Goal: Task Accomplishment & Management: Manage account settings

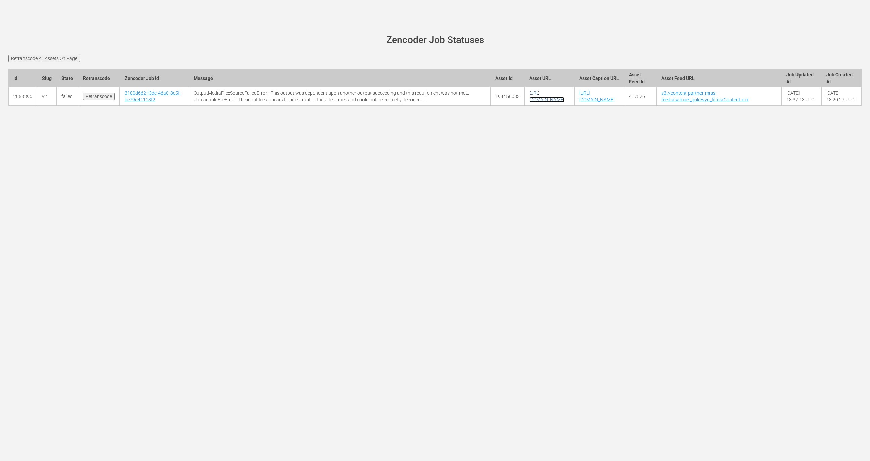
click at [529, 102] on link "https://content-partner-mrss-feeds.s3.amazonaws.com/samuel_goldwyn_films/Triang…" at bounding box center [546, 96] width 35 height 12
click at [491, 102] on td "194456083" at bounding box center [508, 96] width 34 height 18
copy td "194456083"
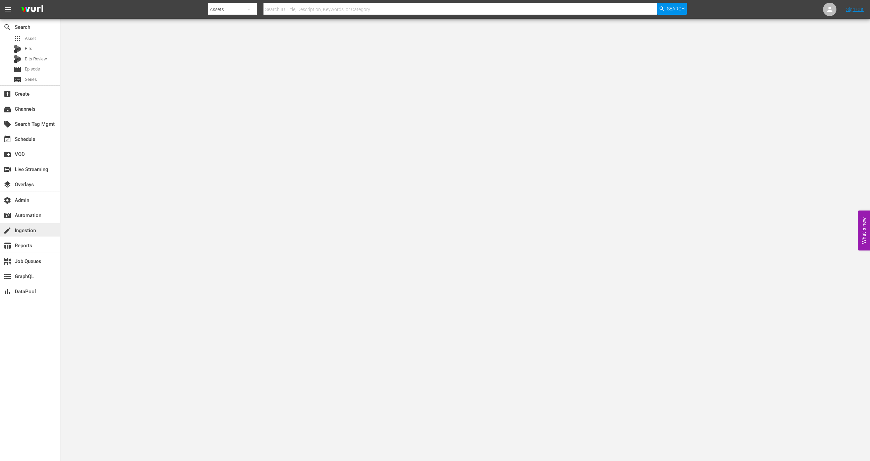
click at [34, 233] on div "create Ingestion" at bounding box center [19, 230] width 38 height 6
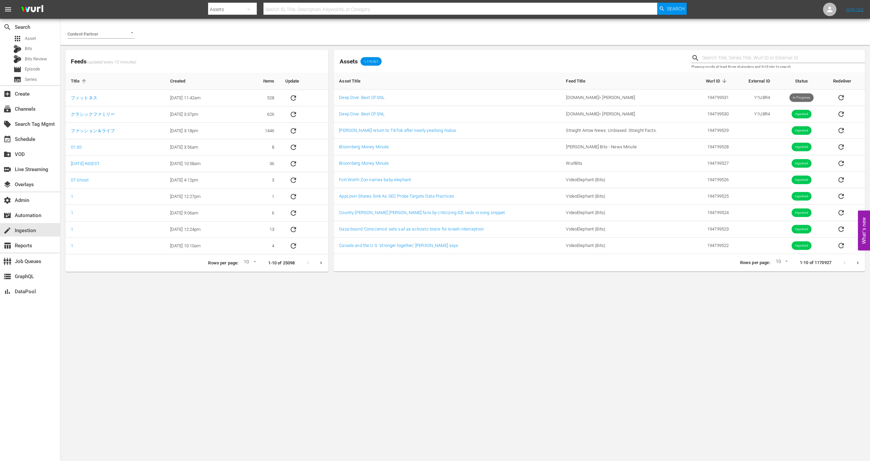
click at [107, 36] on input "Content Partner" at bounding box center [91, 33] width 48 height 9
click at [114, 49] on span "Samuel Goldwyn Films" at bounding box center [95, 48] width 45 height 7
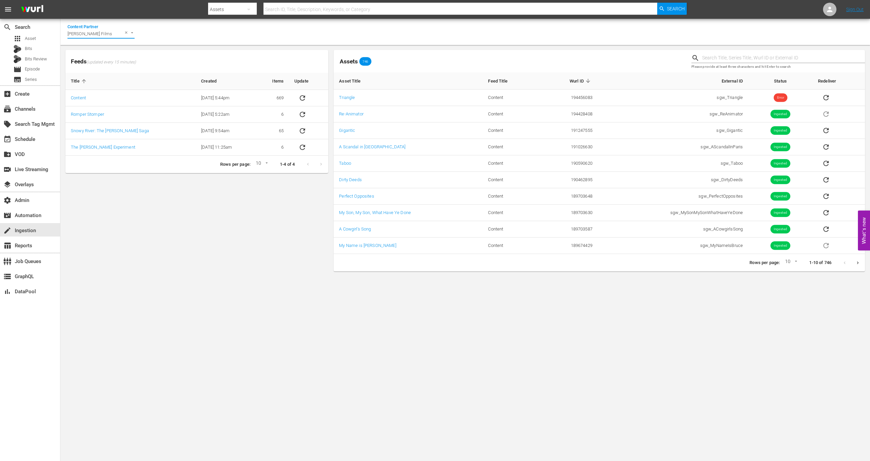
type input "Samuel Goldwyn Films"
click at [720, 58] on input "text" at bounding box center [783, 58] width 163 height 10
paste input "194456083"
type input "194456083"
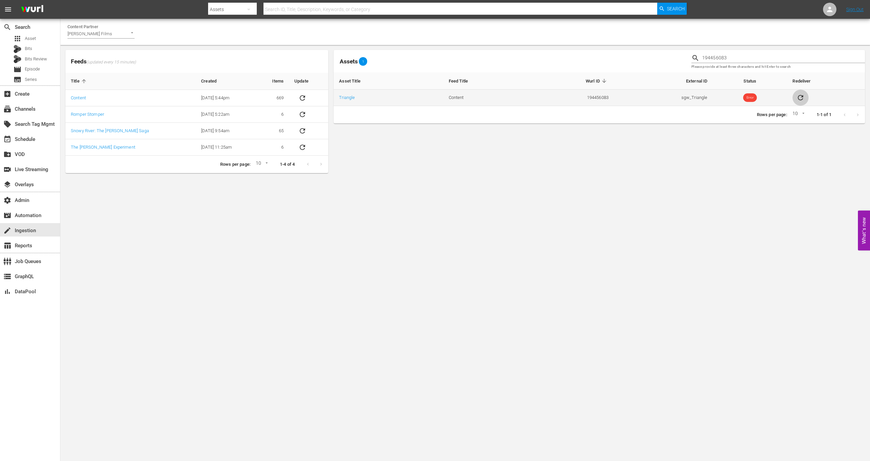
click at [799, 97] on icon "sticky table" at bounding box center [801, 98] width 8 height 8
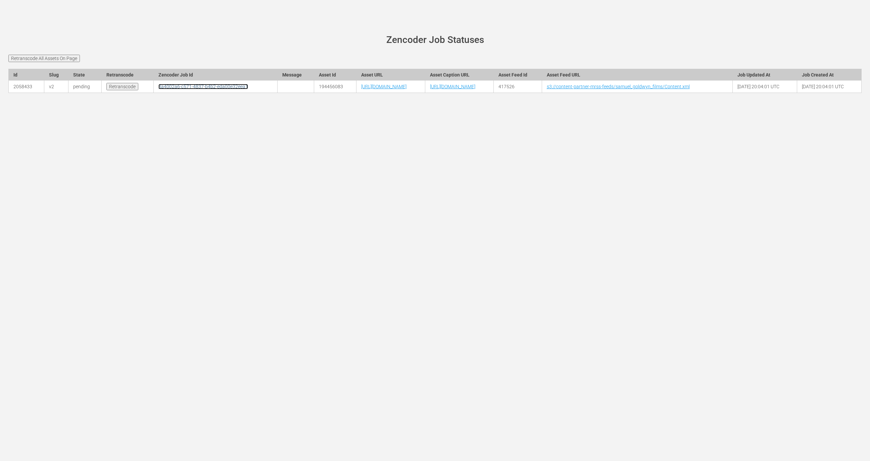
click at [158, 89] on link "8a4002a6-c571-4837-b4b2-eda00e32eea1" at bounding box center [203, 86] width 90 height 5
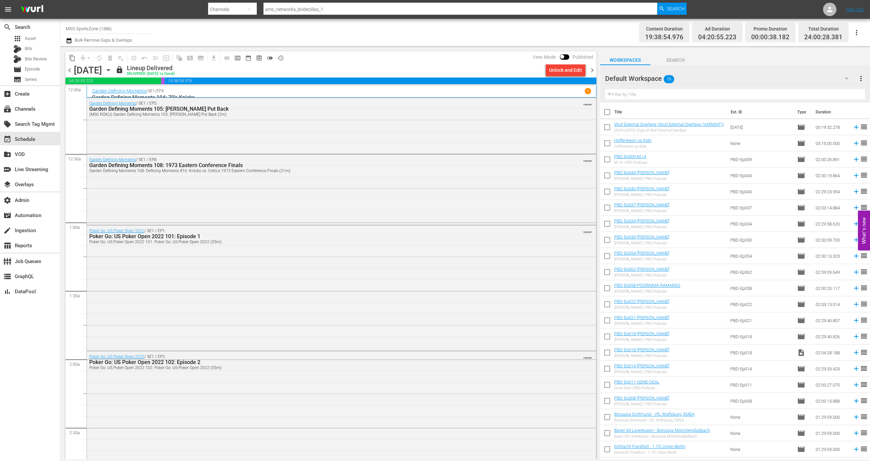
scroll to position [2513, 0]
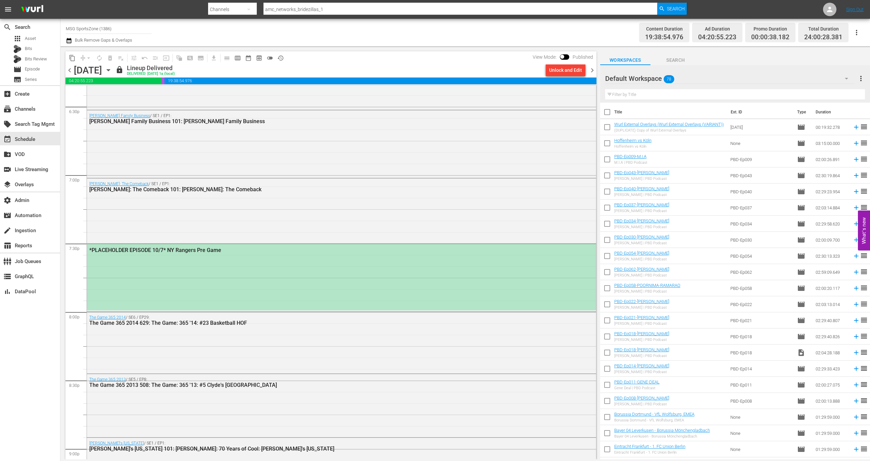
click at [381, 277] on div "*PLACEHOLDER EPISODE 10/7* NY Rangers Pre Game" at bounding box center [341, 277] width 509 height 66
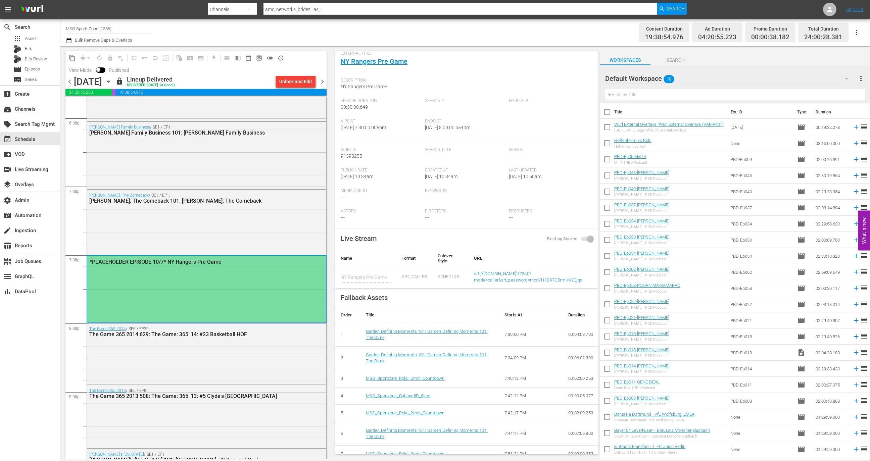
scroll to position [88, 0]
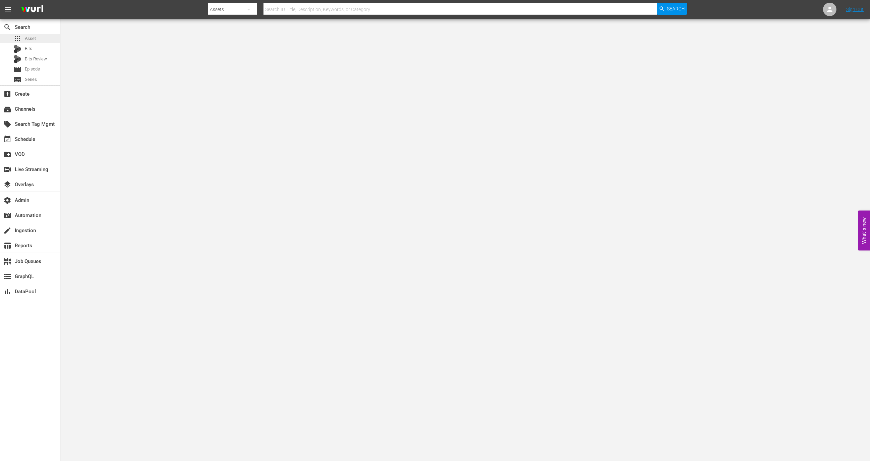
click at [34, 39] on span "Asset" at bounding box center [30, 38] width 11 height 7
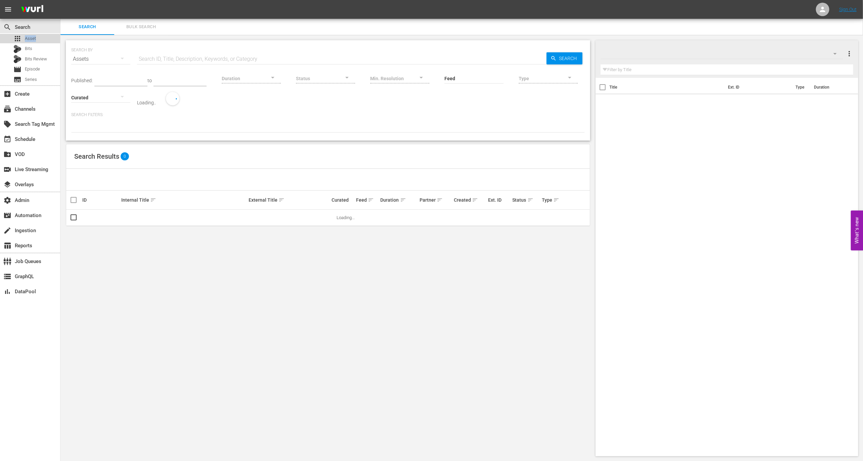
click at [34, 39] on span "Asset" at bounding box center [30, 38] width 11 height 7
click at [180, 62] on input "text" at bounding box center [341, 59] width 409 height 16
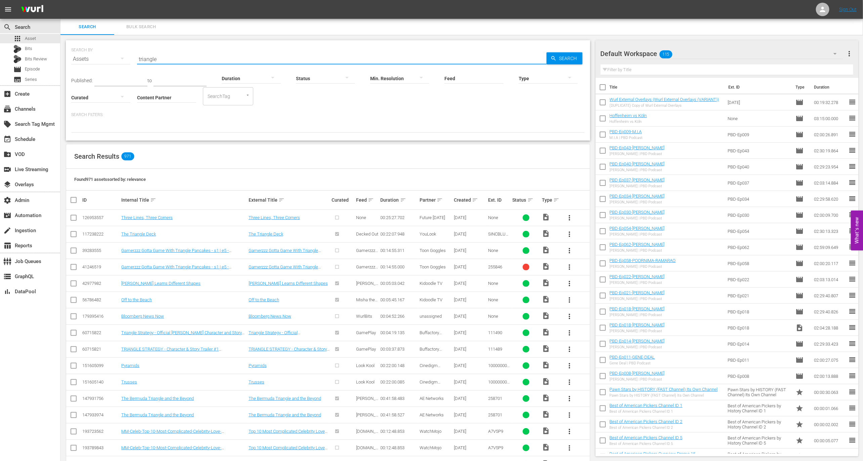
type input "triangle"
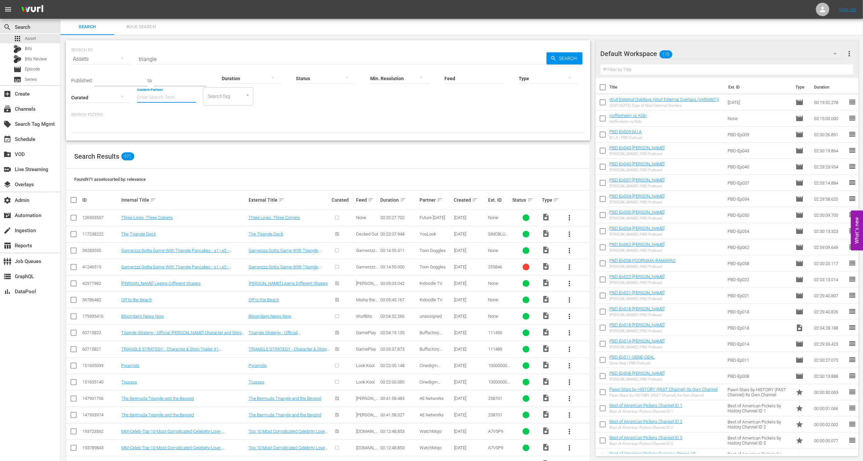
click at [165, 98] on input "Content Partner" at bounding box center [166, 98] width 59 height 24
click at [170, 112] on div "Samuel Goldwyn Films (249)" at bounding box center [191, 116] width 98 height 16
type input "Samuel Goldwyn Films (249)"
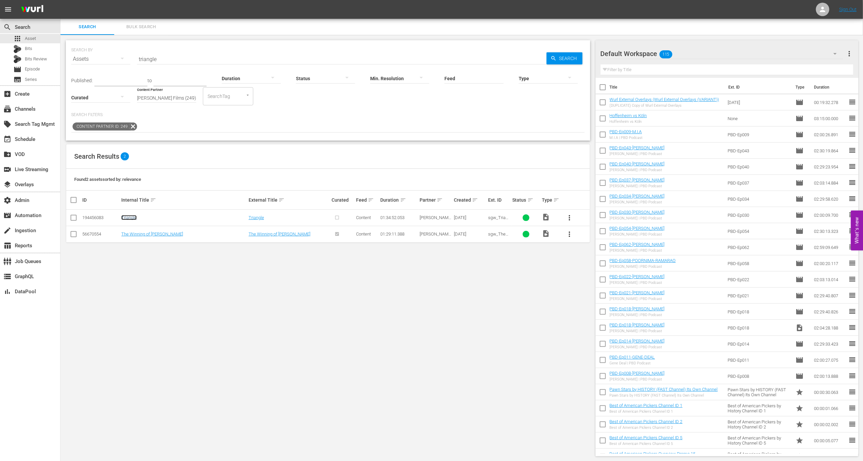
click at [125, 216] on link "Triangle" at bounding box center [128, 217] width 15 height 5
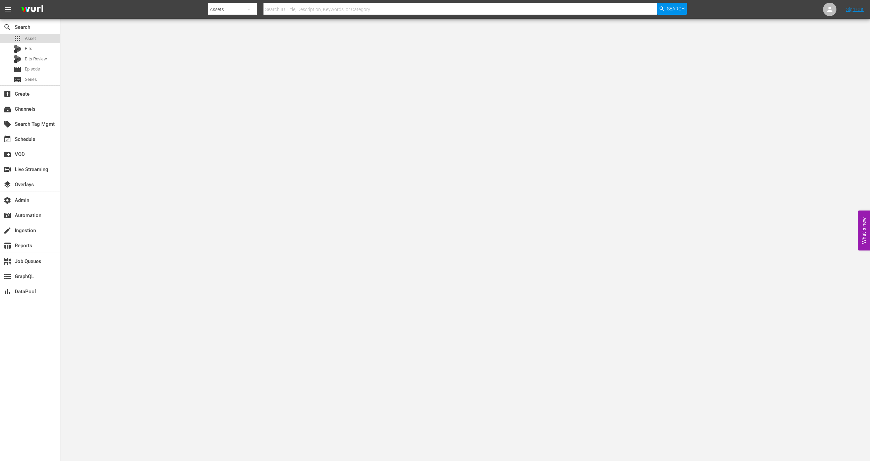
click at [40, 38] on div "apps Asset" at bounding box center [30, 38] width 60 height 9
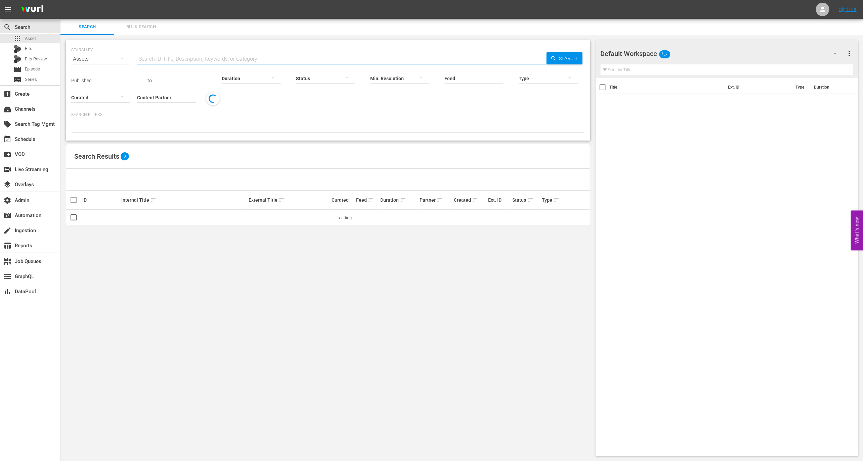
click at [149, 60] on input "text" at bounding box center [341, 59] width 409 height 16
paste input "110717"
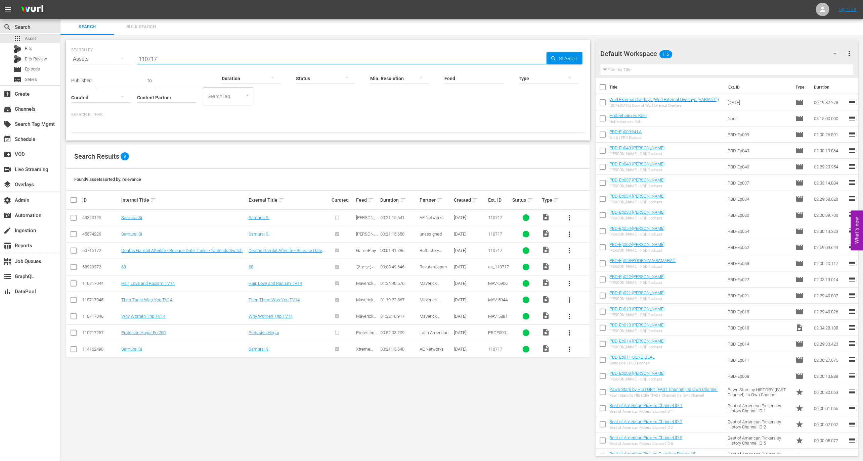
type input "110717"
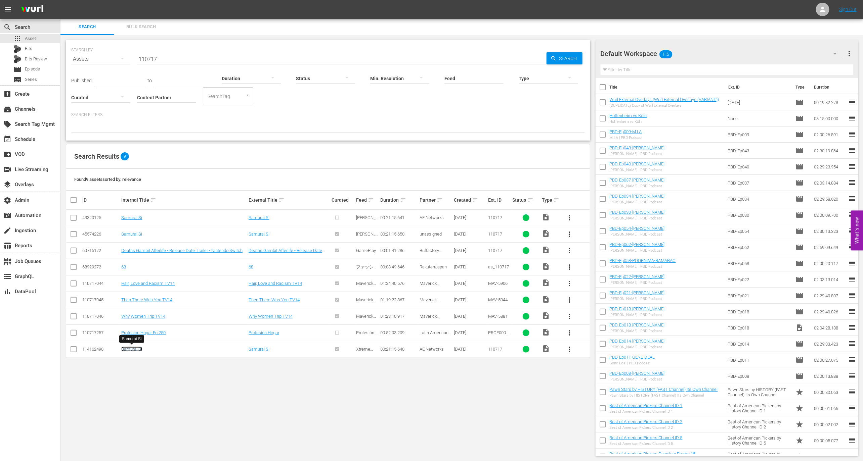
click at [134, 348] on link "Samurai Si" at bounding box center [131, 349] width 21 height 5
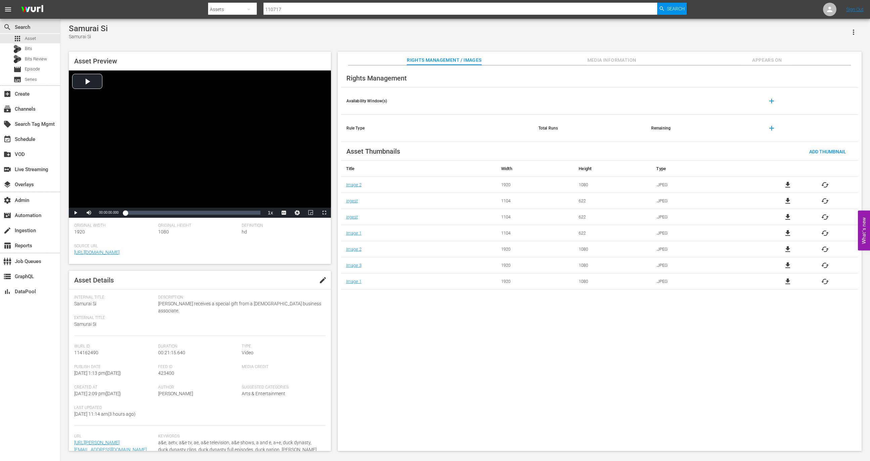
scroll to position [52, 0]
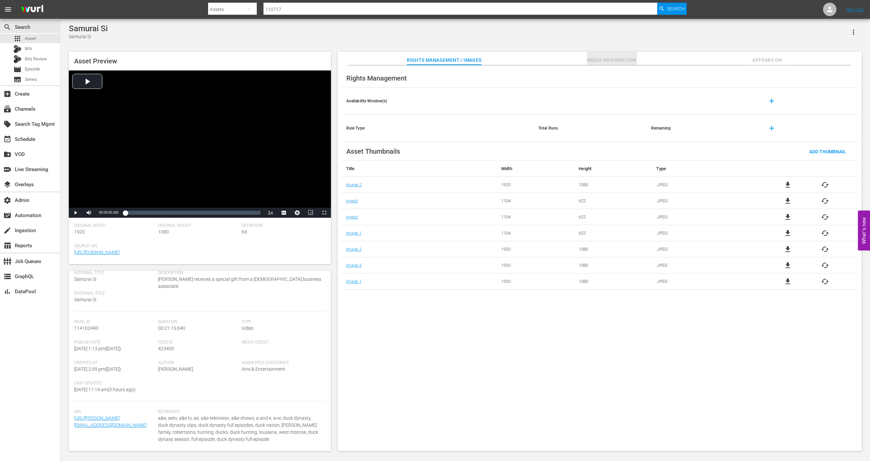
click at [618, 61] on span "Media Information" at bounding box center [612, 60] width 50 height 8
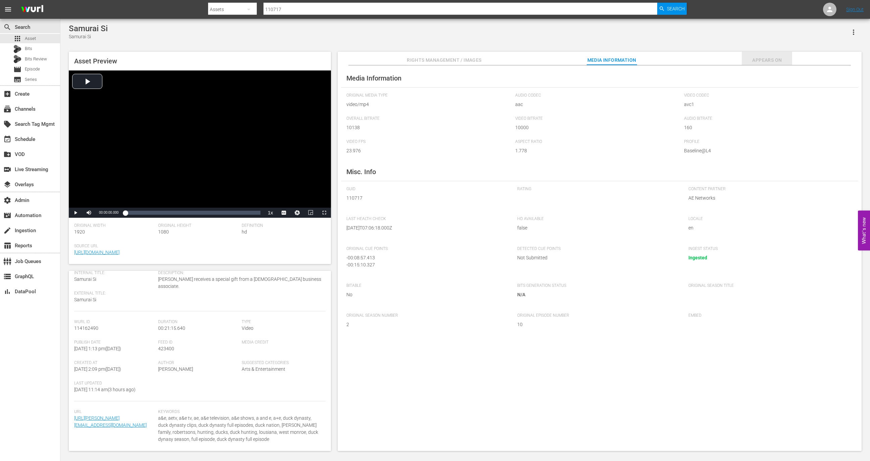
click at [773, 57] on span "Appears On" at bounding box center [767, 60] width 50 height 8
click at [724, 112] on link "Samurai Si" at bounding box center [721, 114] width 21 height 5
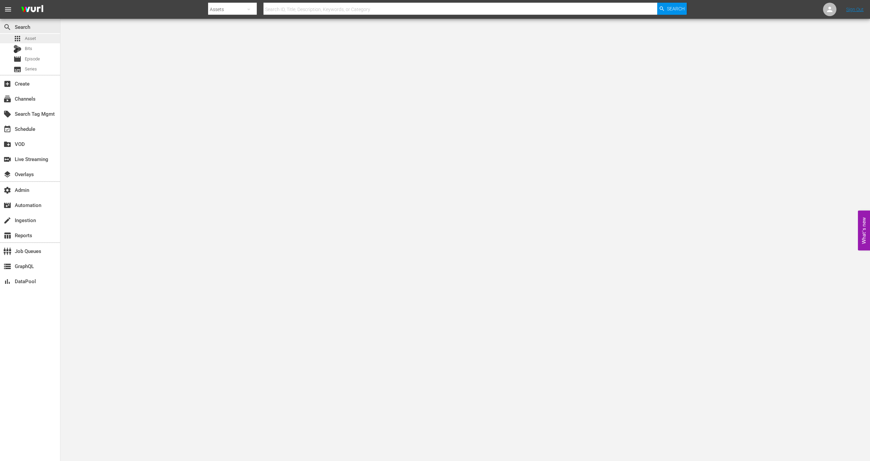
click at [36, 40] on div "apps Asset" at bounding box center [30, 38] width 60 height 9
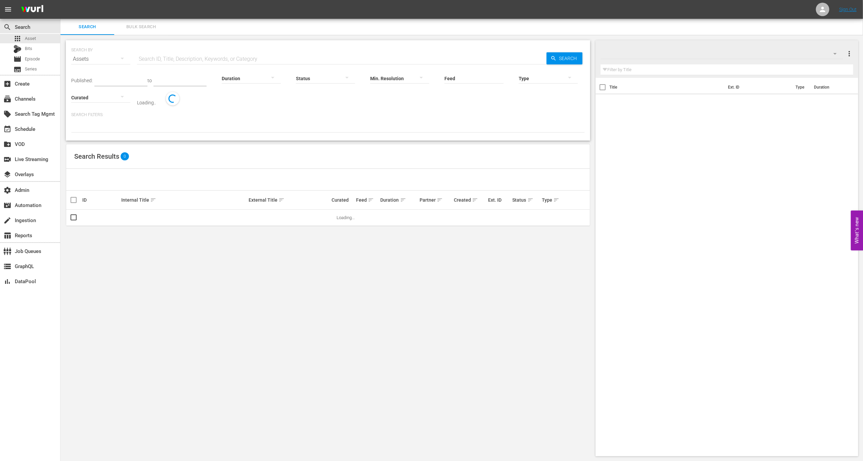
click at [195, 60] on input "text" at bounding box center [341, 59] width 409 height 16
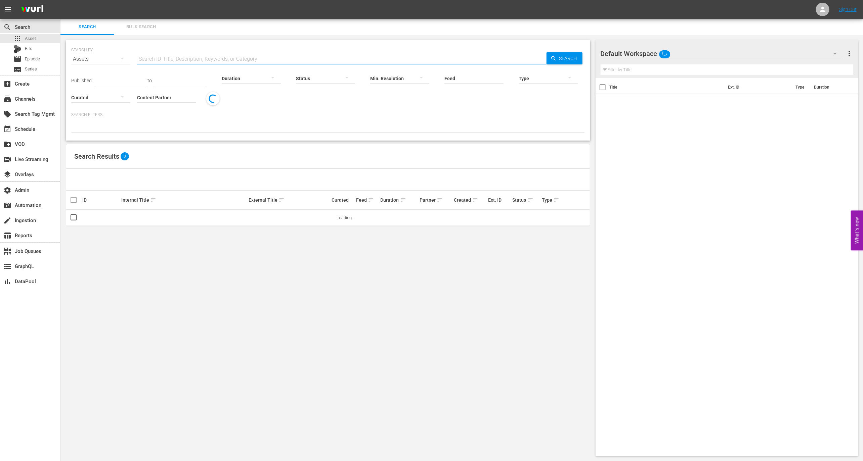
paste input "51617640"
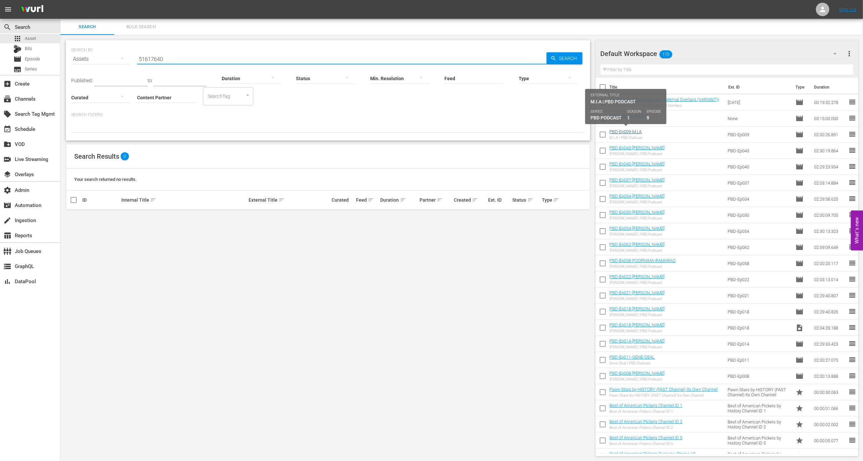
type input "51617640"
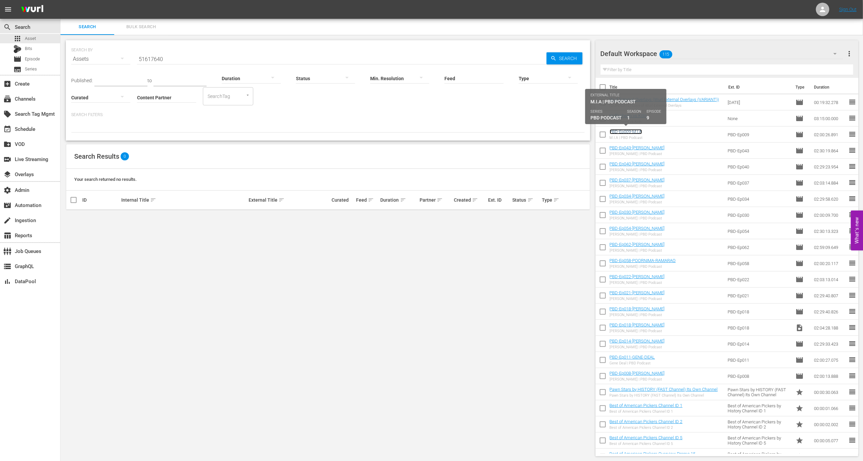
click at [630, 131] on link "PBD-Ep009-M.I.A" at bounding box center [625, 131] width 32 height 5
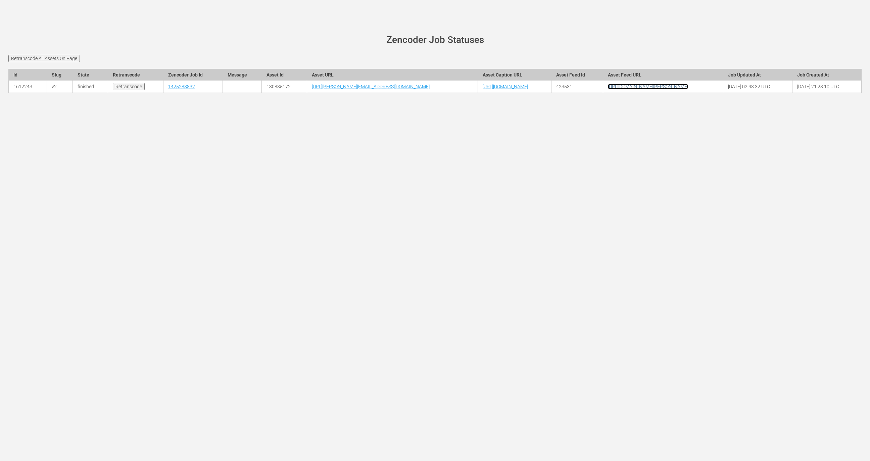
click at [688, 89] on link "[URL][DOMAIN_NAME][PERSON_NAME]" at bounding box center [648, 86] width 80 height 5
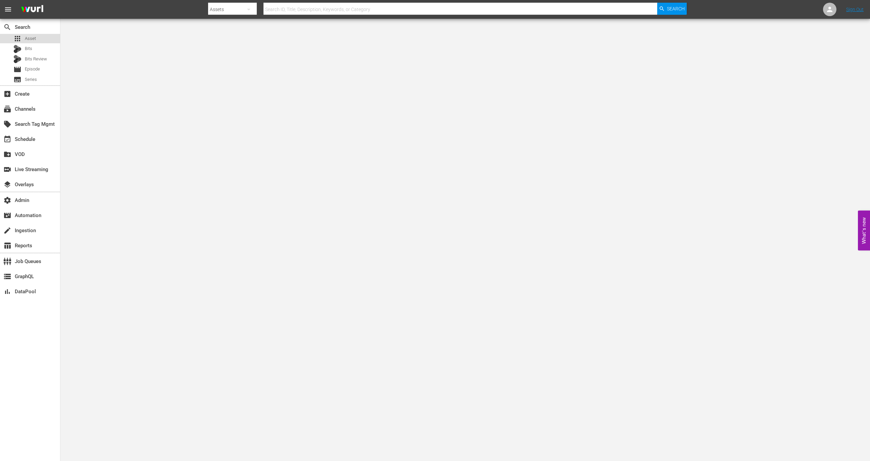
click at [49, 38] on div "apps Asset" at bounding box center [30, 38] width 60 height 9
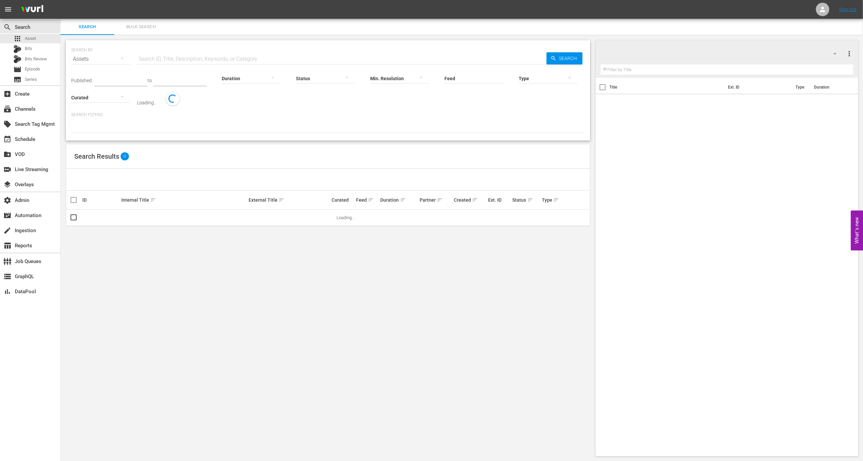
click at [182, 55] on input "text" at bounding box center [341, 59] width 409 height 16
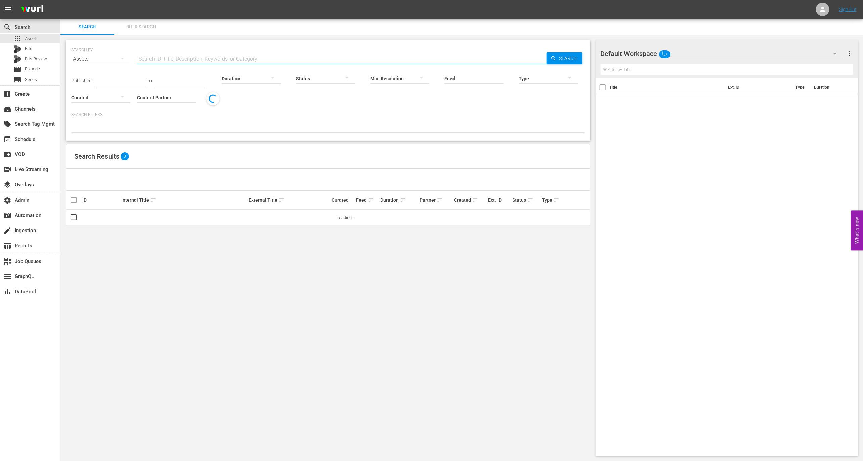
paste input "130835172"
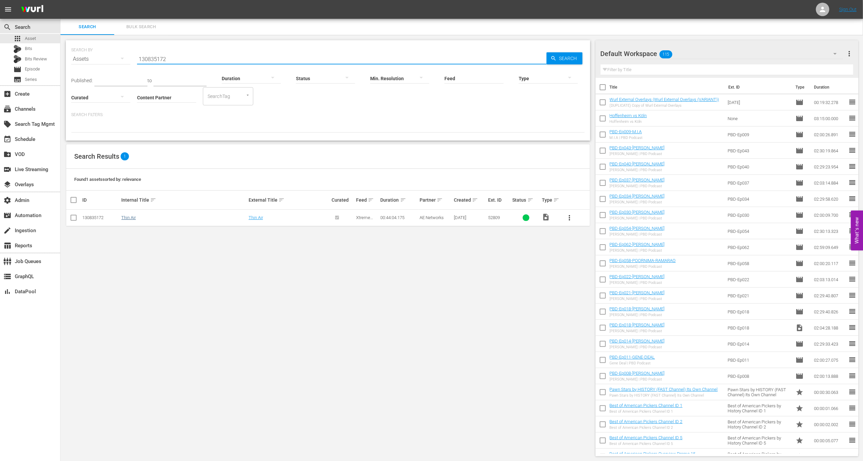
type input "130835172"
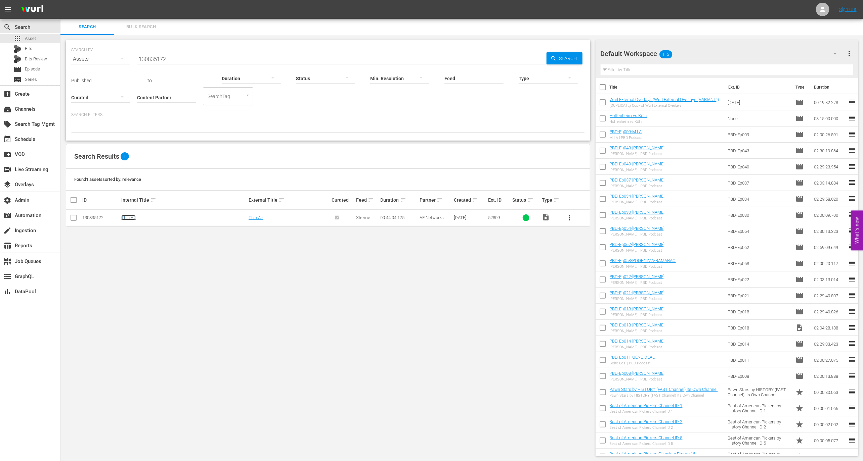
click at [130, 219] on link "Thin Air" at bounding box center [128, 217] width 14 height 5
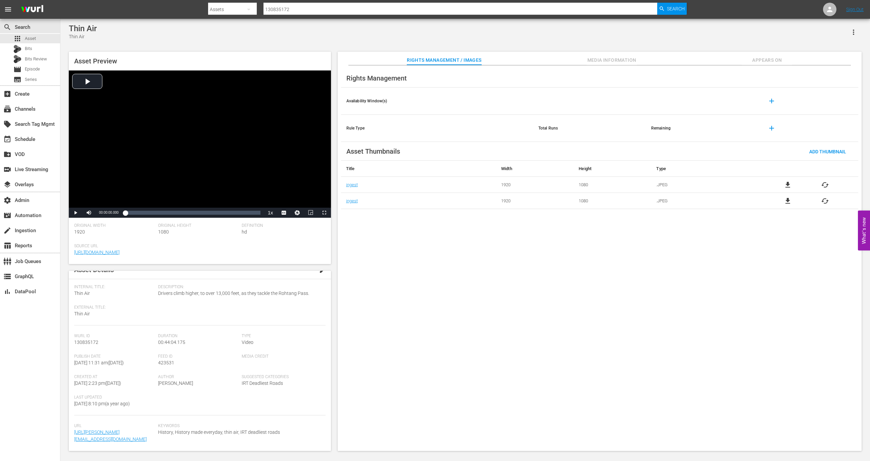
scroll to position [52, 0]
click at [165, 360] on span "423531" at bounding box center [166, 362] width 16 height 5
copy span "423531"
click at [623, 52] on button "Media Information" at bounding box center [612, 58] width 50 height 13
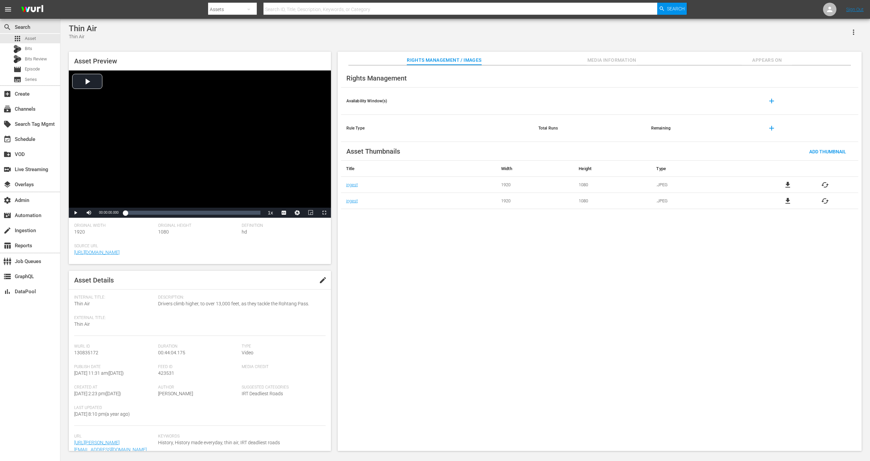
click at [169, 378] on div "Feed ID 423531" at bounding box center [200, 375] width 84 height 20
click at [169, 374] on span "423531" at bounding box center [166, 373] width 16 height 5
copy span "423531"
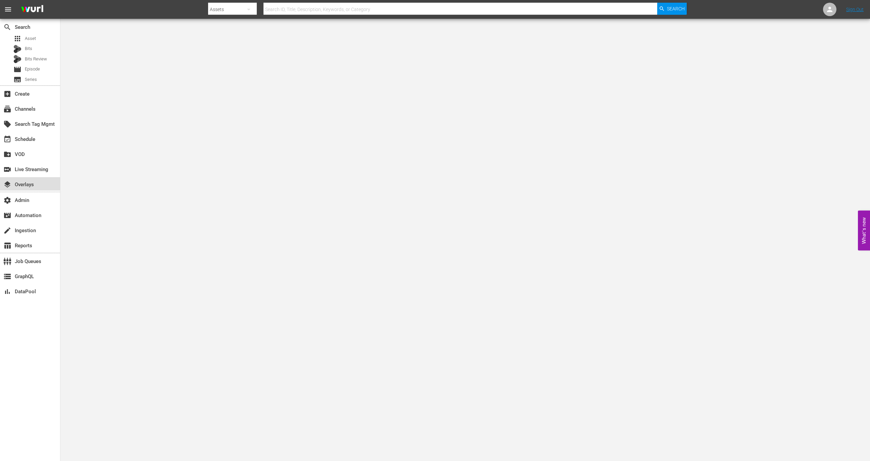
click at [32, 185] on div "layers Overlays" at bounding box center [19, 184] width 38 height 6
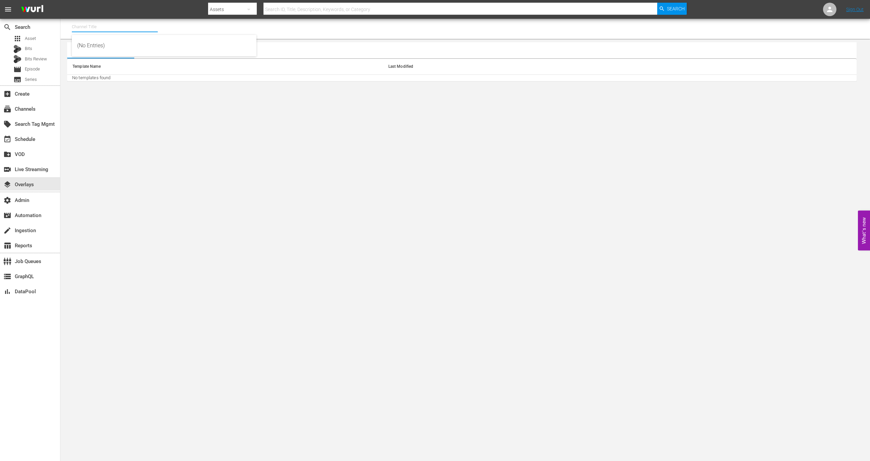
click at [105, 31] on div "Channel Title" at bounding box center [115, 27] width 86 height 16
click at [126, 60] on div "Screambox TV (1845 - cinedigm_entertainment_corp_screamboxtv_1)" at bounding box center [164, 62] width 174 height 16
type input "Screambox TV (1845 - cinedigm_entertainment_corp_screamboxtv_1)"
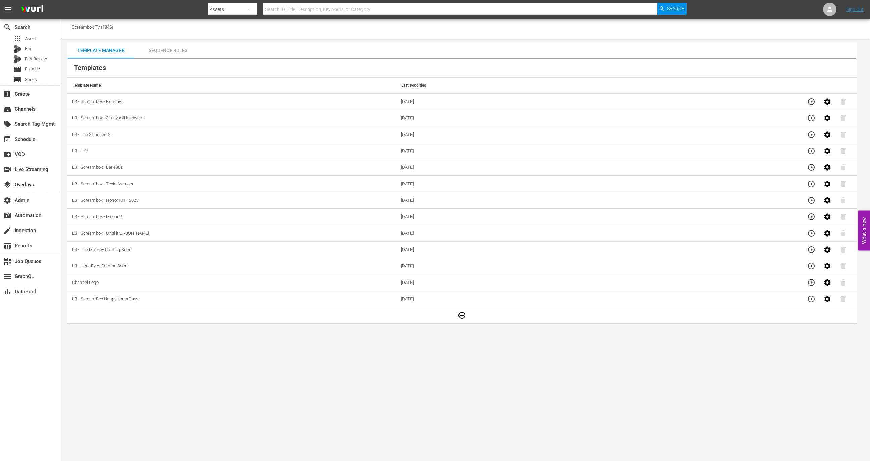
click at [169, 53] on div "Sequence Rules" at bounding box center [167, 50] width 67 height 16
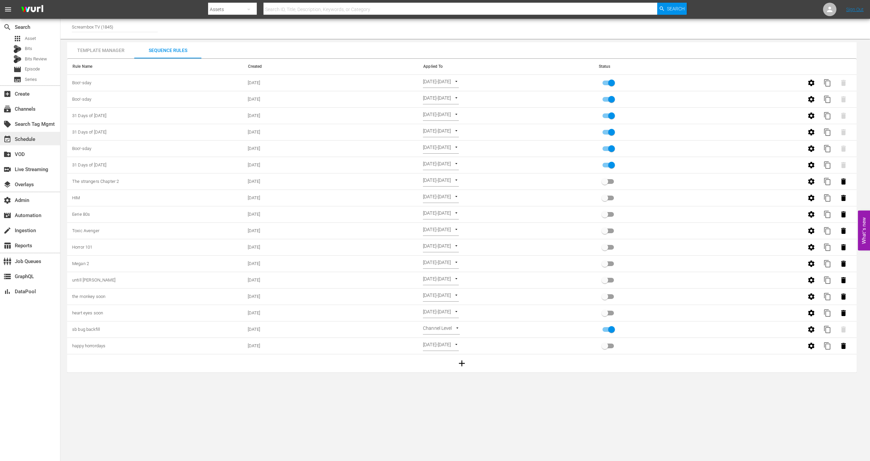
click at [27, 137] on div "event_available Schedule" at bounding box center [19, 138] width 38 height 6
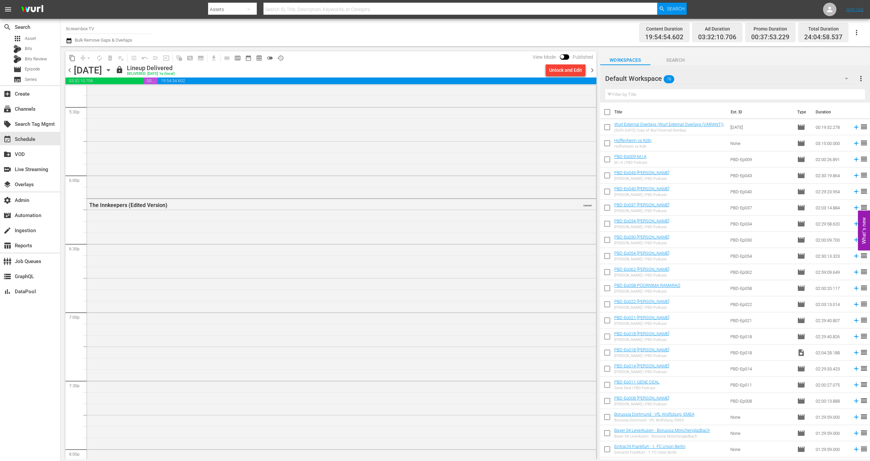
scroll to position [2366, 0]
click at [574, 68] on div "Unlock and Edit" at bounding box center [565, 70] width 33 height 12
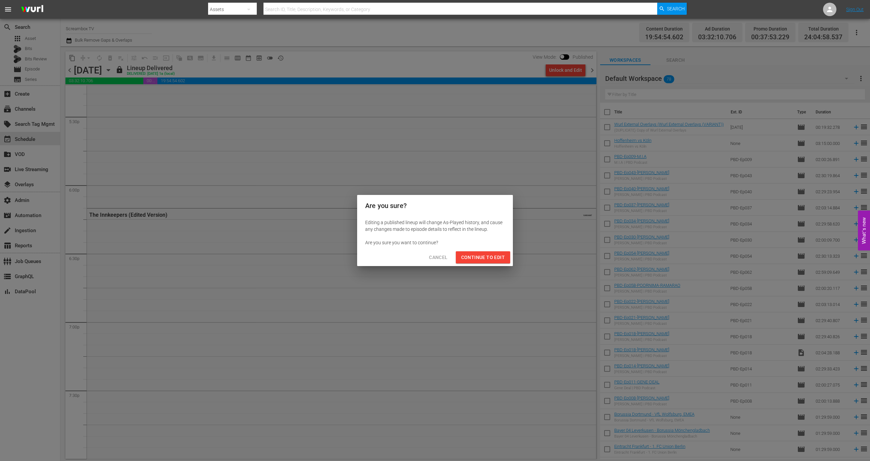
click at [476, 259] on span "Continue to Edit" at bounding box center [483, 257] width 44 height 8
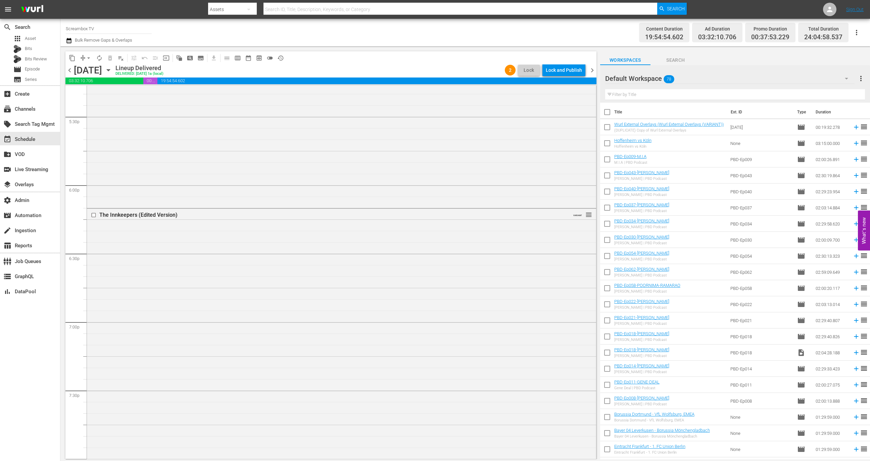
click at [566, 67] on div "Lock and Publish" at bounding box center [564, 70] width 36 height 12
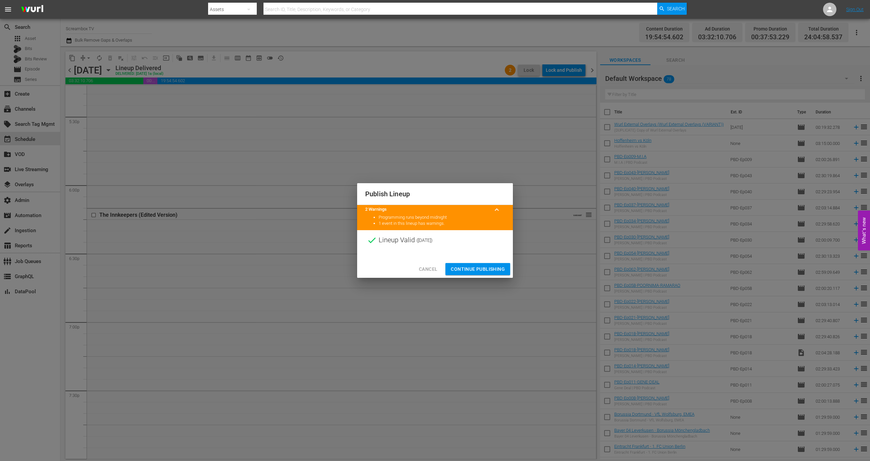
click at [496, 265] on span "Continue Publishing" at bounding box center [478, 269] width 54 height 8
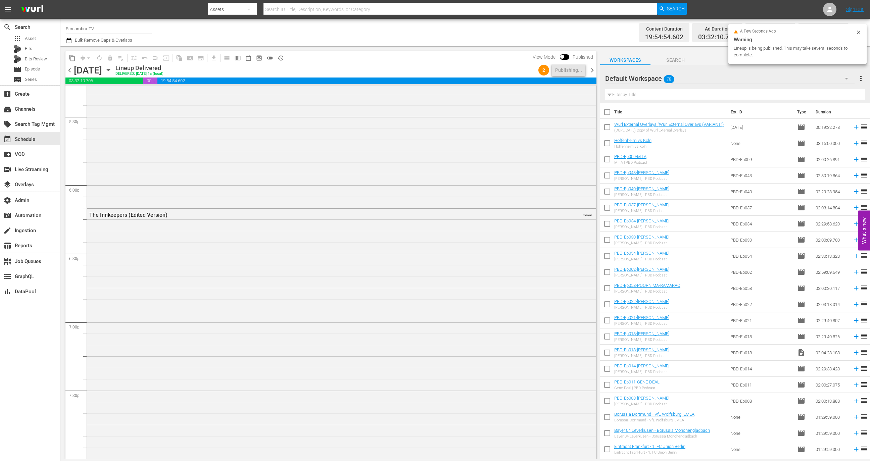
click at [592, 73] on span "chevron_right" at bounding box center [592, 70] width 8 height 8
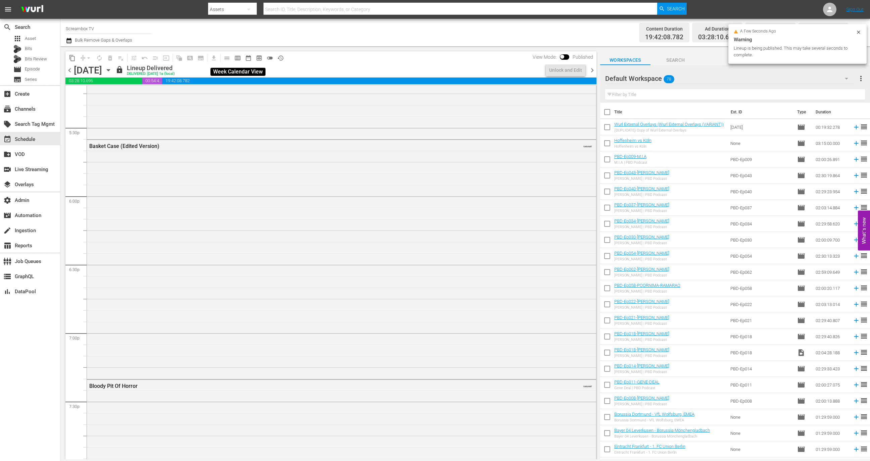
click at [237, 60] on span "calendar_view_week_outlined" at bounding box center [237, 58] width 7 height 7
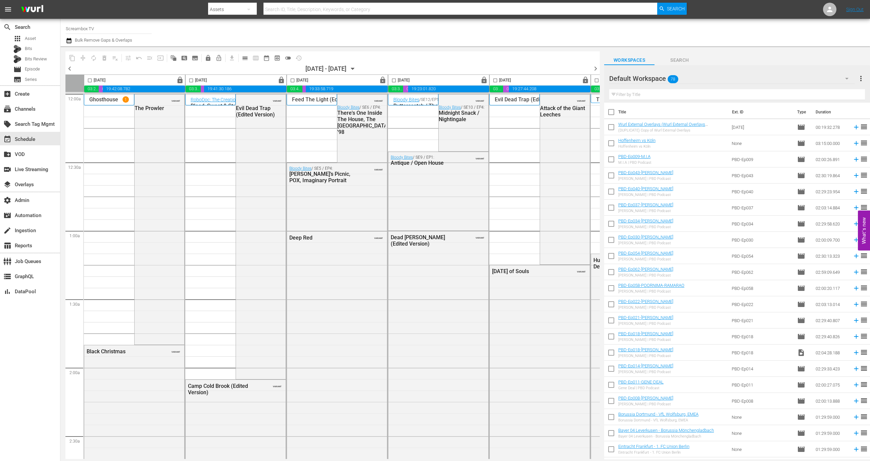
scroll to position [0, 195]
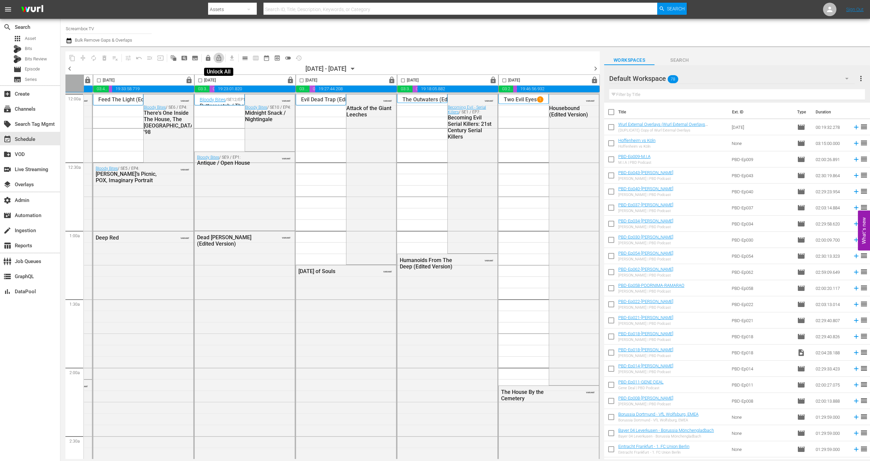
click at [222, 59] on span "lock_open_outlined" at bounding box center [219, 58] width 7 height 7
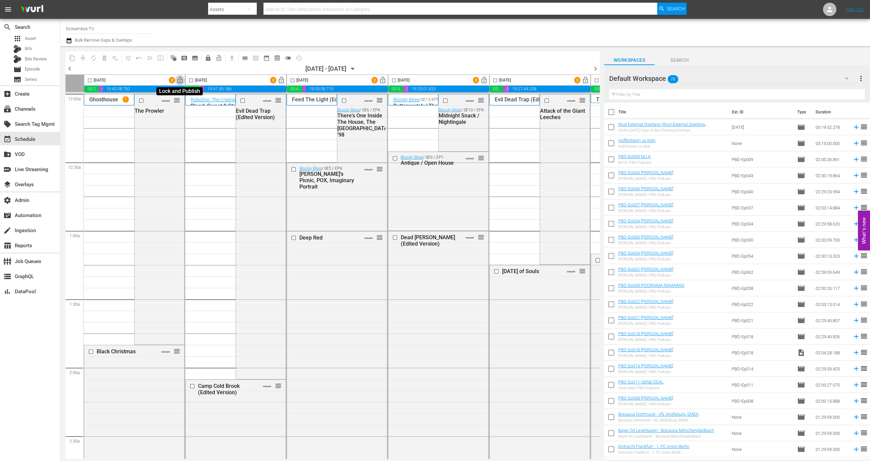
click at [178, 83] on span "lock_open" at bounding box center [180, 81] width 8 height 8
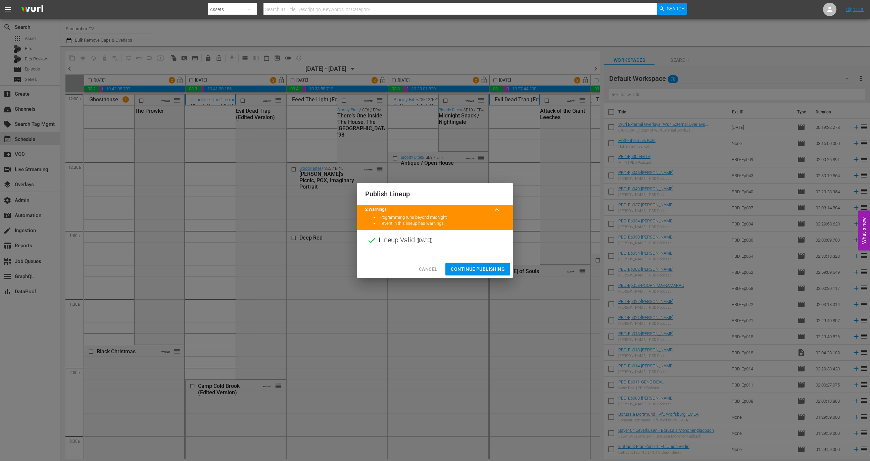
click at [482, 267] on span "Continue Publishing" at bounding box center [478, 269] width 54 height 8
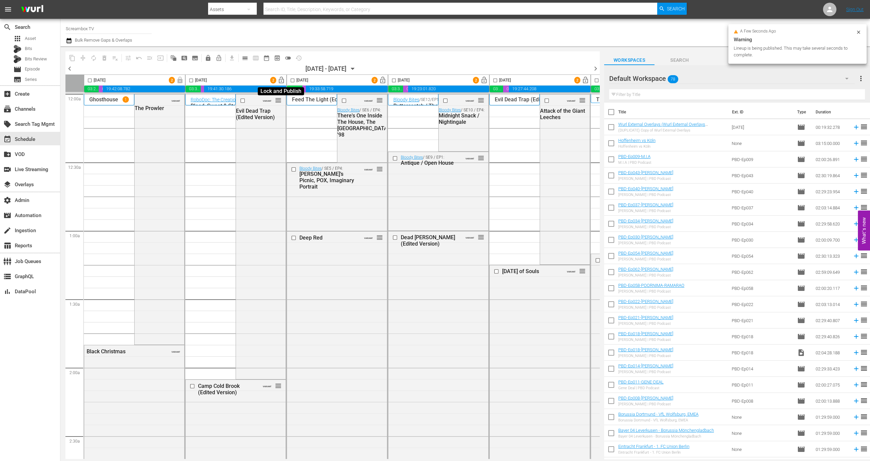
click at [282, 79] on span "lock_open" at bounding box center [282, 81] width 8 height 8
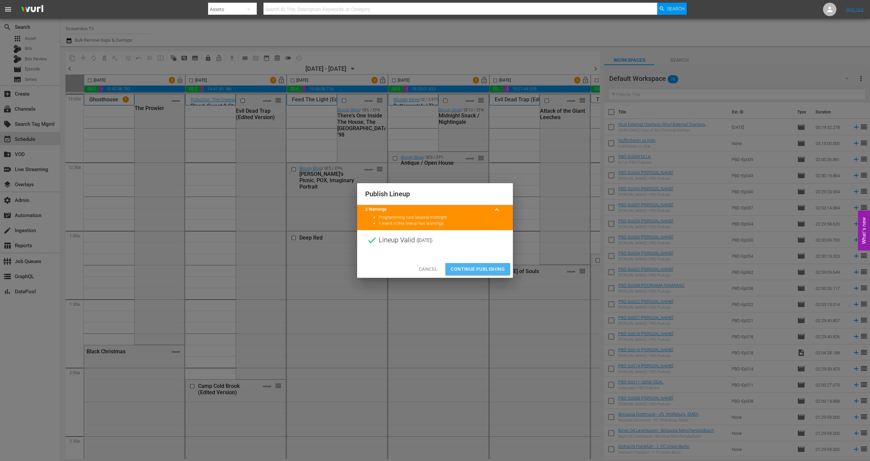
click at [483, 264] on button "Continue Publishing" at bounding box center [478, 269] width 65 height 12
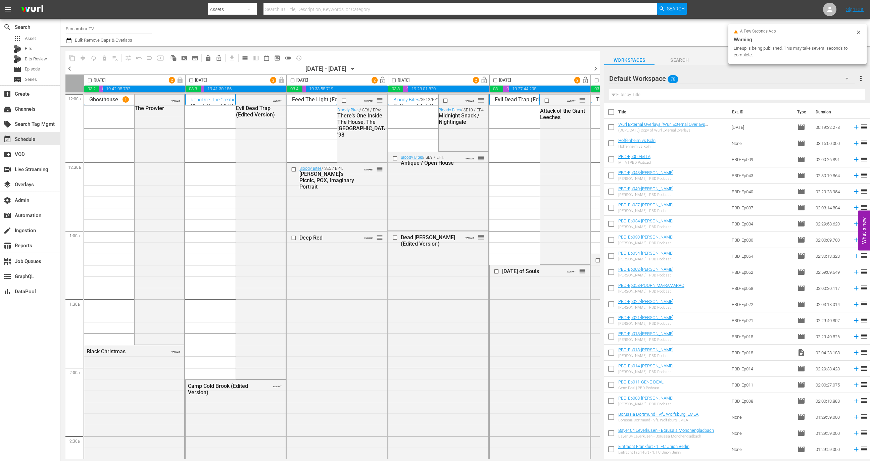
click at [383, 82] on span "lock_open" at bounding box center [383, 81] width 8 height 8
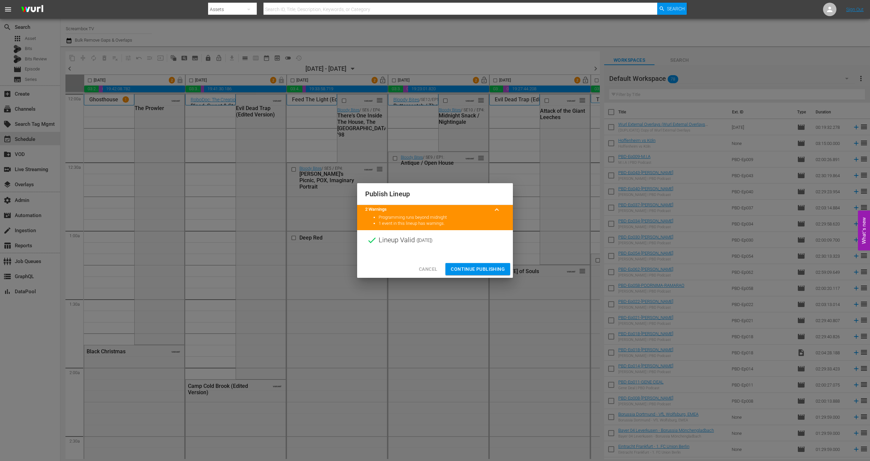
click at [496, 266] on span "Continue Publishing" at bounding box center [478, 269] width 54 height 8
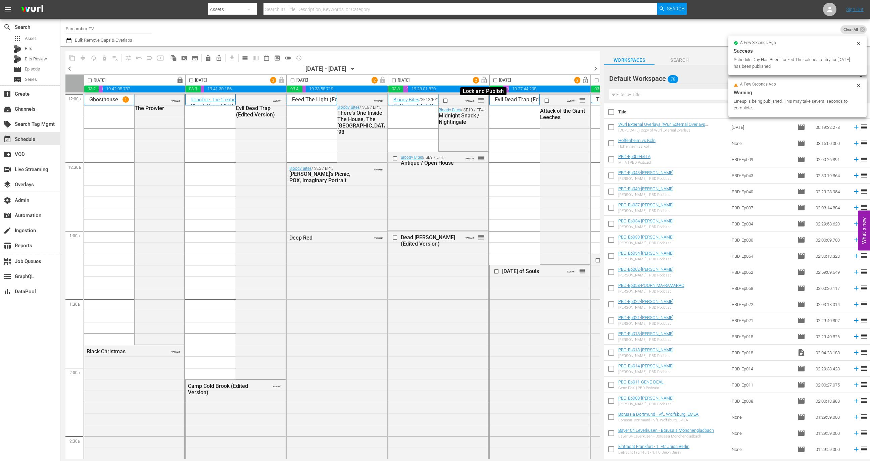
click at [484, 81] on span "lock_open" at bounding box center [484, 81] width 8 height 8
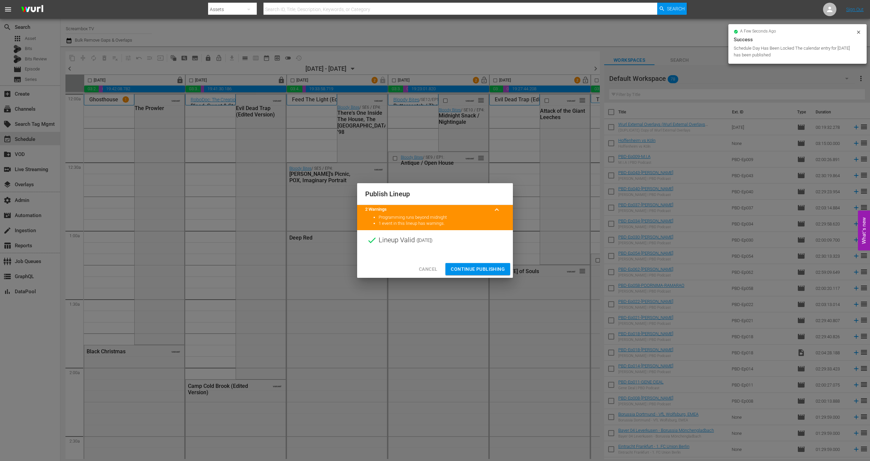
click at [478, 270] on span "Continue Publishing" at bounding box center [478, 269] width 54 height 8
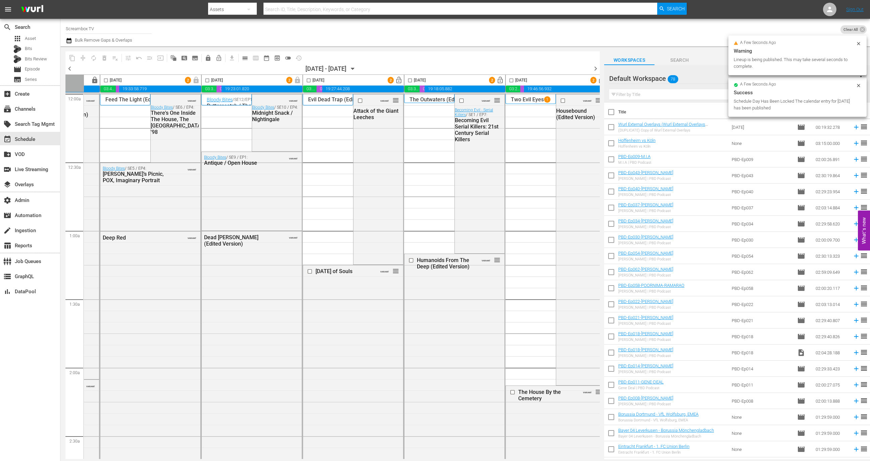
scroll to position [0, 195]
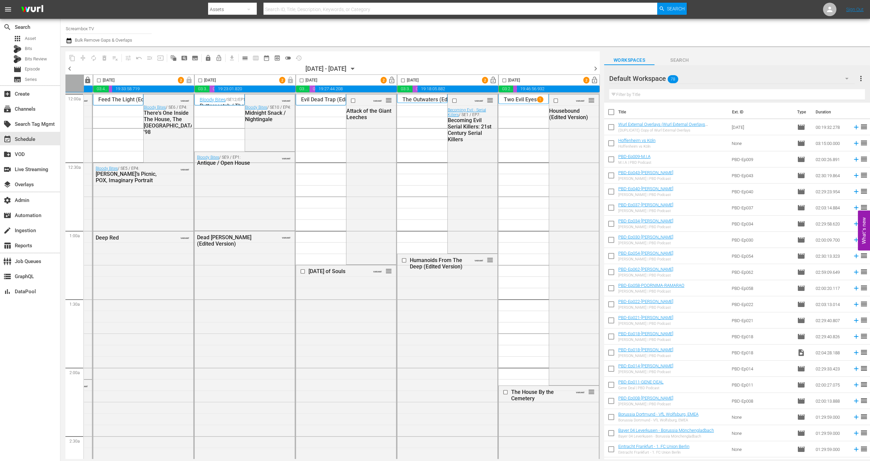
click at [389, 80] on span "lock_open" at bounding box center [392, 81] width 8 height 8
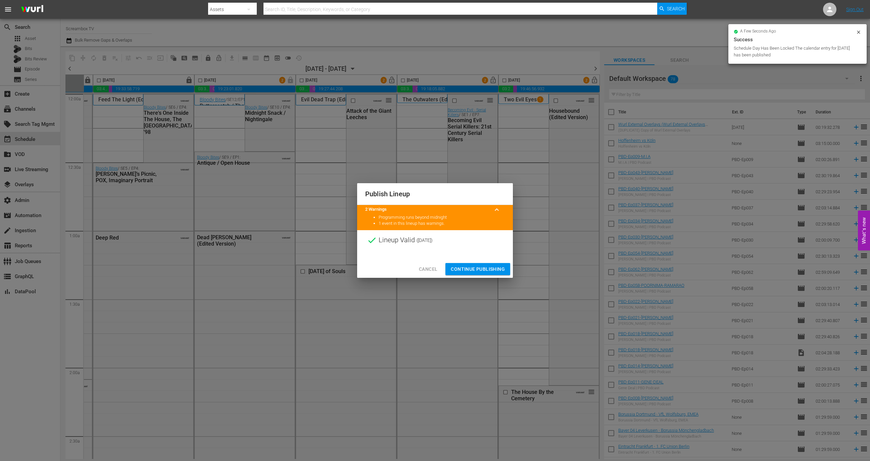
click at [472, 270] on span "Continue Publishing" at bounding box center [478, 269] width 54 height 8
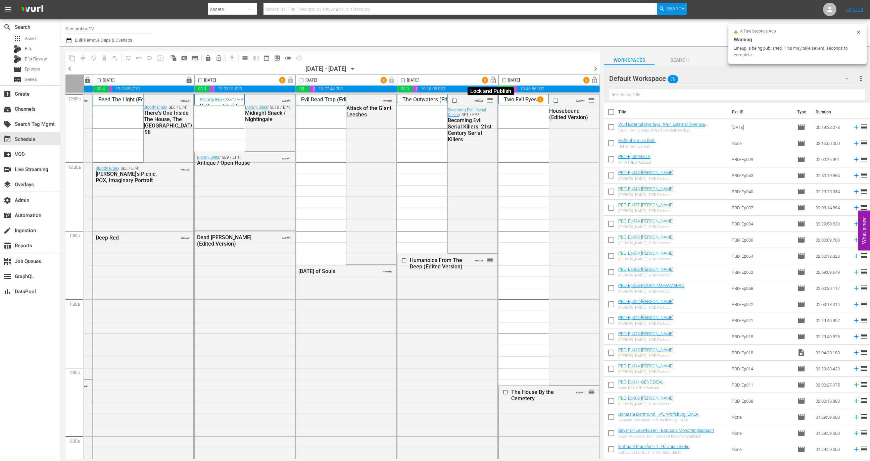
click at [493, 80] on span "lock_open" at bounding box center [494, 81] width 8 height 8
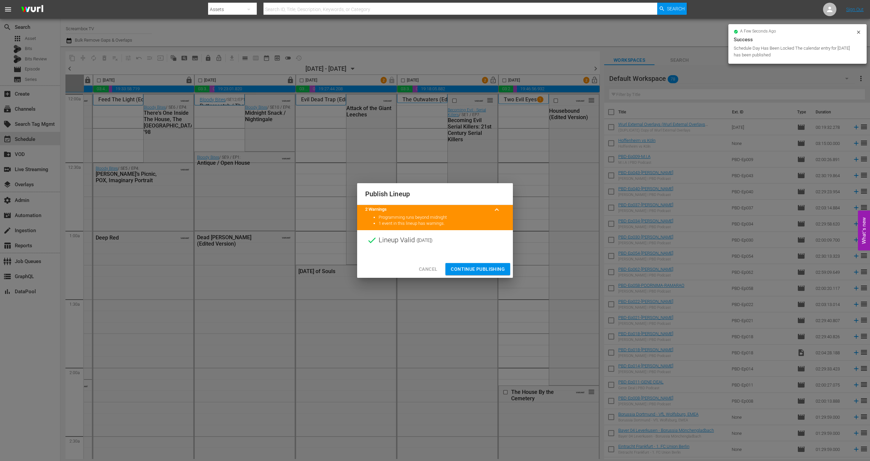
click at [466, 266] on span "Continue Publishing" at bounding box center [478, 269] width 54 height 8
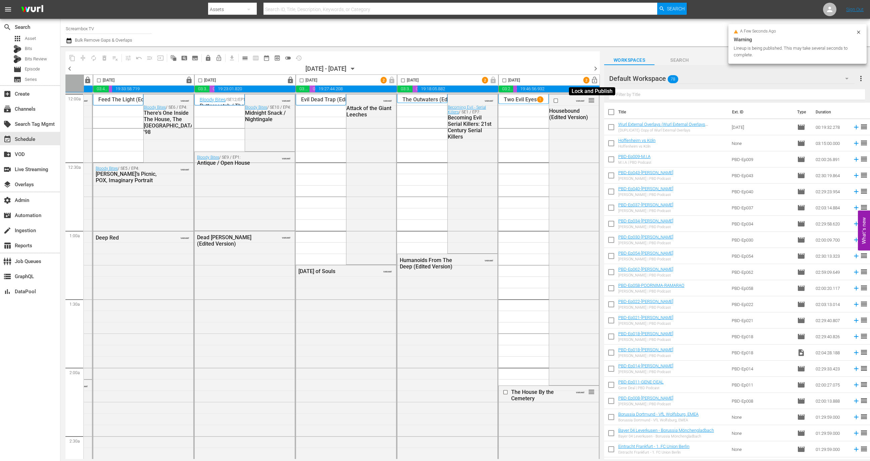
click at [595, 83] on span "lock_open" at bounding box center [595, 81] width 8 height 8
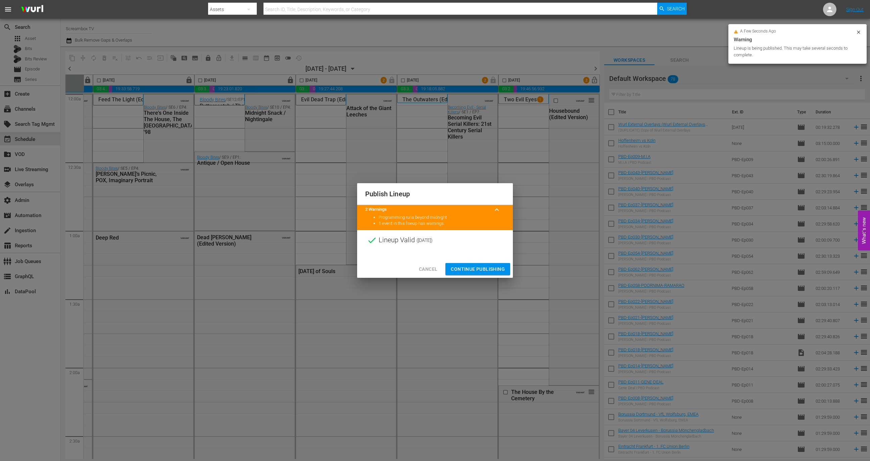
click at [482, 272] on span "Continue Publishing" at bounding box center [478, 269] width 54 height 8
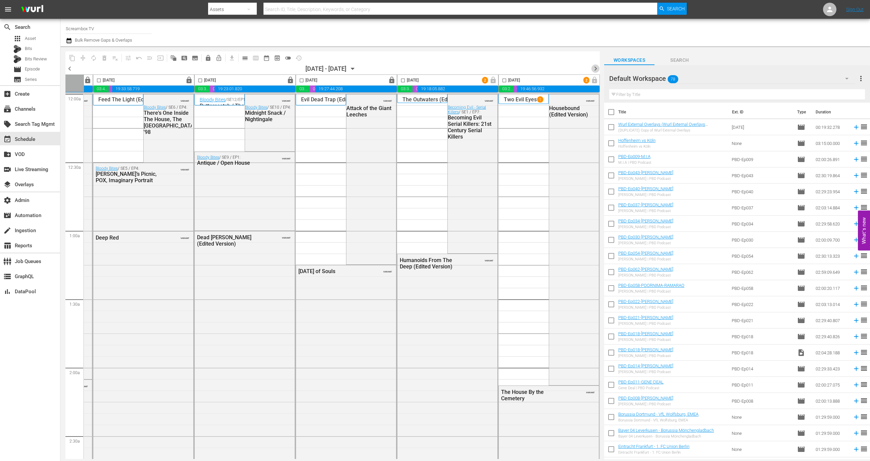
click at [596, 71] on span "chevron_right" at bounding box center [596, 68] width 8 height 8
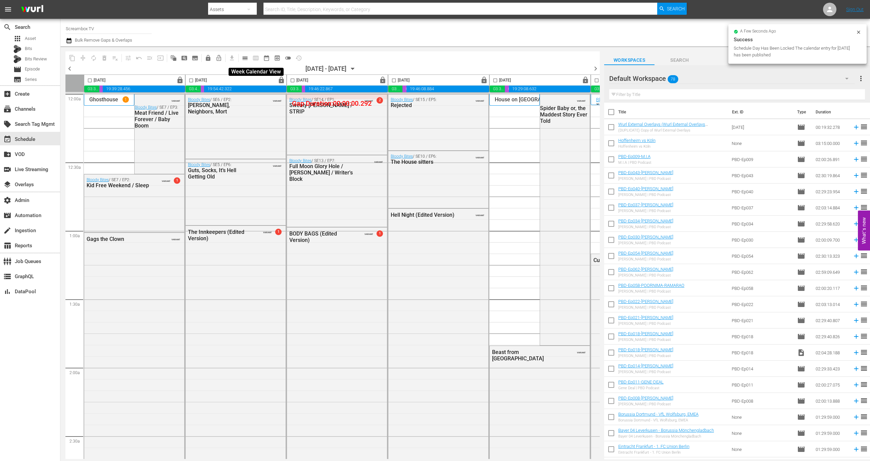
click at [250, 57] on span "calendar_view_week_outlined" at bounding box center [255, 58] width 11 height 11
click at [245, 57] on span "calendar_view_day_outlined" at bounding box center [245, 58] width 7 height 7
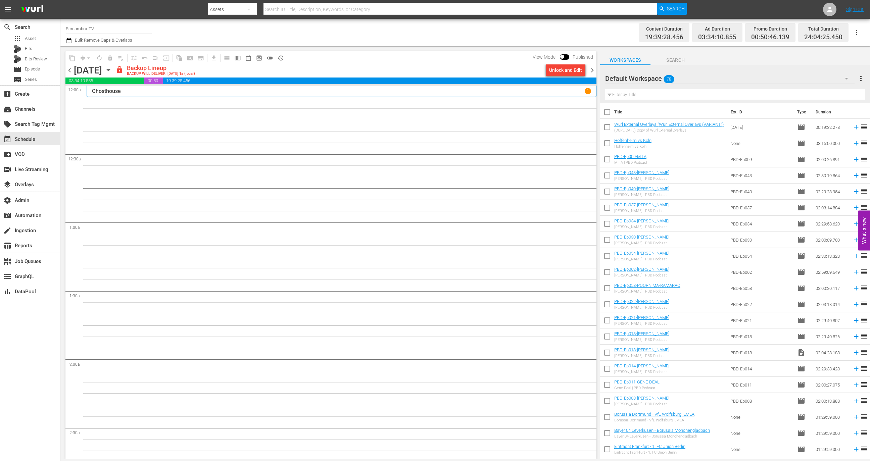
click at [567, 55] on span at bounding box center [564, 56] width 9 height 5
click at [564, 58] on input "checkbox" at bounding box center [562, 58] width 14 height 5
checkbox input "true"
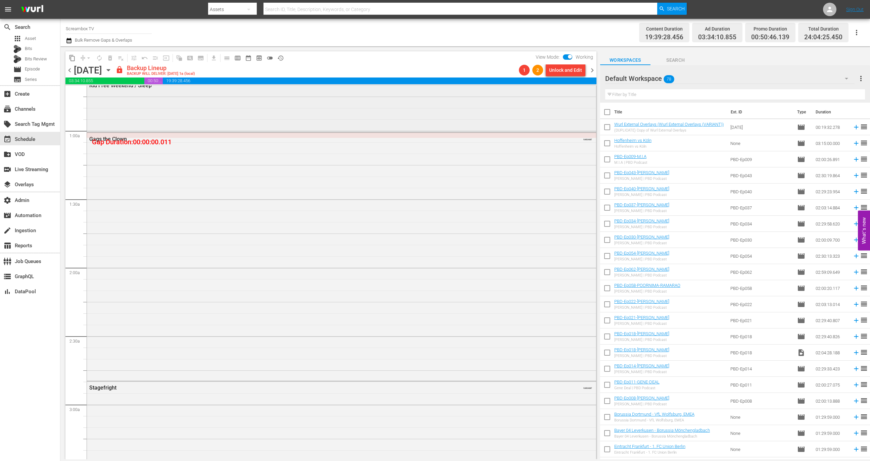
scroll to position [30, 0]
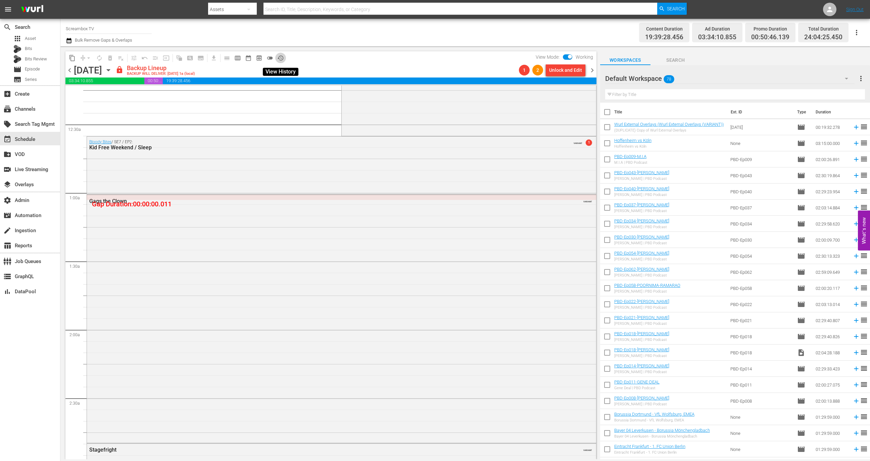
click at [279, 57] on span "history_outlined" at bounding box center [280, 58] width 7 height 7
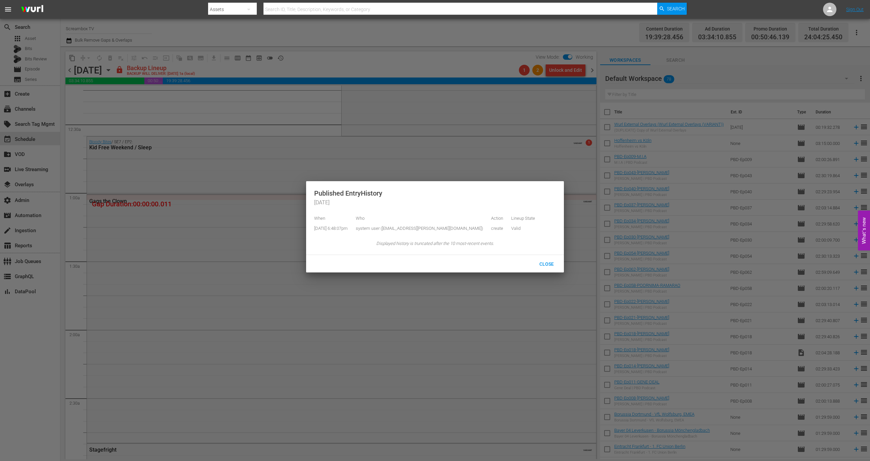
click at [298, 122] on div at bounding box center [435, 230] width 870 height 461
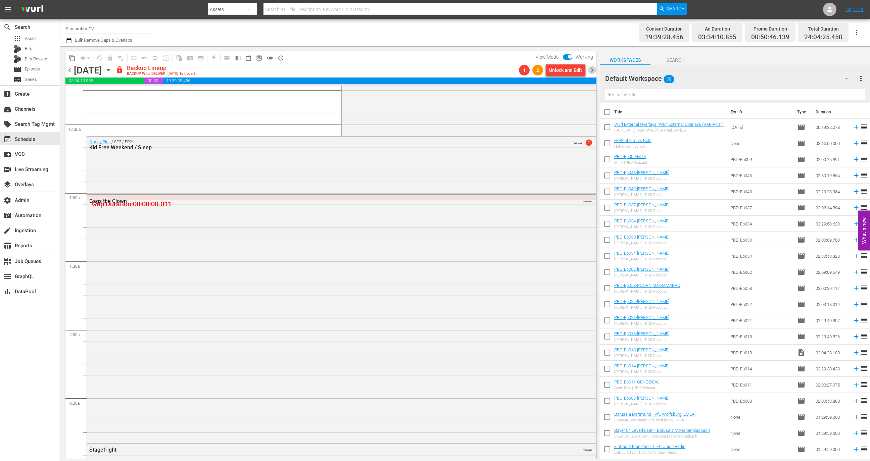
click at [593, 68] on span "chevron_right" at bounding box center [592, 70] width 8 height 8
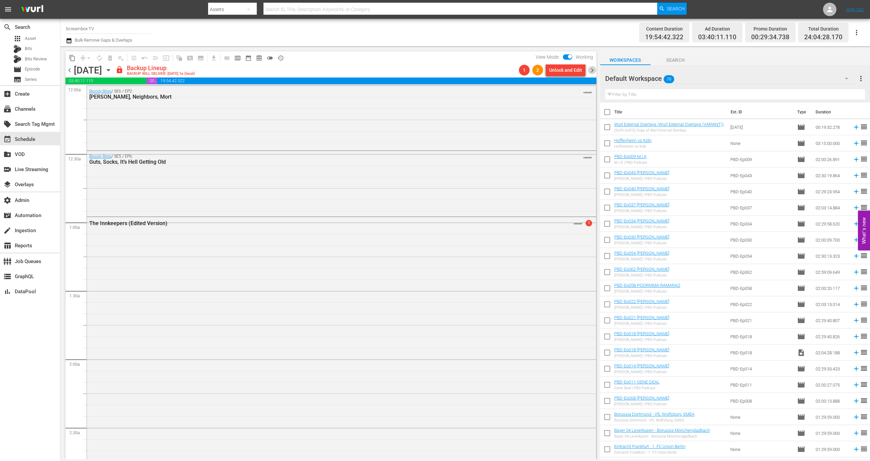
click at [591, 72] on span "chevron_right" at bounding box center [592, 70] width 8 height 8
click at [592, 72] on span "chevron_right" at bounding box center [592, 70] width 8 height 8
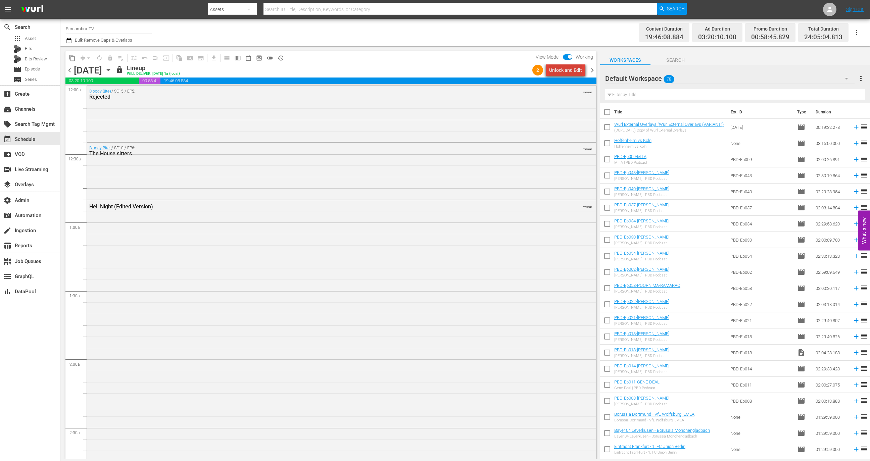
click at [571, 69] on div "Unlock and Edit" at bounding box center [565, 70] width 33 height 12
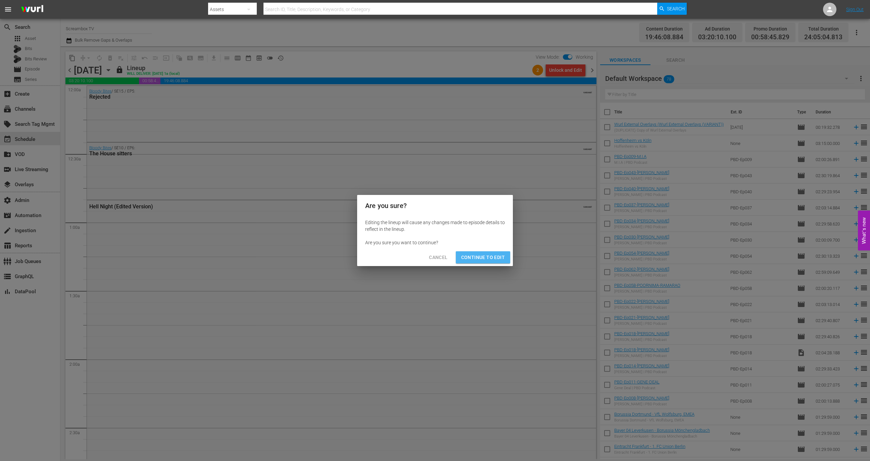
click at [491, 258] on span "Continue to Edit" at bounding box center [483, 257] width 44 height 8
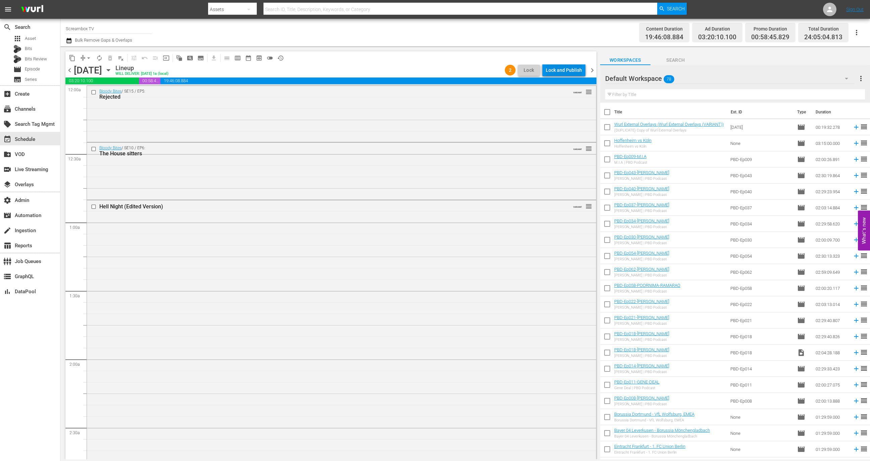
click at [568, 76] on div "Lock and Publish" at bounding box center [564, 70] width 36 height 12
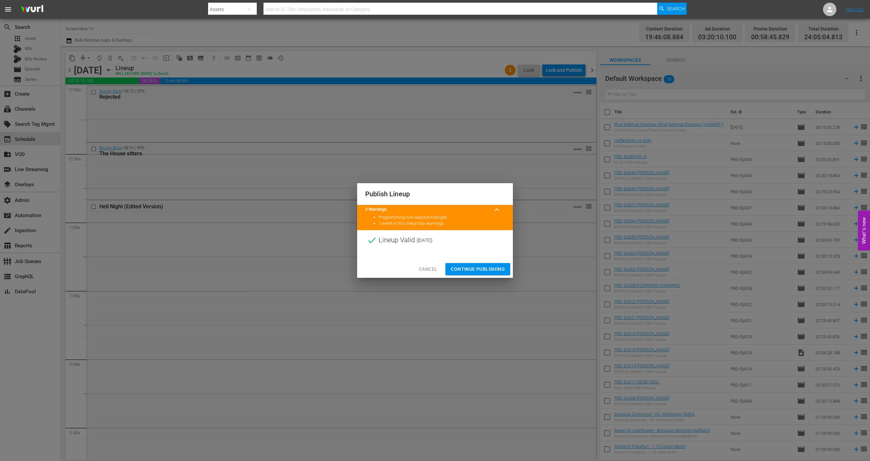
click at [492, 269] on span "Continue Publishing" at bounding box center [478, 269] width 54 height 8
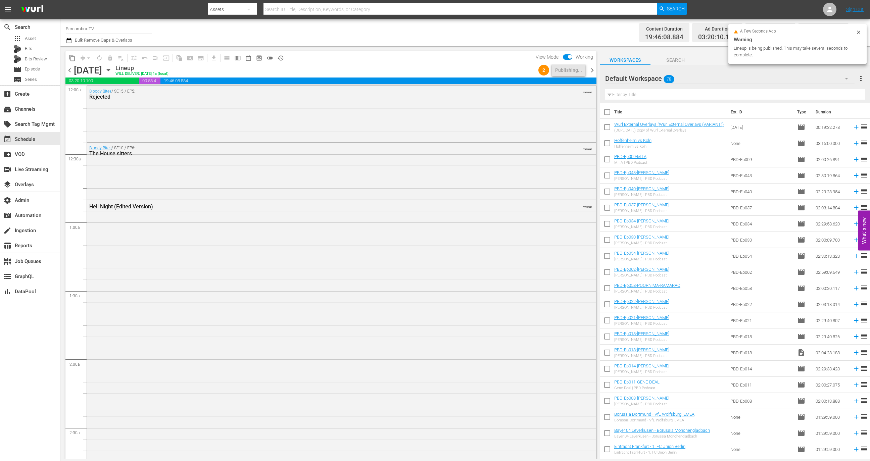
click at [593, 66] on span "chevron_right" at bounding box center [592, 70] width 8 height 8
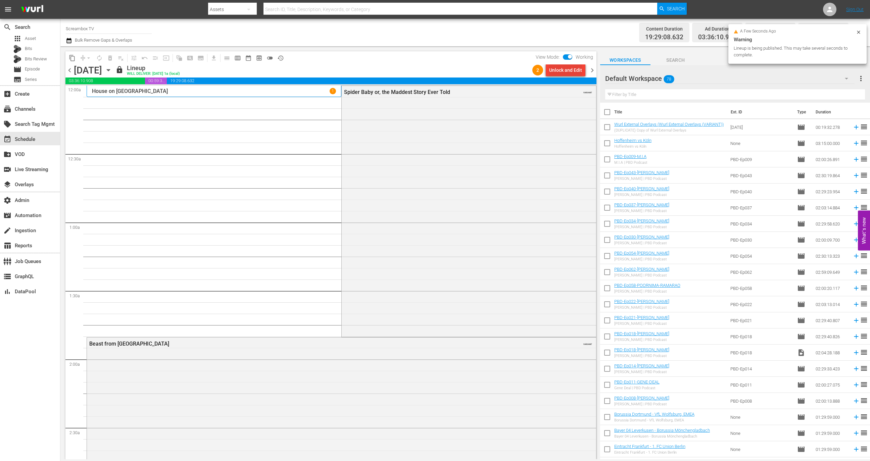
click at [571, 69] on div "Unlock and Edit" at bounding box center [565, 70] width 33 height 12
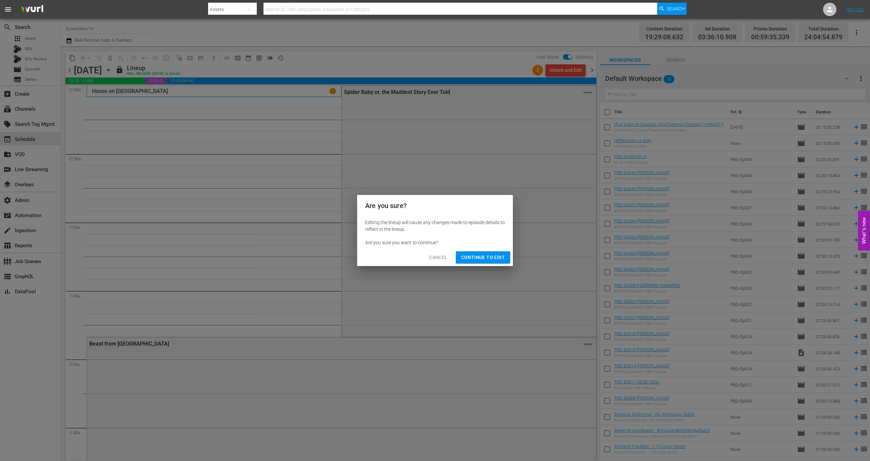
click at [488, 255] on span "Continue to Edit" at bounding box center [483, 257] width 44 height 8
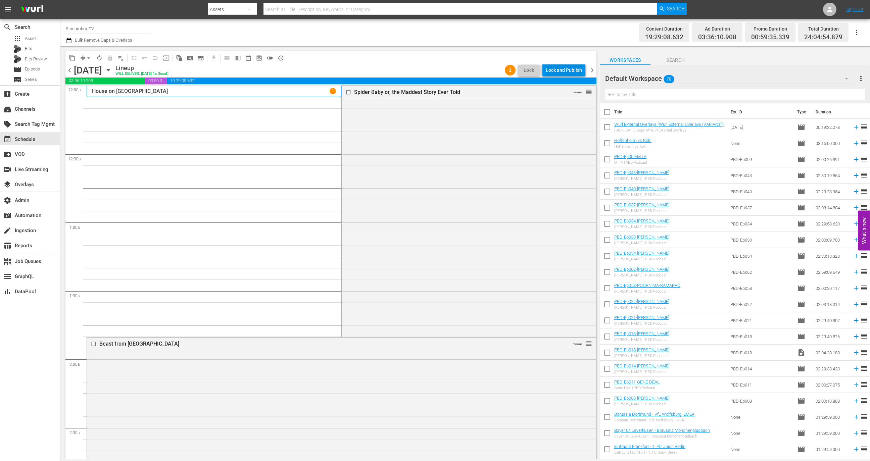
click at [576, 68] on div "Lock and Publish" at bounding box center [564, 70] width 36 height 12
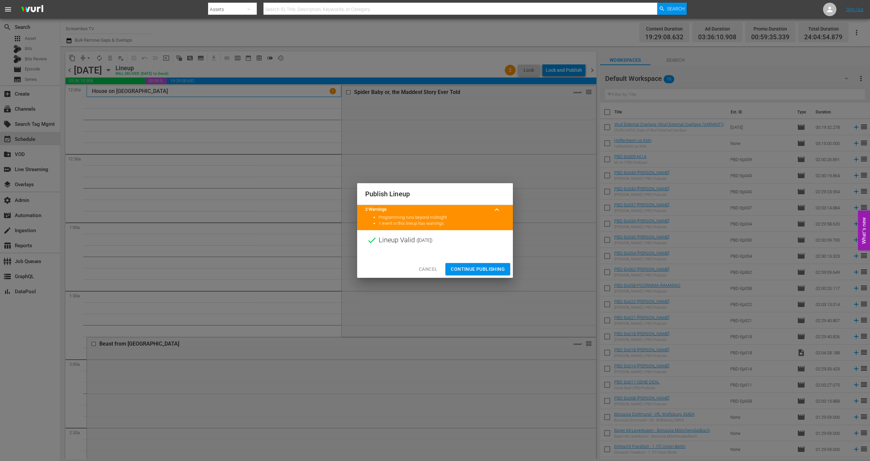
click at [483, 266] on span "Continue Publishing" at bounding box center [478, 269] width 54 height 8
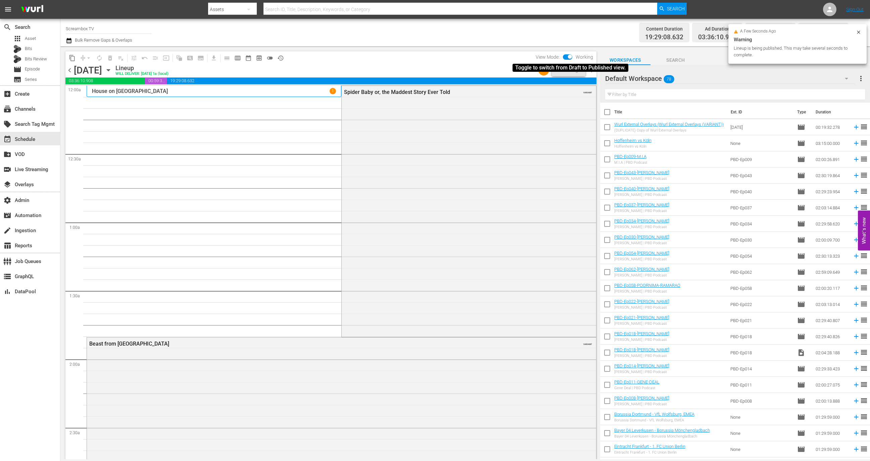
click at [568, 57] on input "checkbox" at bounding box center [570, 58] width 14 height 5
checkbox input "false"
click at [594, 71] on span "chevron_right" at bounding box center [592, 70] width 8 height 8
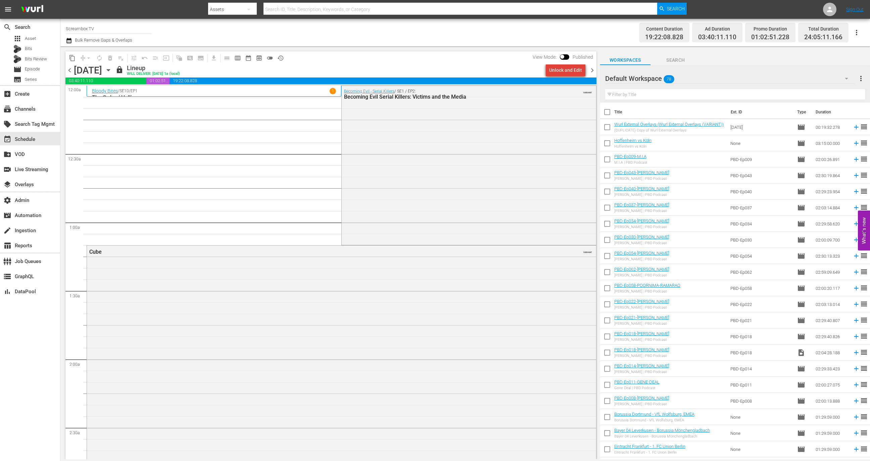
click at [572, 71] on div "Unlock and Edit" at bounding box center [565, 70] width 33 height 12
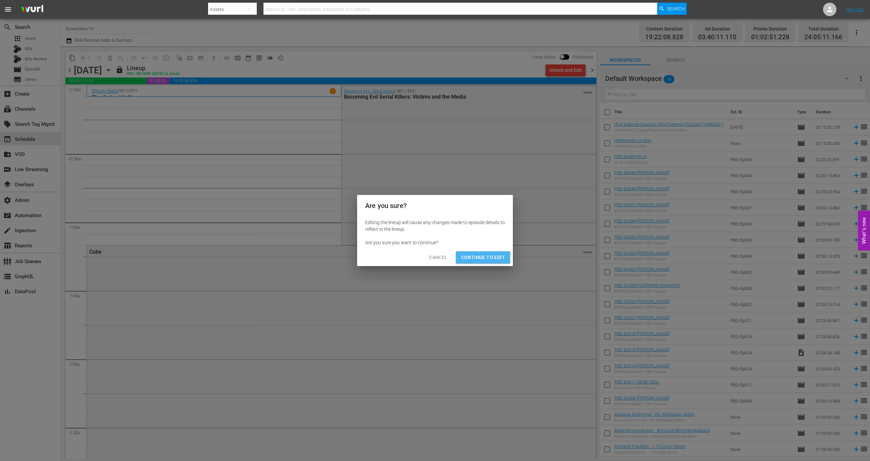
click at [481, 257] on span "Continue to Edit" at bounding box center [483, 257] width 44 height 8
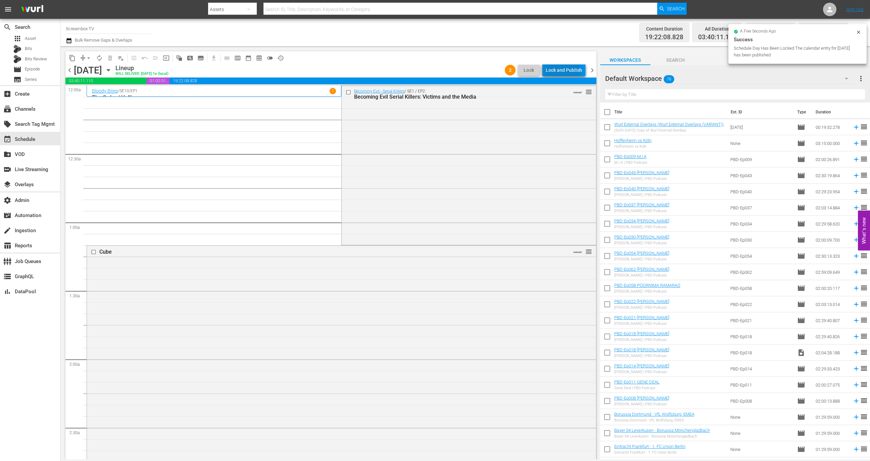
click at [563, 72] on div "Lock and Publish" at bounding box center [564, 70] width 36 height 12
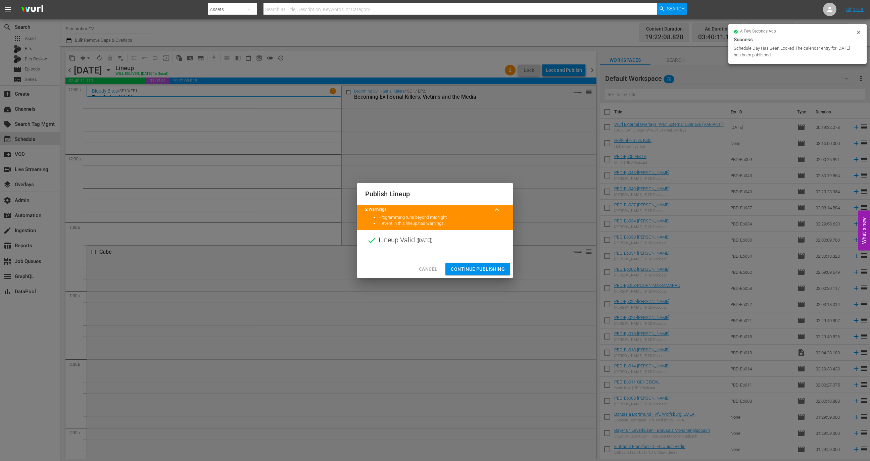
click at [492, 270] on span "Continue Publishing" at bounding box center [478, 269] width 54 height 8
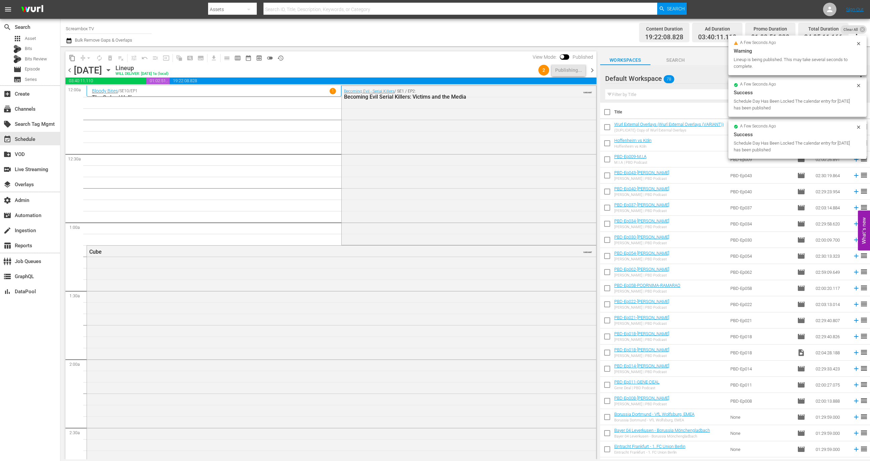
click at [595, 69] on span "chevron_right" at bounding box center [592, 70] width 8 height 8
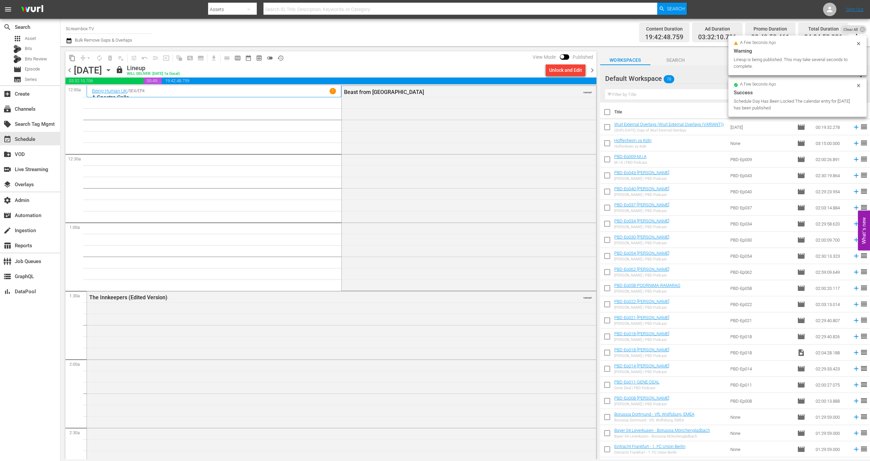
click at [567, 70] on div "Unlock and Edit" at bounding box center [565, 70] width 33 height 12
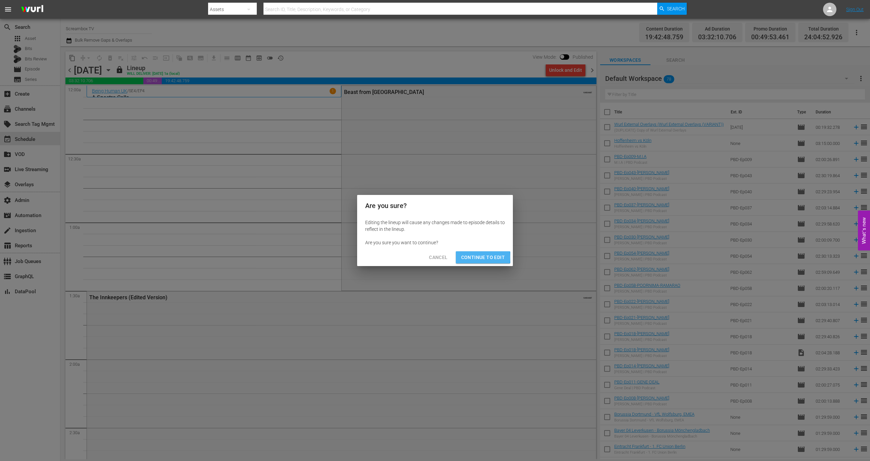
click at [472, 258] on span "Continue to Edit" at bounding box center [483, 257] width 44 height 8
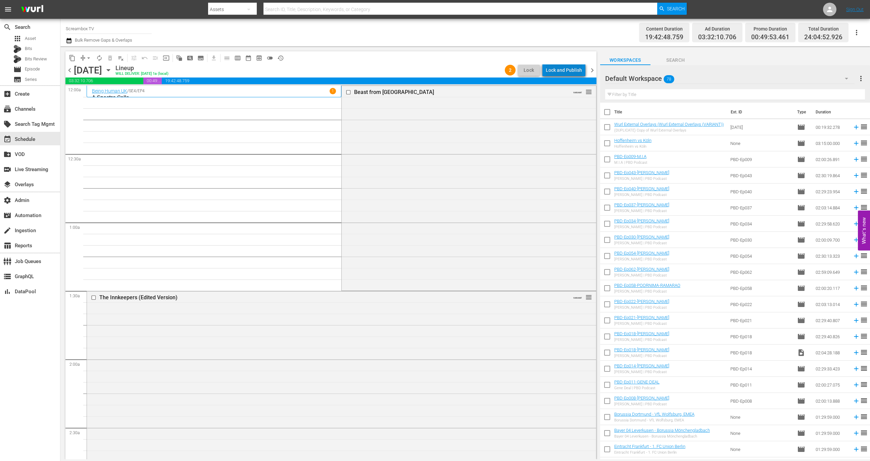
click at [572, 66] on div "Lock and Publish" at bounding box center [564, 70] width 36 height 12
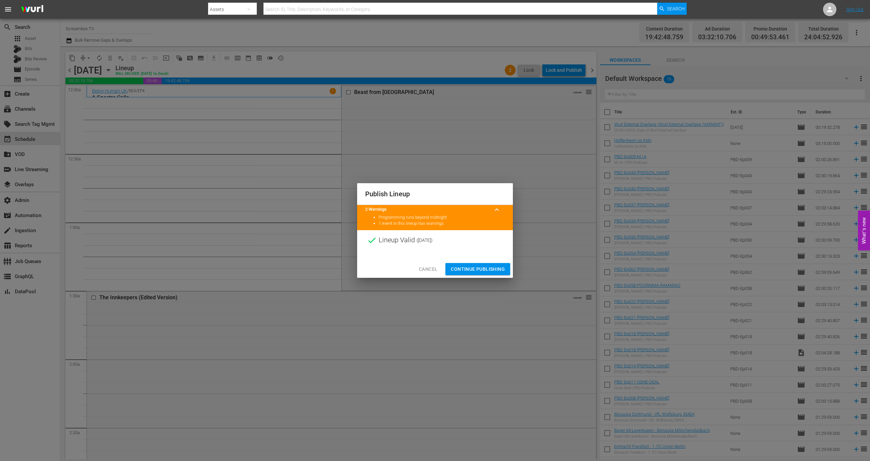
click at [489, 263] on div "Cancel Continue Publishing" at bounding box center [435, 270] width 156 height 18
click at [489, 269] on span "Continue Publishing" at bounding box center [478, 269] width 54 height 8
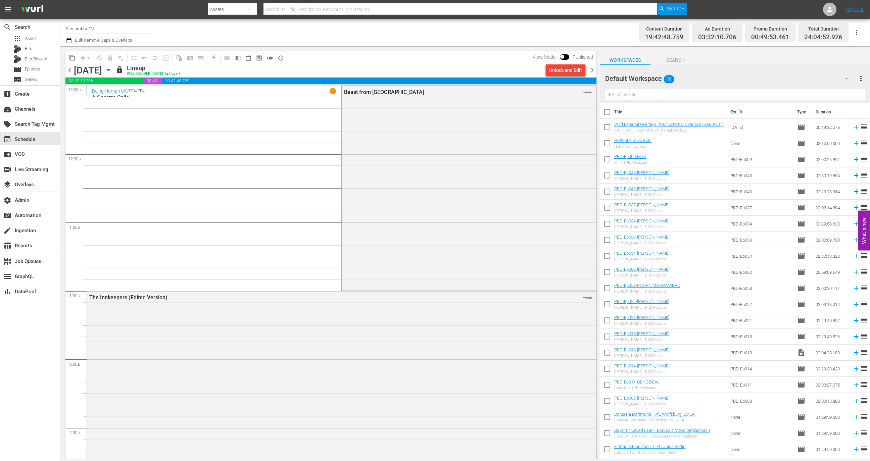
click at [281, 55] on span "history_outlined" at bounding box center [280, 58] width 7 height 7
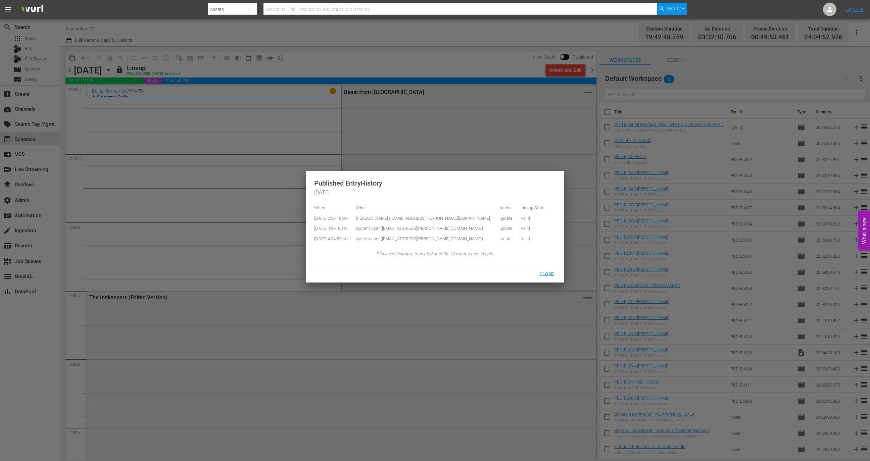
click at [298, 42] on div at bounding box center [435, 230] width 870 height 461
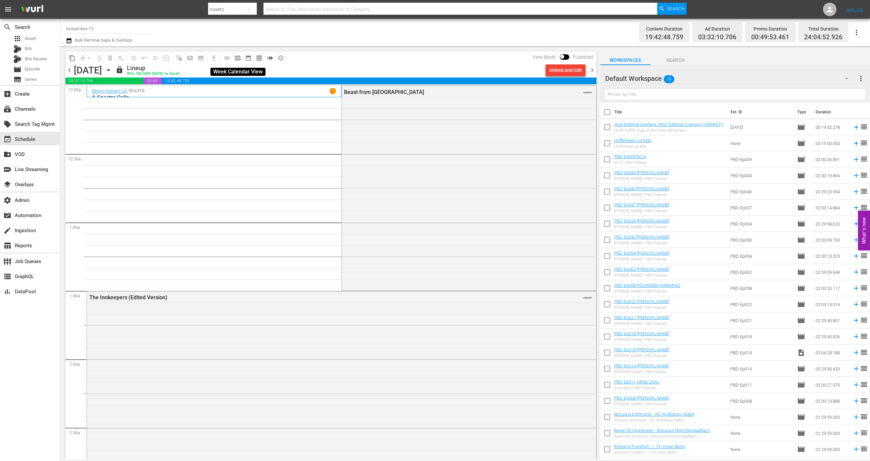
click at [238, 61] on span "calendar_view_week_outlined" at bounding box center [237, 58] width 7 height 7
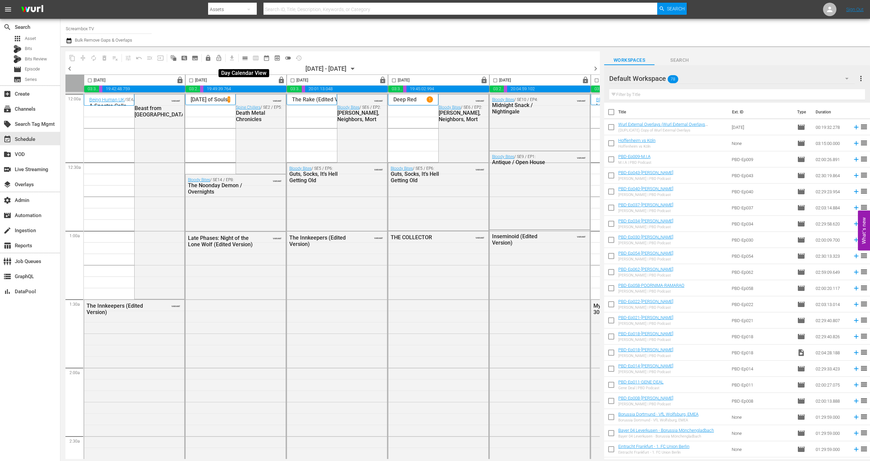
click at [248, 59] on span "calendar_view_day_outlined" at bounding box center [245, 58] width 7 height 7
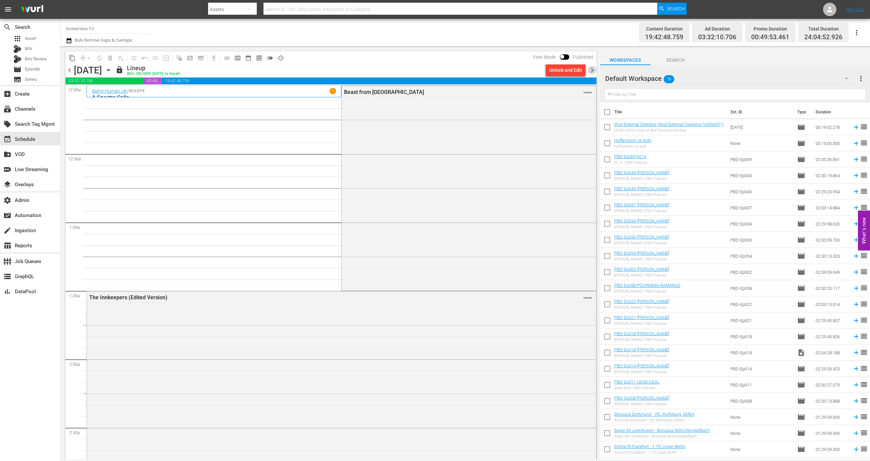
click at [594, 68] on span "chevron_right" at bounding box center [592, 70] width 8 height 8
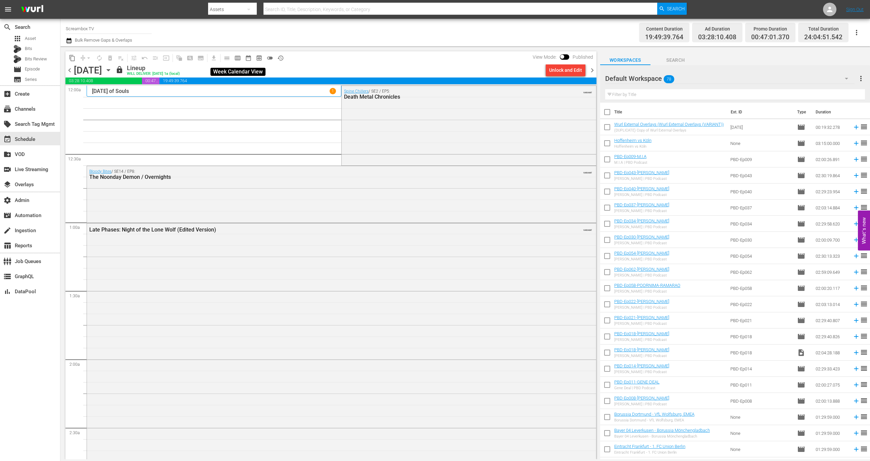
click at [239, 57] on span "calendar_view_week_outlined" at bounding box center [237, 58] width 7 height 7
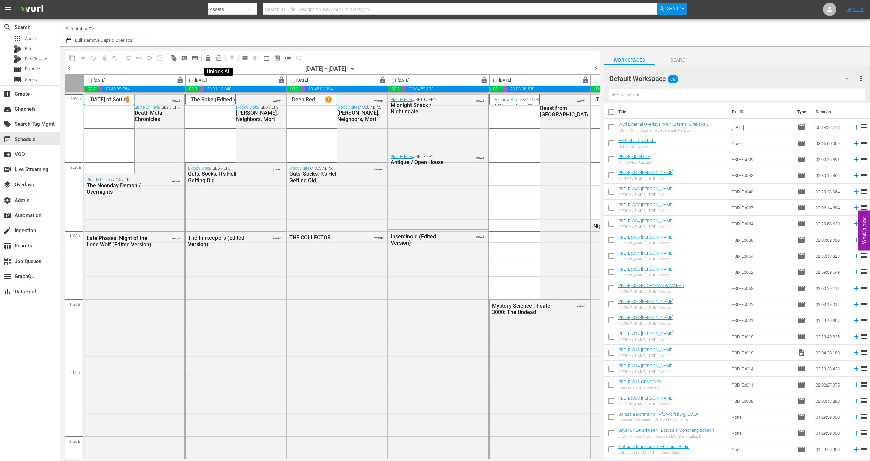
click at [220, 56] on span "lock_open_outlined" at bounding box center [219, 58] width 7 height 7
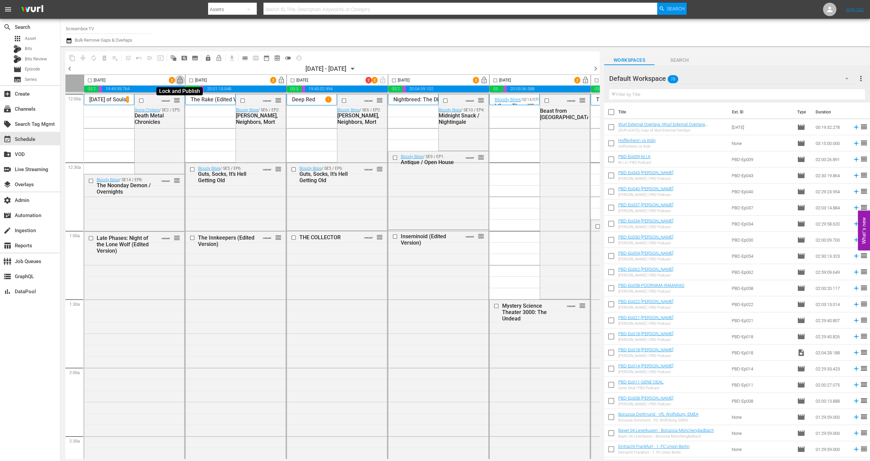
click at [180, 81] on span "lock_open" at bounding box center [180, 81] width 8 height 8
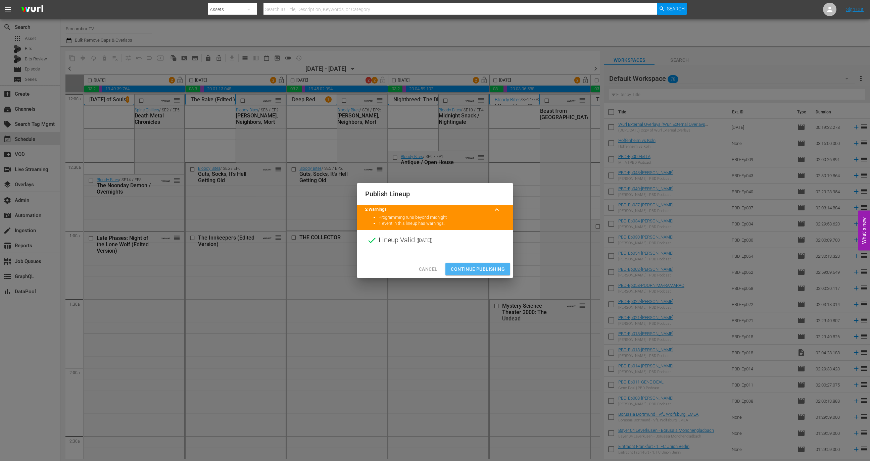
click at [469, 267] on span "Continue Publishing" at bounding box center [478, 269] width 54 height 8
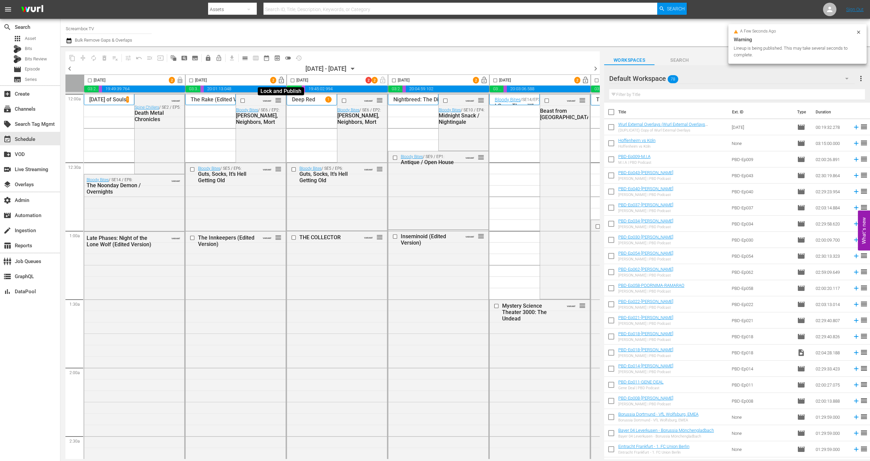
click at [281, 79] on span "lock_open" at bounding box center [282, 81] width 8 height 8
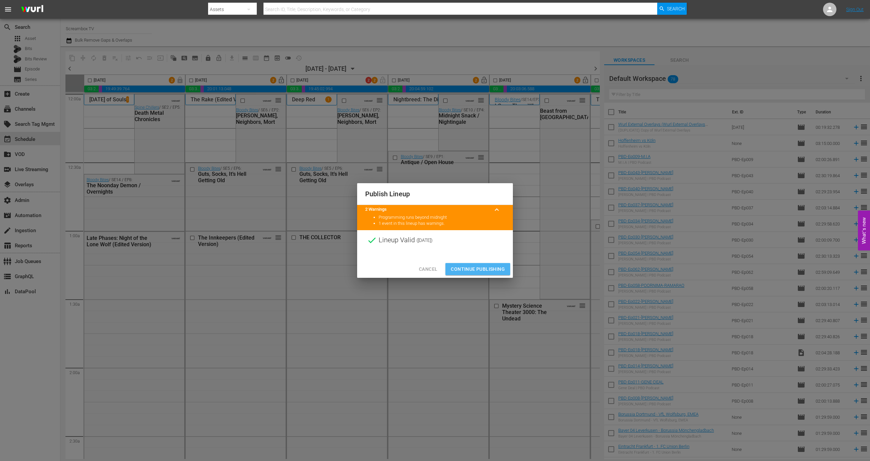
click at [475, 265] on span "Continue Publishing" at bounding box center [478, 269] width 54 height 8
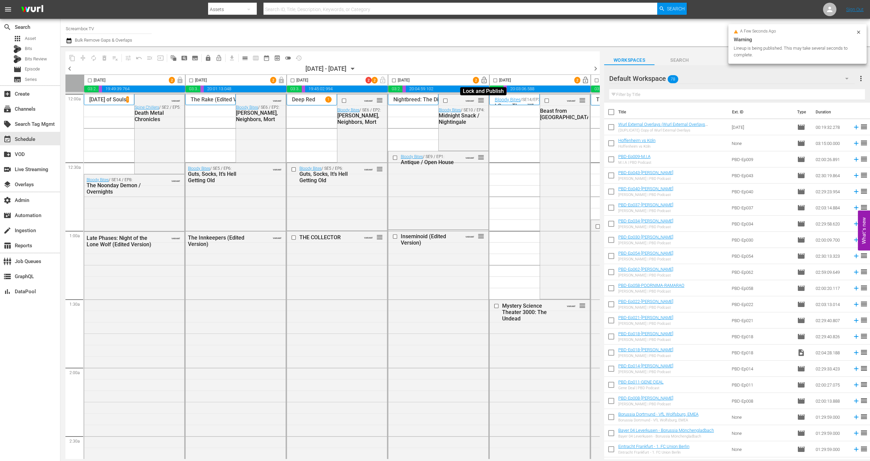
click at [483, 82] on span "lock_open" at bounding box center [484, 81] width 8 height 8
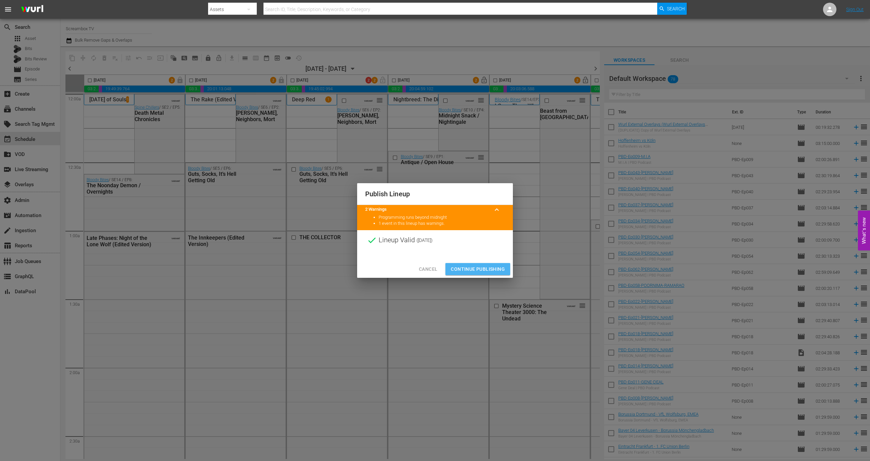
click at [483, 269] on span "Continue Publishing" at bounding box center [478, 269] width 54 height 8
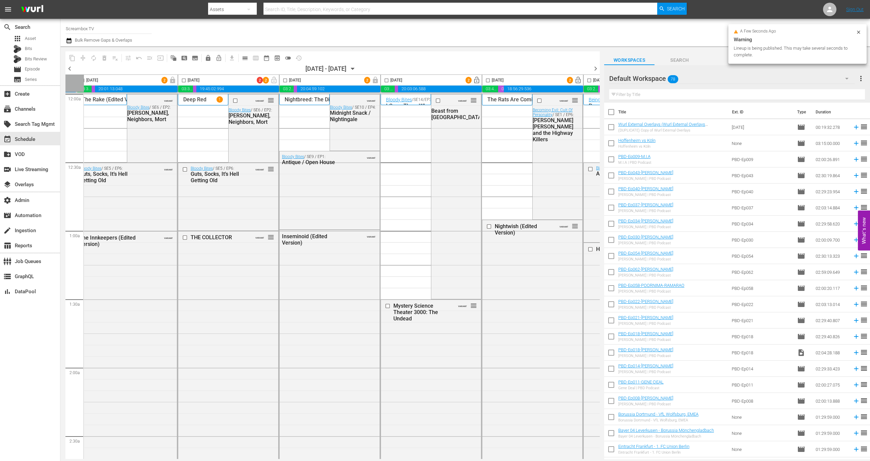
scroll to position [0, 195]
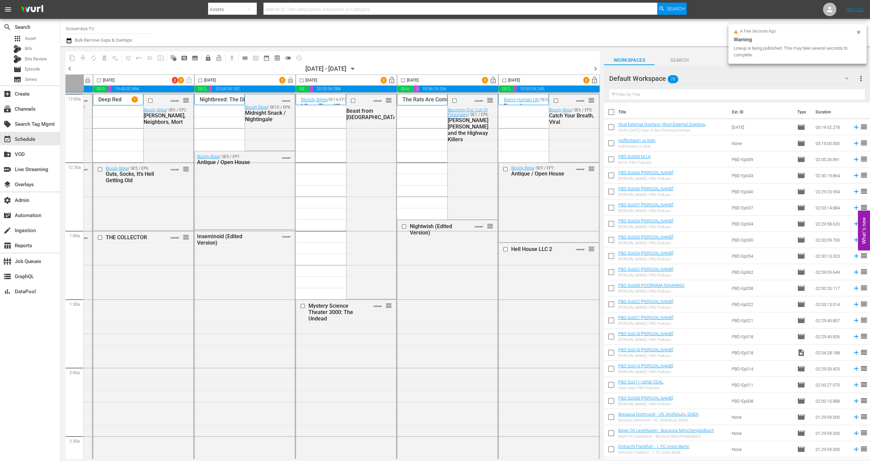
click at [389, 81] on span "lock_open" at bounding box center [392, 81] width 8 height 8
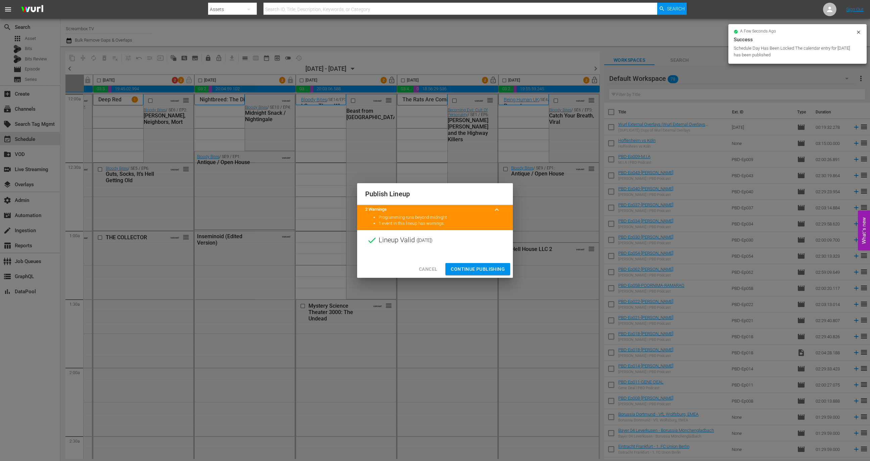
click at [473, 268] on span "Continue Publishing" at bounding box center [478, 269] width 54 height 8
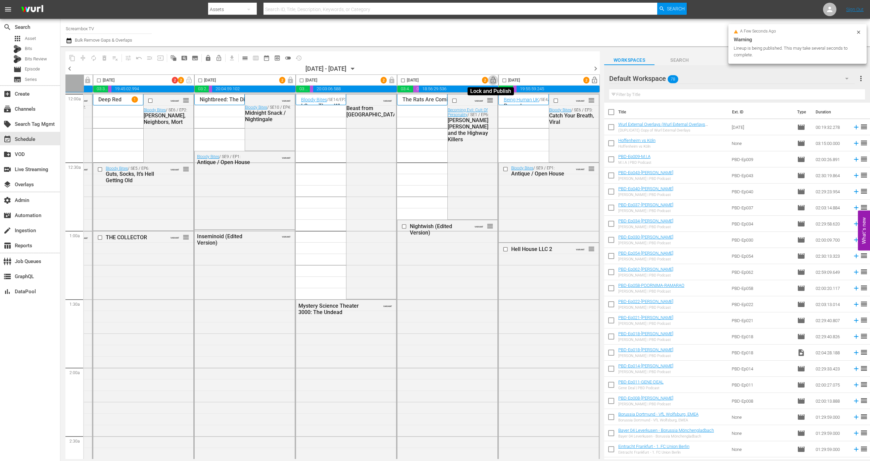
click at [491, 82] on span "lock_open" at bounding box center [494, 81] width 8 height 8
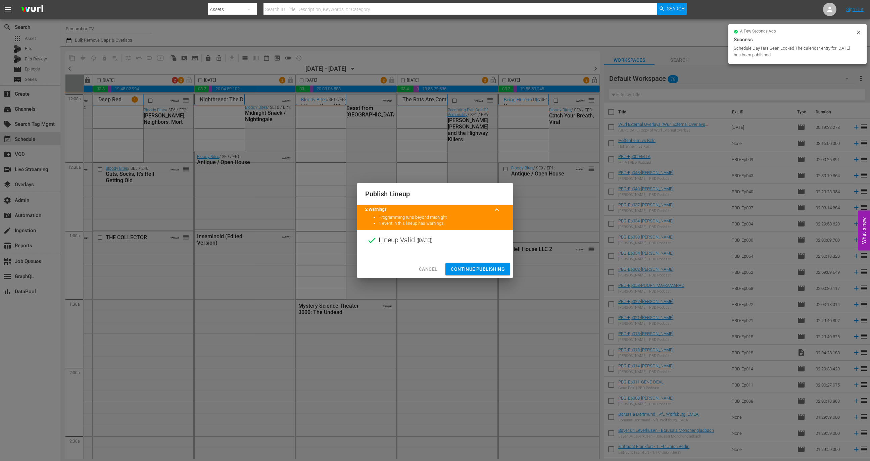
click at [476, 263] on button "Continue Publishing" at bounding box center [478, 269] width 65 height 12
click at [476, 269] on div "Publish Lineup 2 Warnings keyboard_arrow_up Programming runs beyond midnight 1 …" at bounding box center [435, 230] width 870 height 461
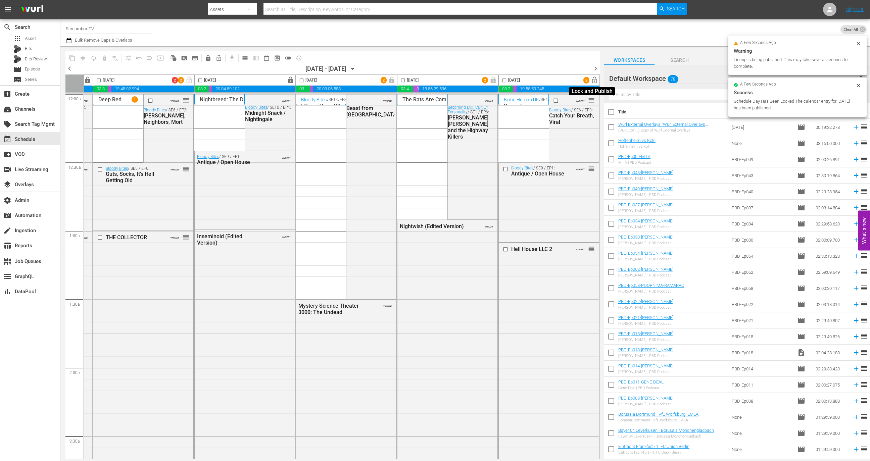
click at [591, 80] on span "lock_open" at bounding box center [595, 81] width 8 height 8
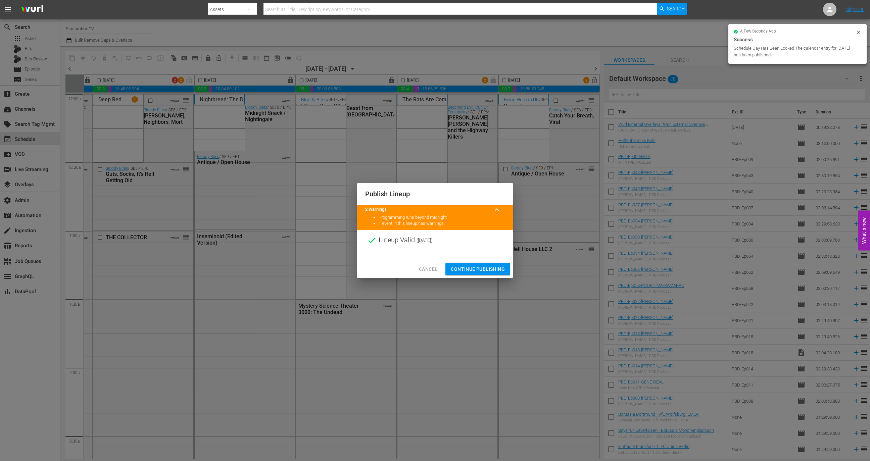
click at [473, 268] on span "Continue Publishing" at bounding box center [478, 269] width 54 height 8
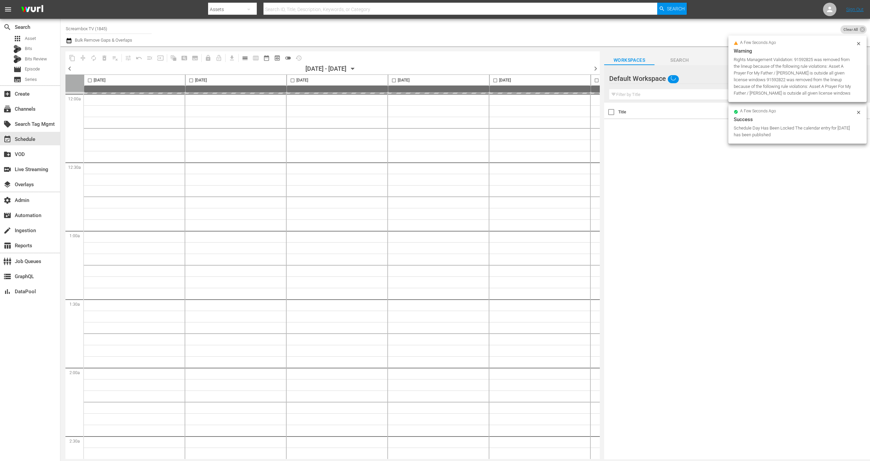
click at [246, 60] on span "calendar_view_day_outlined" at bounding box center [245, 58] width 7 height 7
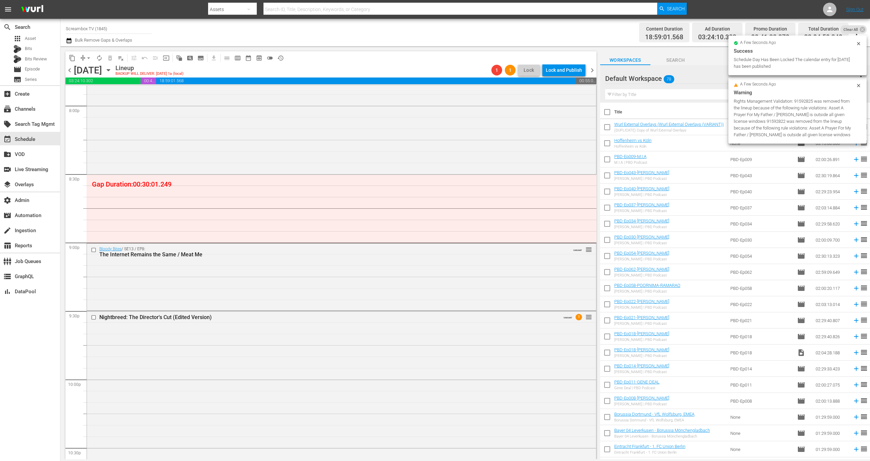
scroll to position [2924, 0]
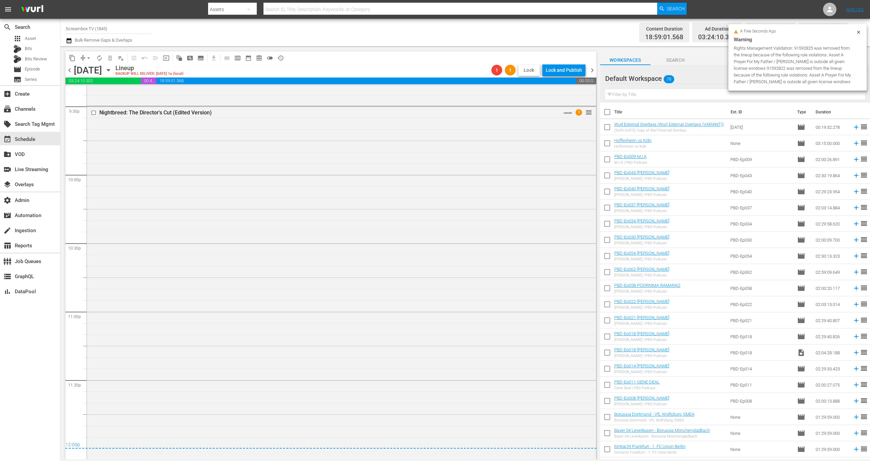
click at [522, 69] on span "Lock" at bounding box center [529, 70] width 16 height 7
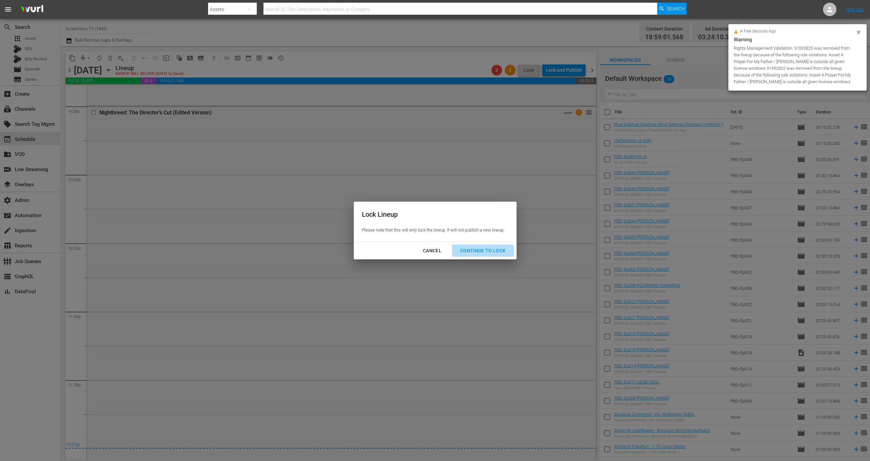
click at [472, 253] on div "Continue to lock" at bounding box center [483, 251] width 56 height 8
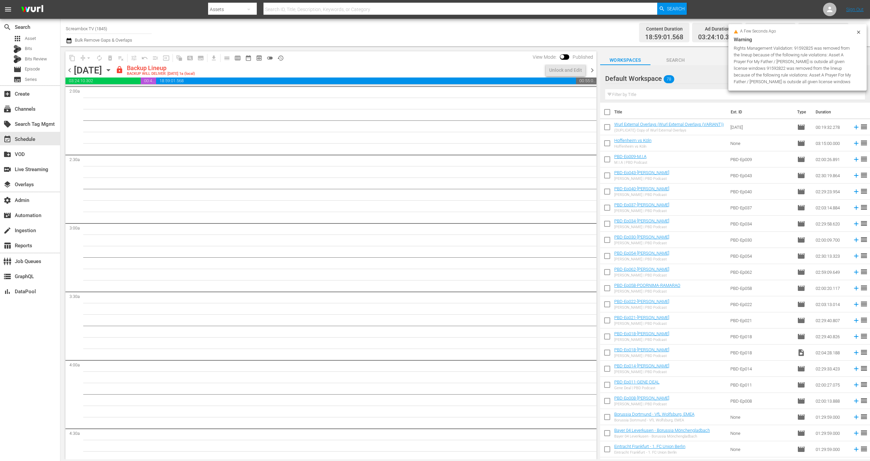
scroll to position [0, 0]
click at [567, 59] on input "checkbox" at bounding box center [562, 58] width 14 height 5
checkbox input "true"
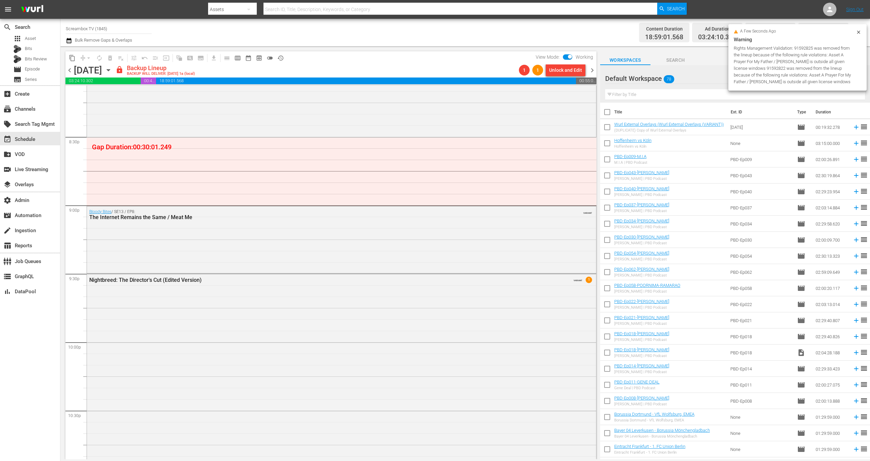
scroll to position [2399, 0]
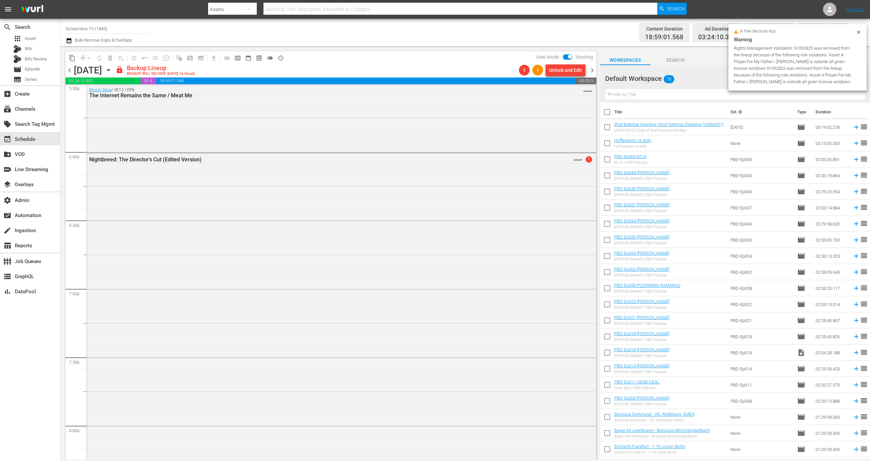
click at [798, 49] on div "Rights Management Validation: 91592825 was removed from the lineup because of t…" at bounding box center [794, 65] width 121 height 40
copy div "91592825"
click at [762, 66] on div "Rights Management Validation: 91592825 was removed from the lineup because of t…" at bounding box center [794, 65] width 121 height 40
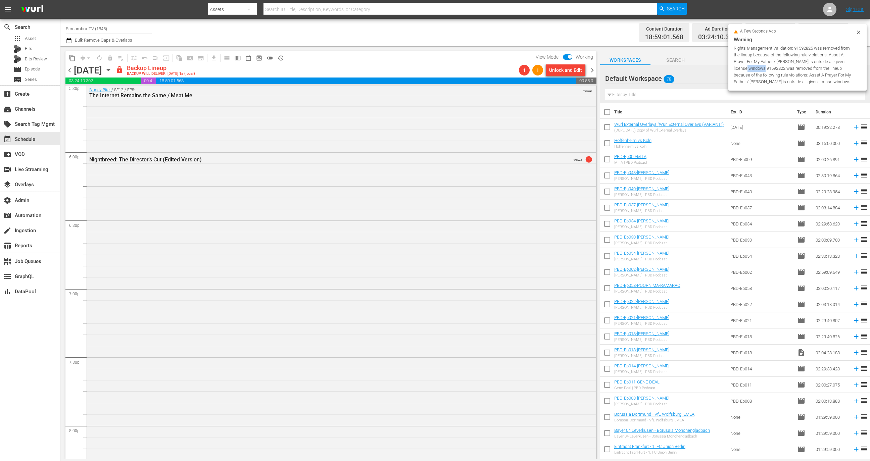
copy div "91592822"
click at [43, 70] on div "movie Episode" at bounding box center [30, 69] width 60 height 9
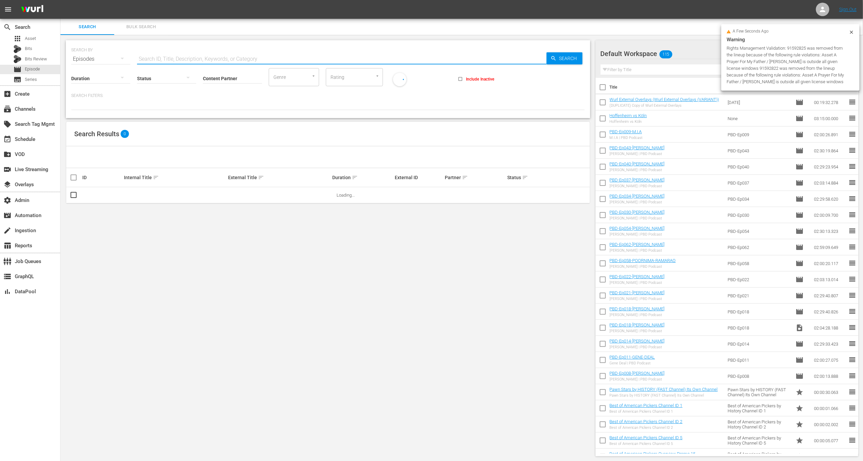
click at [294, 58] on input "text" at bounding box center [341, 59] width 409 height 16
paste input "91592822"
type input "91592822"
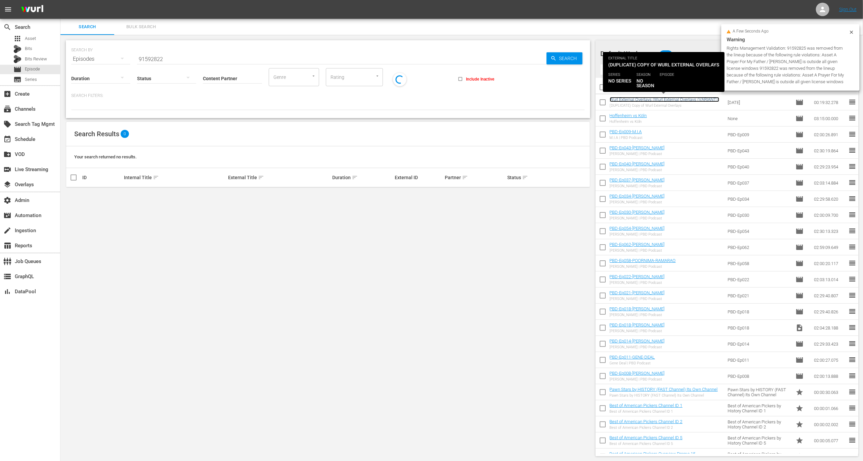
click at [629, 99] on link "Wurl External Overlays (Wurl External Overlays (VARIANT))" at bounding box center [663, 99] width 109 height 5
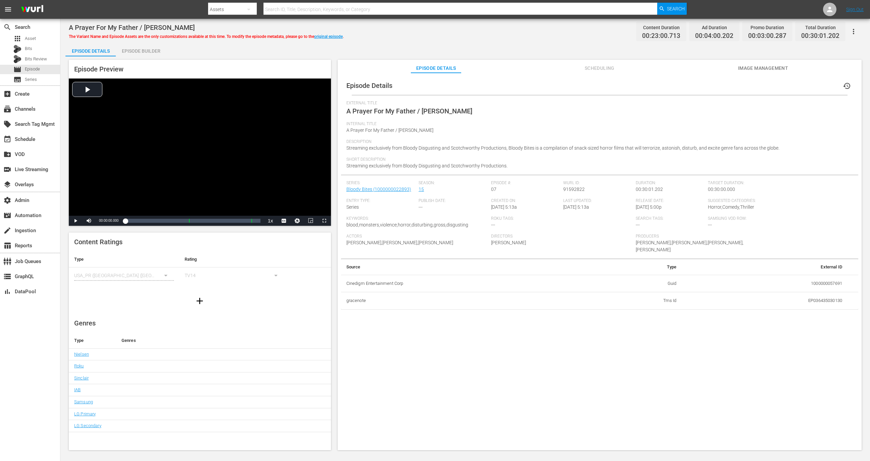
click at [852, 39] on button "button" at bounding box center [854, 32] width 16 height 16
click at [681, 319] on div "Episode Details history External Title A Prayer For My Father / Jack Internal T…" at bounding box center [600, 265] width 524 height 384
click at [142, 53] on div "Episode Builder" at bounding box center [141, 51] width 50 height 16
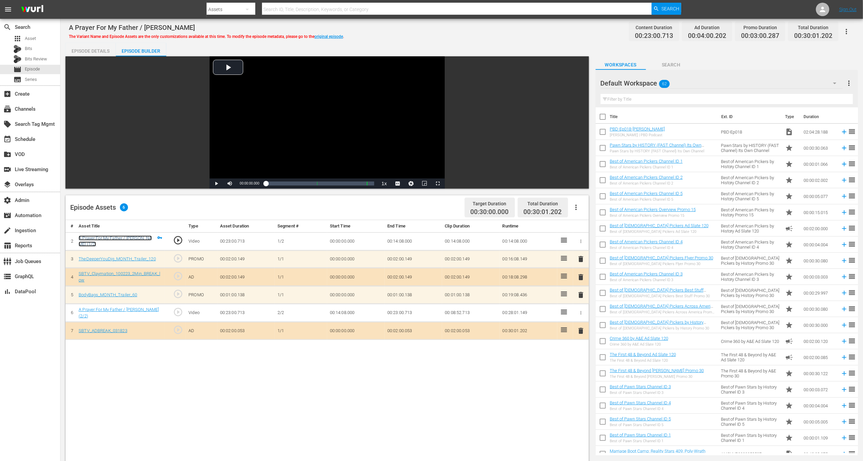
click at [132, 240] on link "A Prayer For My Father / Jack (1/2)" at bounding box center [115, 241] width 73 height 11
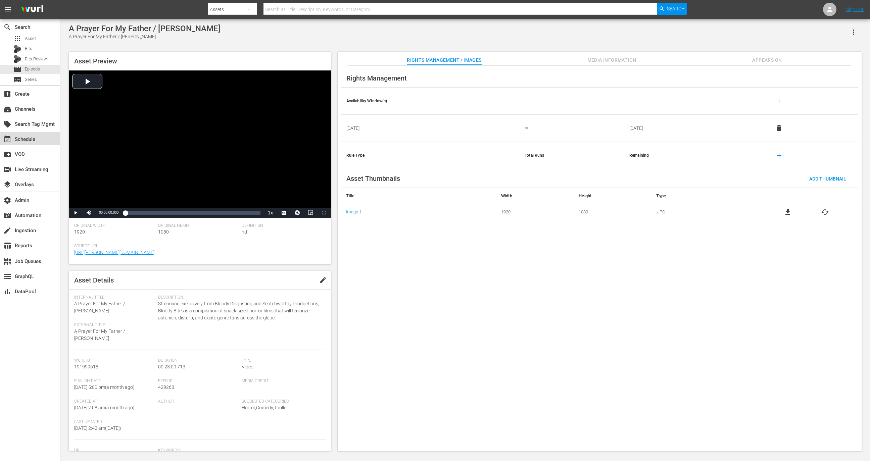
click at [36, 141] on div "event_available Schedule" at bounding box center [30, 138] width 60 height 13
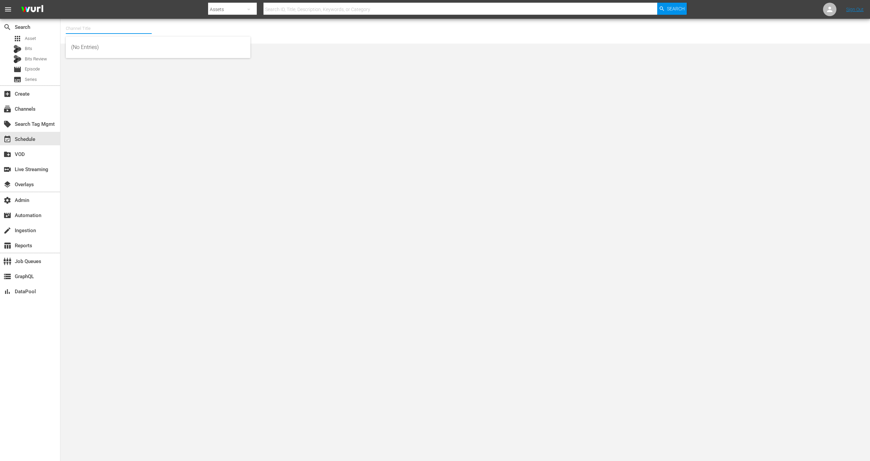
click at [109, 27] on input "text" at bounding box center [109, 28] width 86 height 16
click at [128, 63] on div "Screambox TV (1845 - cinedigm_entertainment_corp_screamboxtv_1)" at bounding box center [158, 63] width 174 height 16
type input "Screambox TV (1845 - cinedigm_entertainment_corp_screamboxtv_1)"
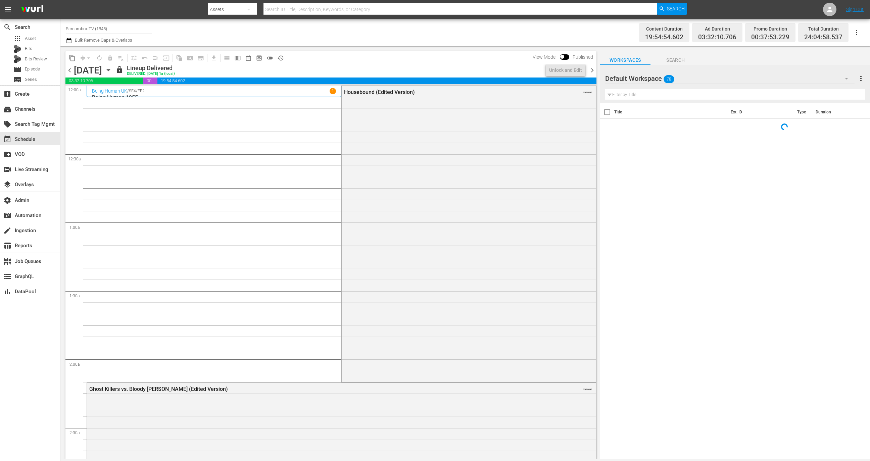
click at [112, 70] on icon "button" at bounding box center [108, 69] width 7 height 7
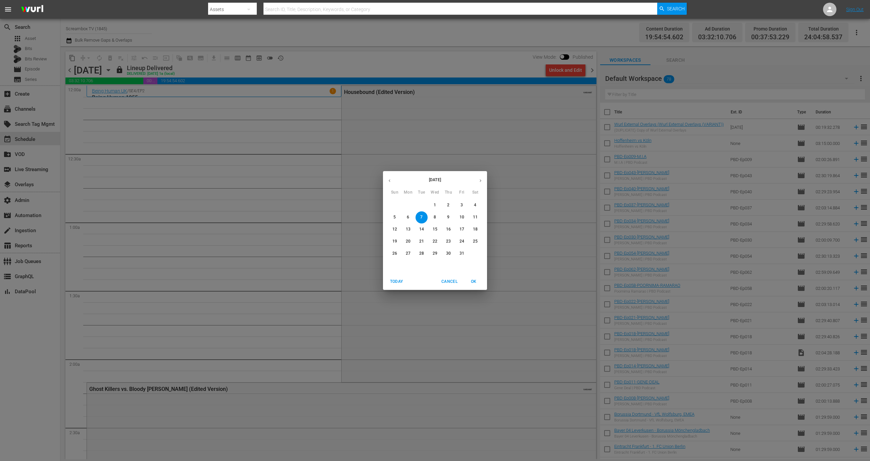
click at [460, 244] on p "24" at bounding box center [462, 242] width 5 height 6
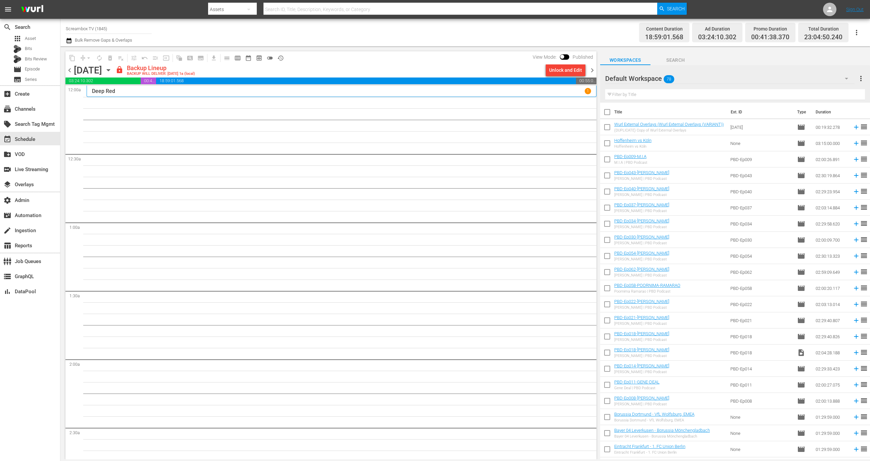
click at [565, 62] on div "View Mode: Published" at bounding box center [562, 56] width 67 height 11
click at [565, 57] on input "checkbox" at bounding box center [562, 58] width 14 height 5
checkbox input "true"
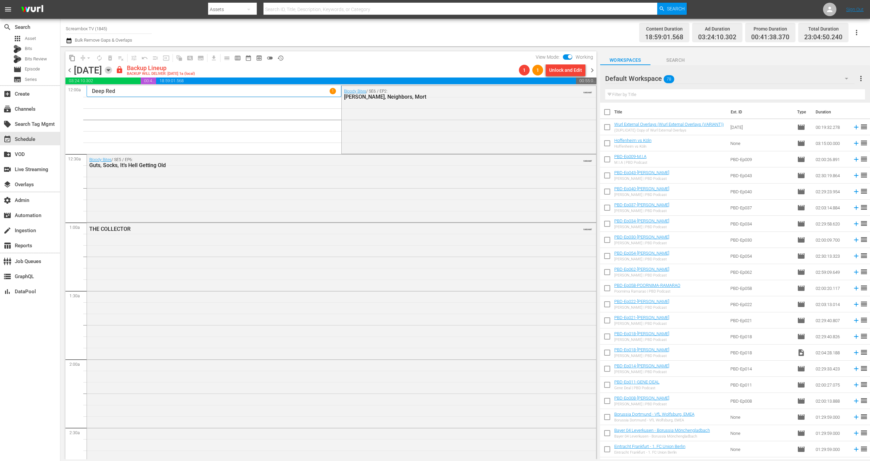
click at [112, 73] on icon "button" at bounding box center [108, 69] width 7 height 7
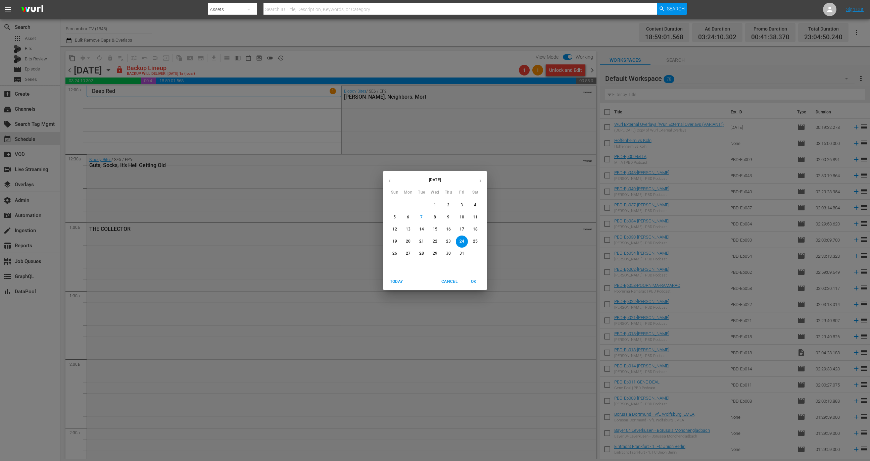
click at [420, 253] on p "28" at bounding box center [421, 254] width 5 height 6
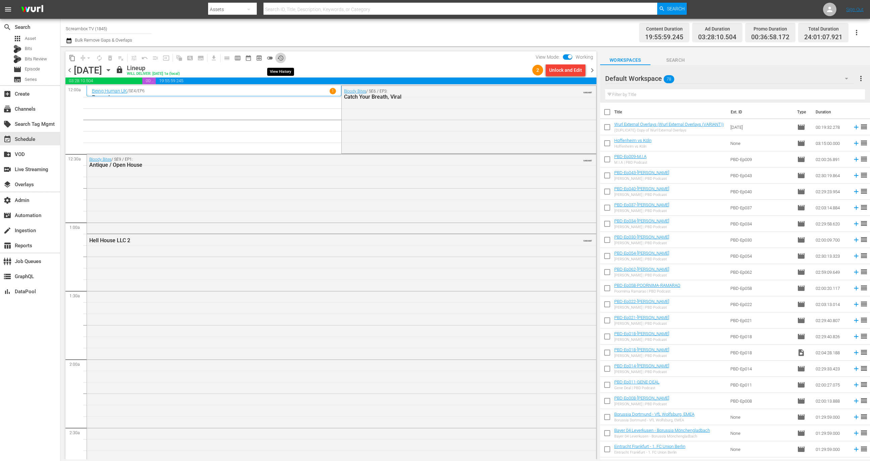
click at [280, 53] on button "history_outlined" at bounding box center [280, 58] width 11 height 11
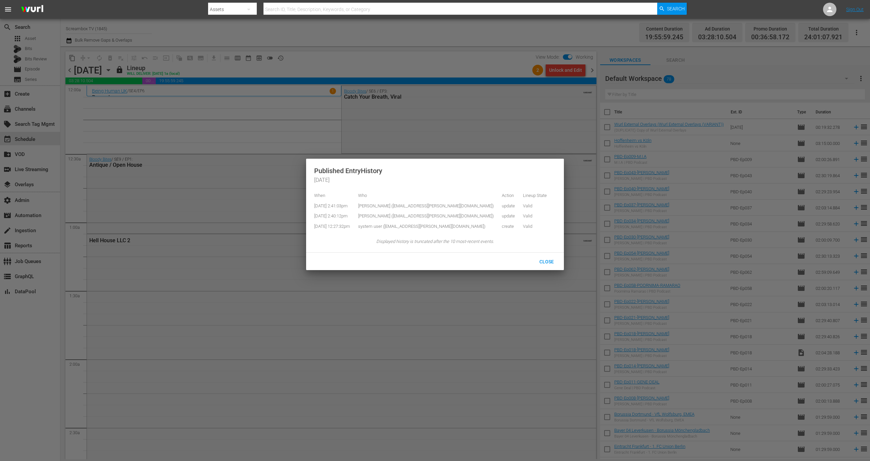
click at [594, 69] on div at bounding box center [435, 230] width 870 height 461
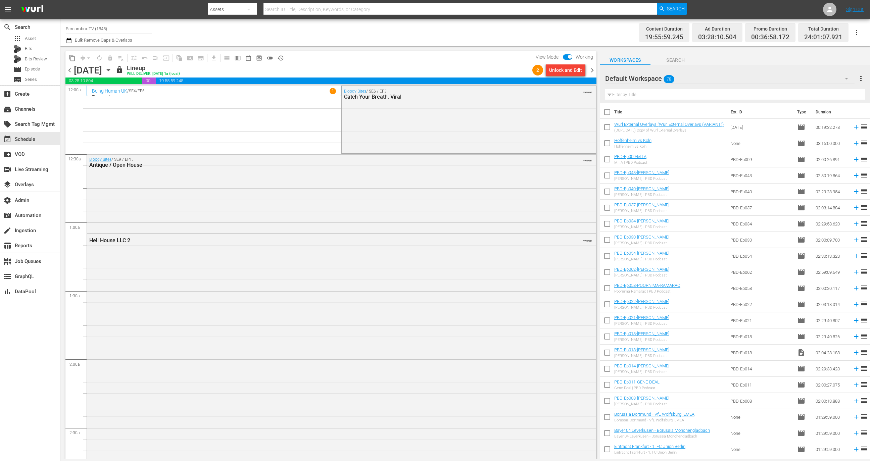
click at [595, 72] on body "menu Search By Assets Search ID, Title, Description, Keywords, or Category Sear…" at bounding box center [435, 230] width 870 height 461
click at [593, 69] on span "chevron_right" at bounding box center [592, 70] width 8 height 8
click at [567, 55] on span at bounding box center [567, 56] width 9 height 5
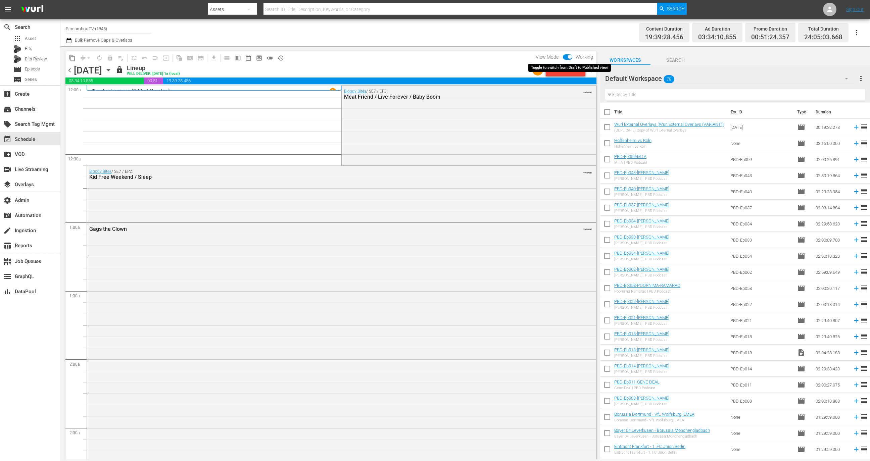
click at [568, 57] on input "checkbox" at bounding box center [570, 58] width 14 height 5
checkbox input "false"
click at [568, 72] on div "Unlock and Edit" at bounding box center [565, 70] width 33 height 12
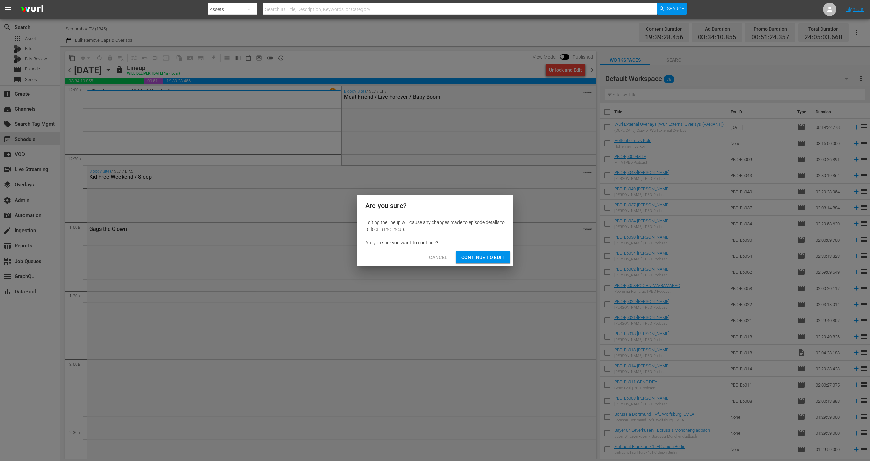
click at [486, 255] on span "Continue to Edit" at bounding box center [483, 257] width 44 height 8
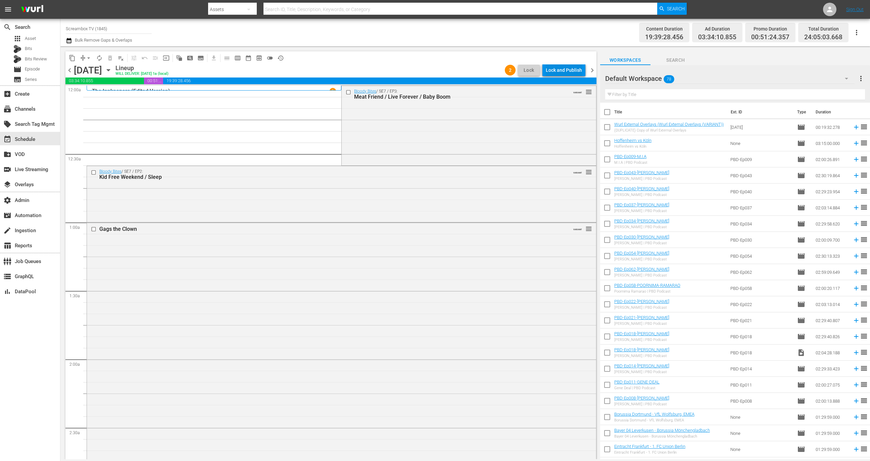
click at [567, 72] on div "Lock and Publish" at bounding box center [564, 70] width 36 height 12
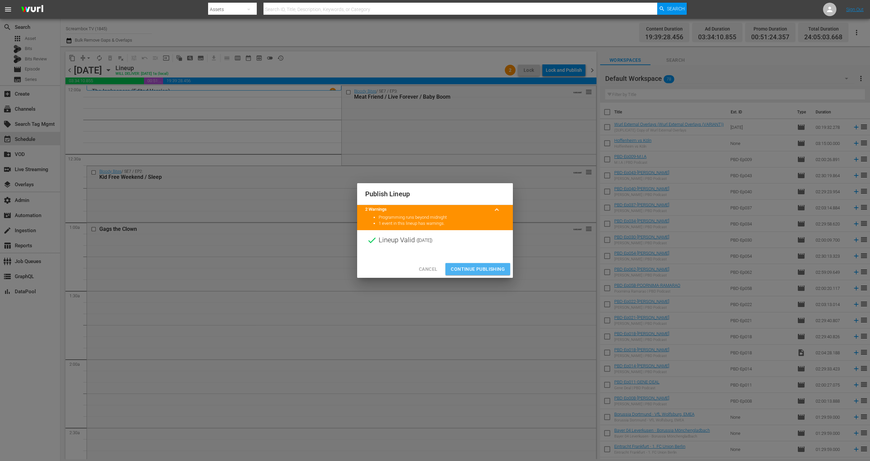
click at [469, 272] on span "Continue Publishing" at bounding box center [478, 269] width 54 height 8
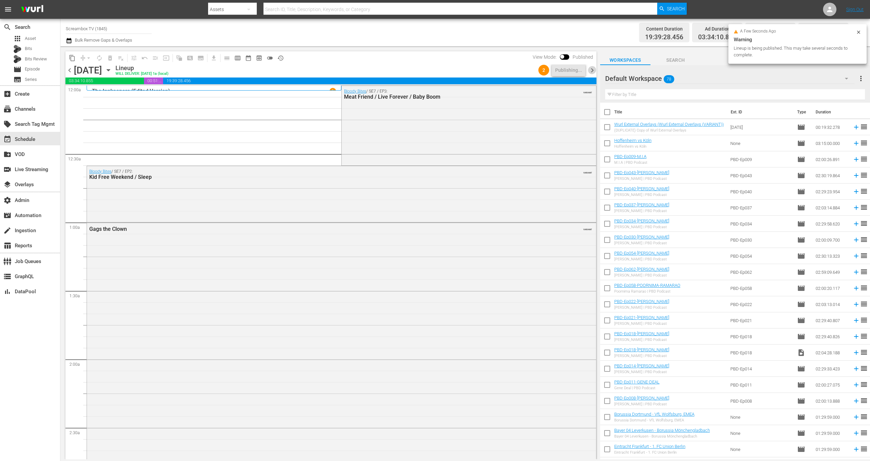
click at [592, 66] on span "chevron_right" at bounding box center [592, 70] width 8 height 8
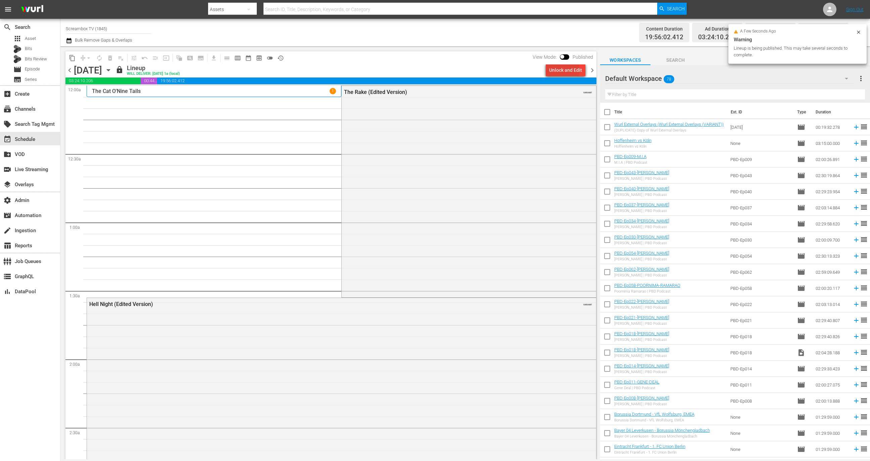
click at [562, 72] on div "Unlock and Edit" at bounding box center [565, 70] width 33 height 12
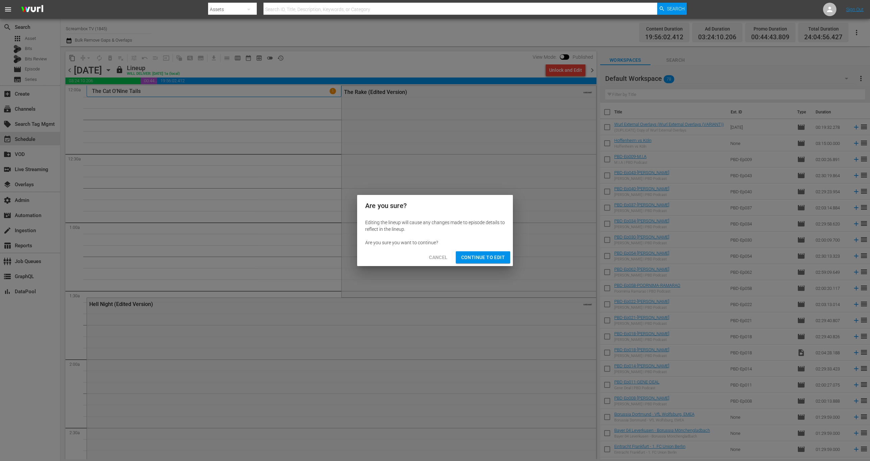
click at [481, 254] on span "Continue to Edit" at bounding box center [483, 257] width 44 height 8
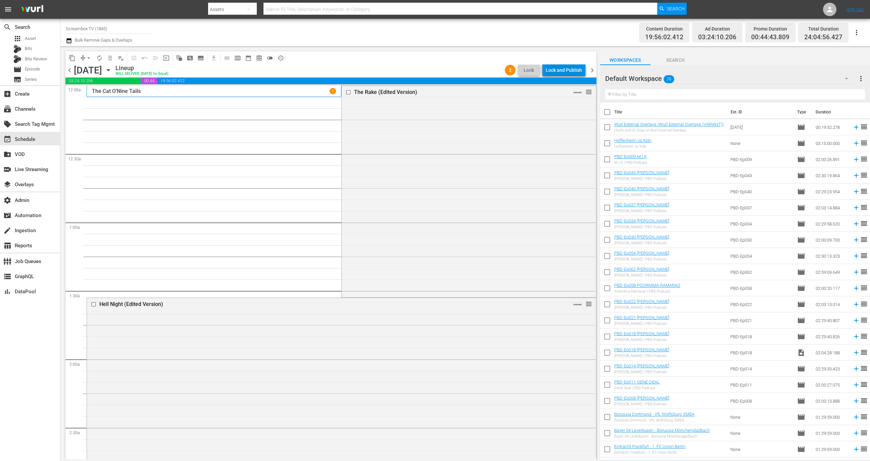
click at [566, 72] on div "Lock and Publish" at bounding box center [564, 70] width 36 height 12
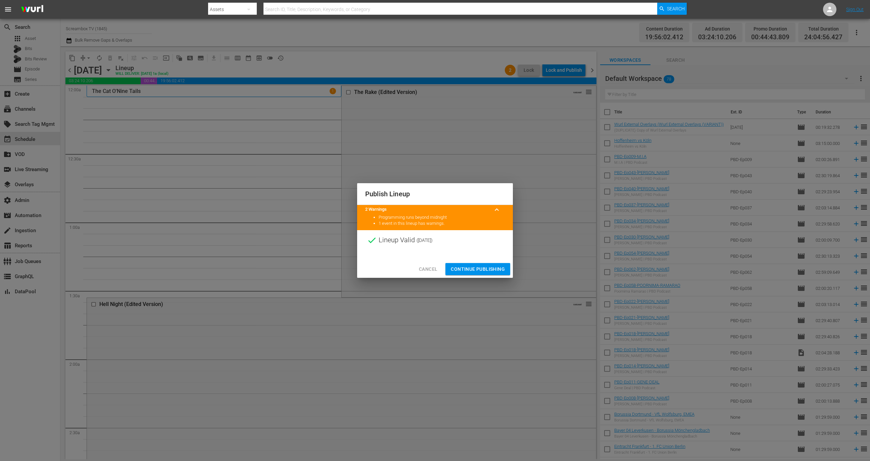
click at [478, 268] on span "Continue Publishing" at bounding box center [478, 269] width 54 height 8
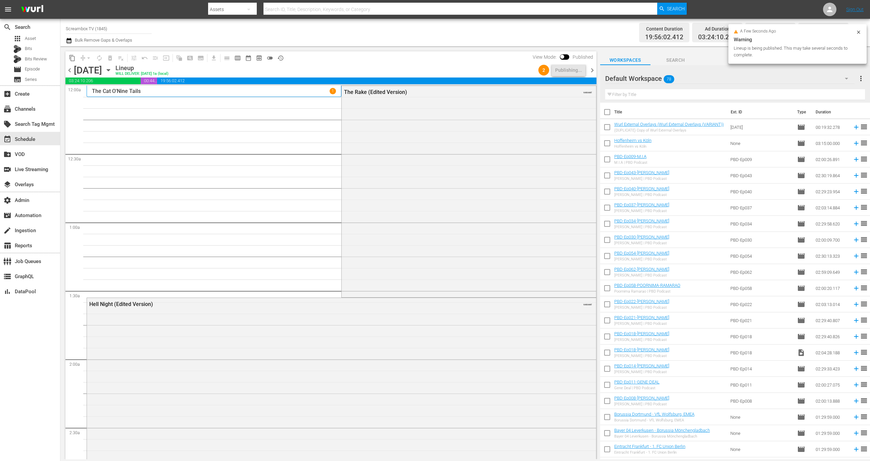
click at [592, 73] on span "chevron_right" at bounding box center [592, 70] width 8 height 8
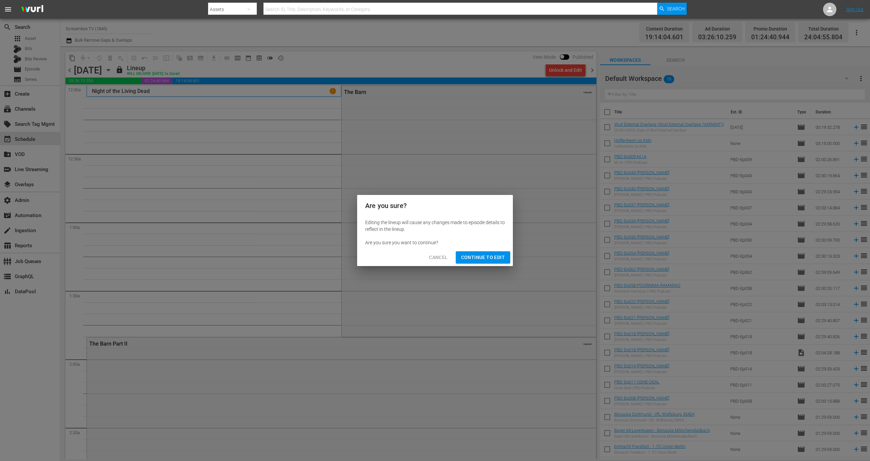
click at [482, 256] on span "Continue to Edit" at bounding box center [483, 257] width 44 height 8
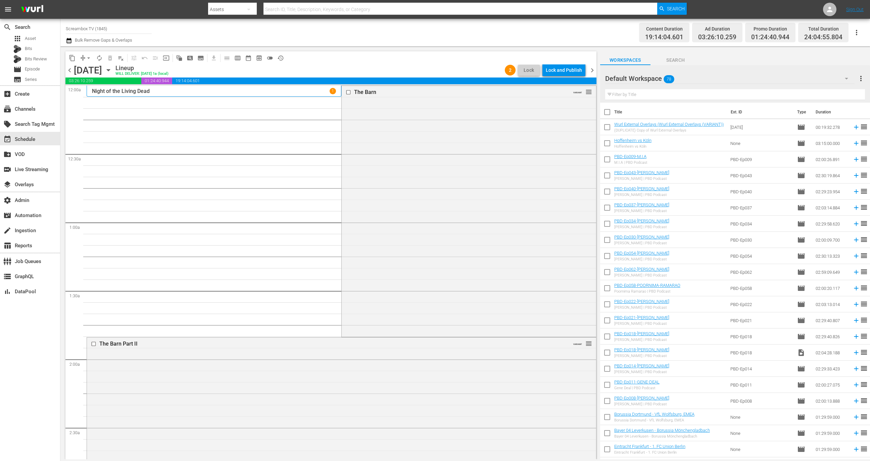
click at [569, 70] on div "Lock and Publish" at bounding box center [564, 70] width 36 height 12
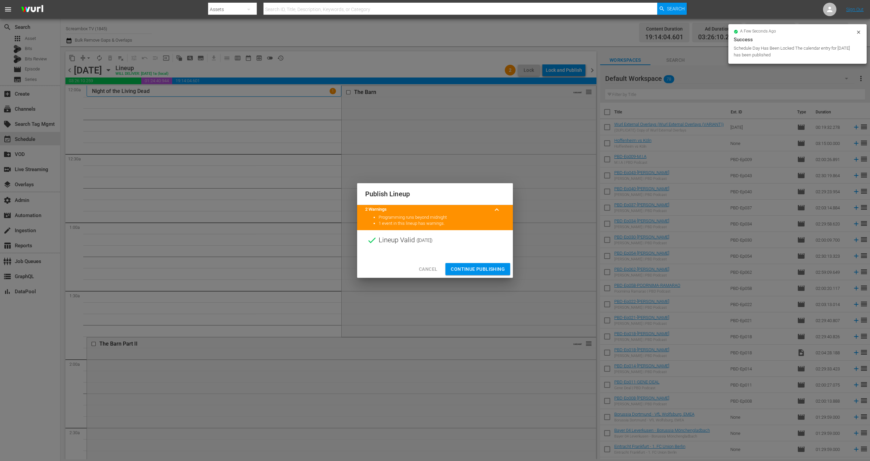
click at [479, 262] on div "Cancel Continue Publishing" at bounding box center [435, 270] width 156 height 18
click at [479, 271] on span "Continue Publishing" at bounding box center [478, 269] width 54 height 8
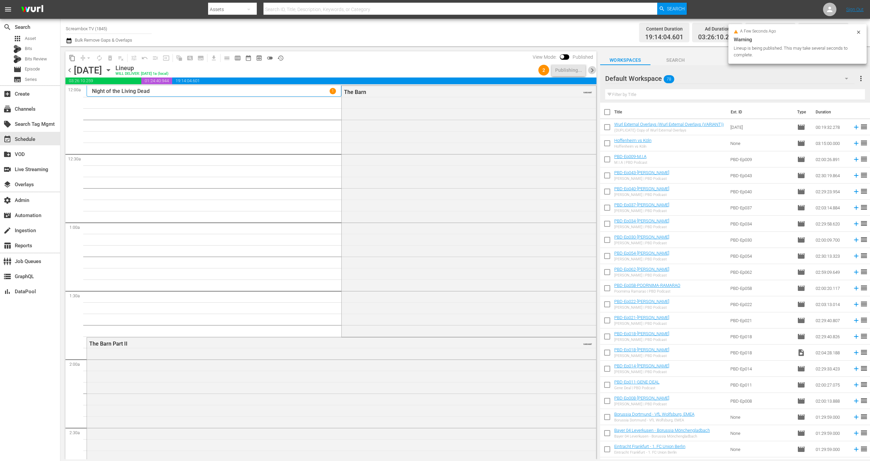
click at [589, 73] on span "chevron_right" at bounding box center [592, 70] width 8 height 8
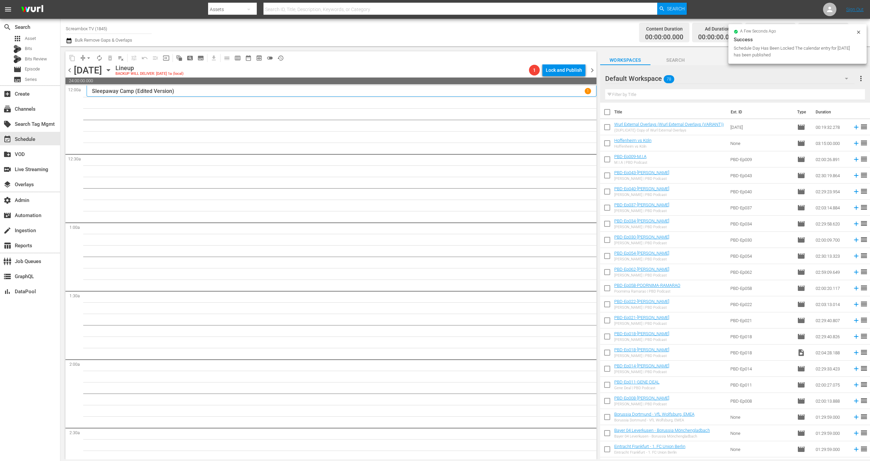
click at [112, 71] on icon "button" at bounding box center [108, 69] width 7 height 7
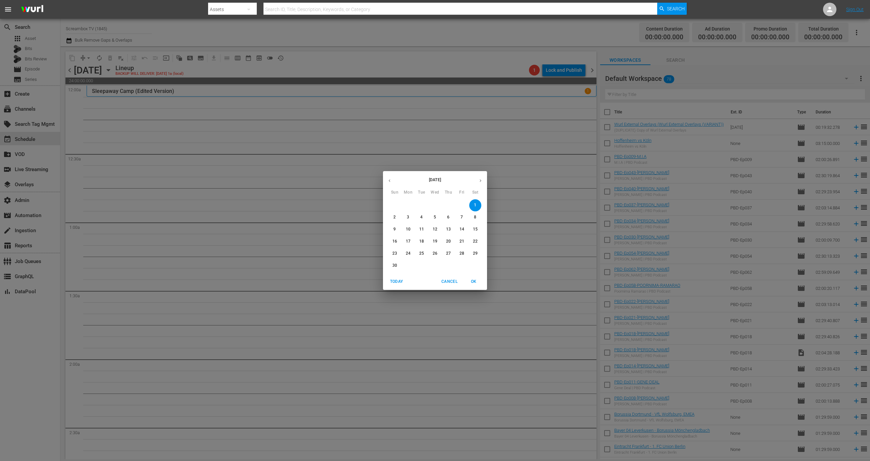
click at [391, 183] on icon "button" at bounding box center [389, 180] width 5 height 5
click at [451, 241] on p "23" at bounding box center [448, 242] width 5 height 6
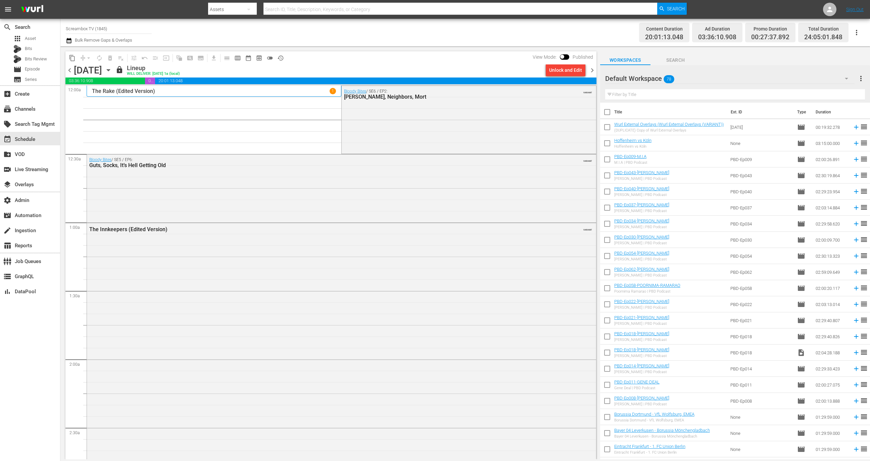
click at [281, 56] on span "history_outlined" at bounding box center [280, 58] width 7 height 7
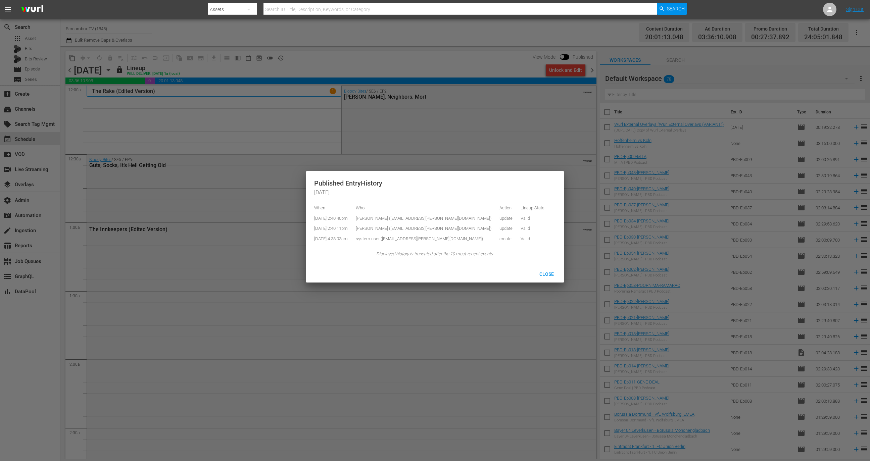
click at [375, 55] on div at bounding box center [435, 230] width 870 height 461
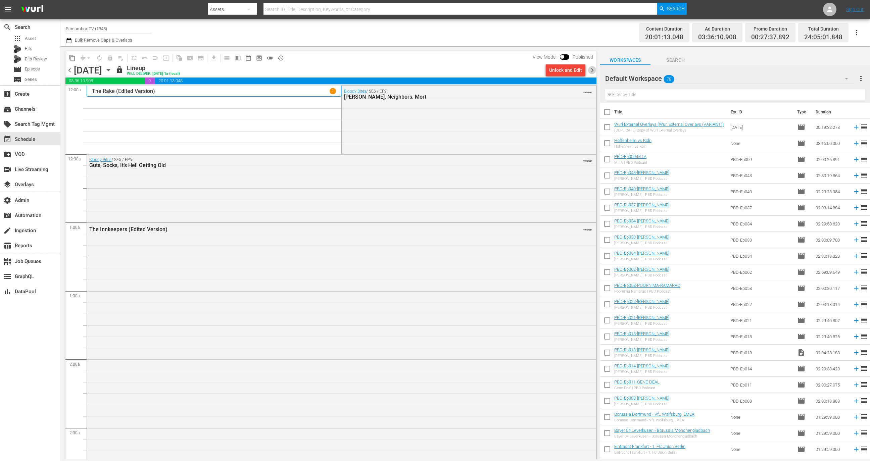
click at [595, 73] on span "chevron_right" at bounding box center [592, 70] width 8 height 8
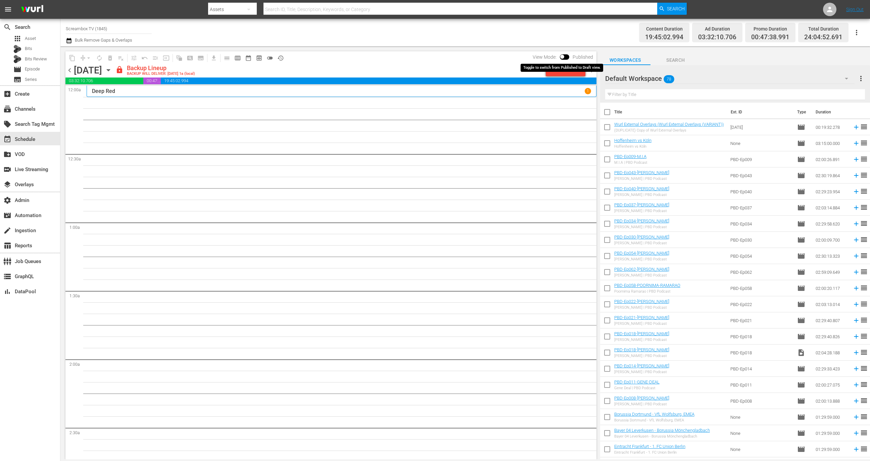
click at [569, 57] on input "checkbox" at bounding box center [562, 58] width 14 height 5
checkbox input "true"
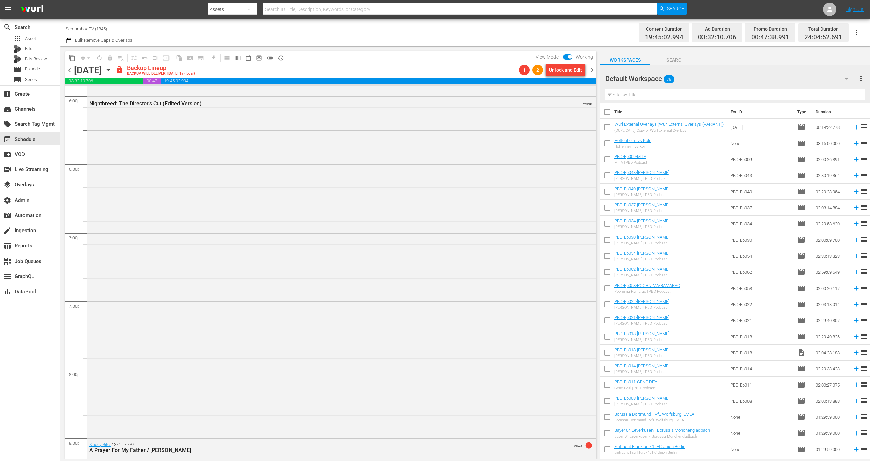
scroll to position [2633, 0]
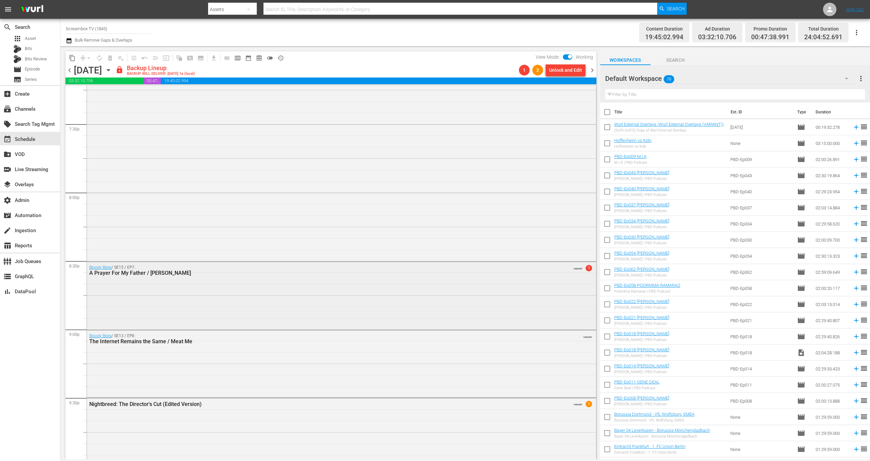
click at [414, 312] on div "Bloody Bites / SE15 / EP7: A Prayer For My Father / Jack VARIANT 1" at bounding box center [341, 295] width 509 height 66
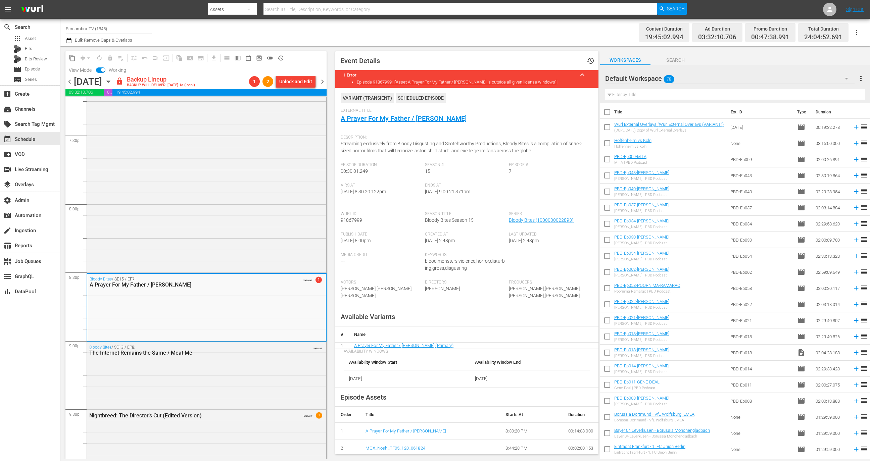
scroll to position [72, 0]
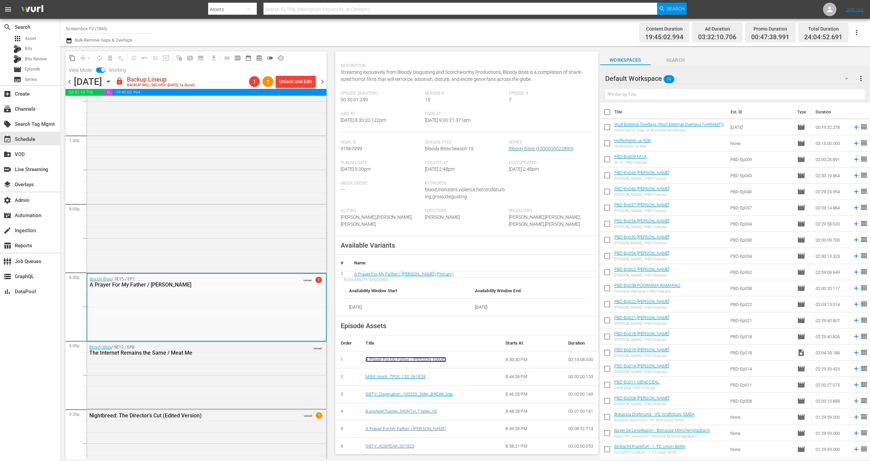
click at [396, 359] on link "A Prayer For My Father / Jack" at bounding box center [406, 359] width 80 height 5
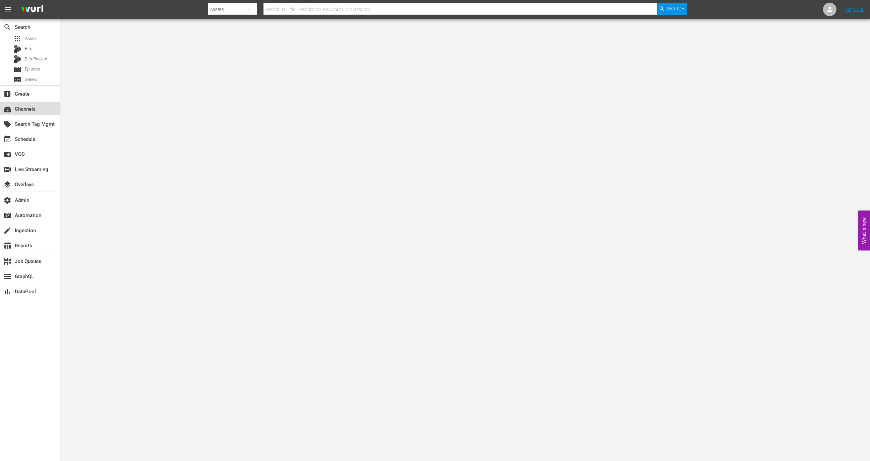
click at [47, 103] on div "subscriptions Channels" at bounding box center [30, 108] width 60 height 13
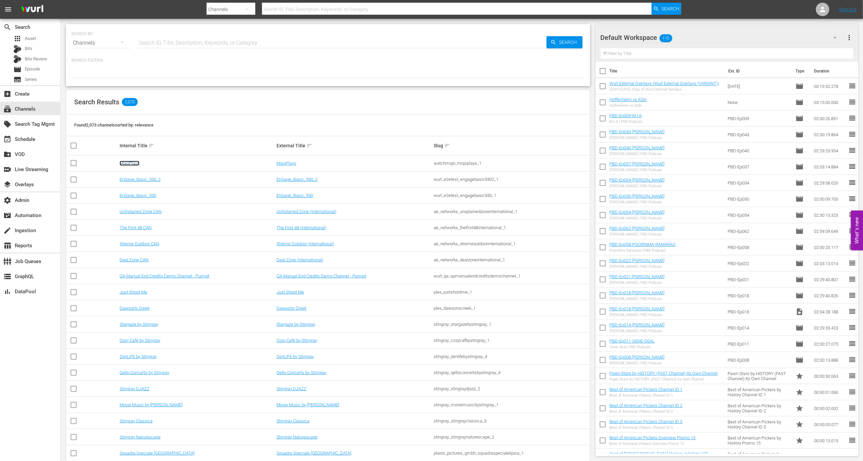
click at [129, 161] on link "MojoPlays" at bounding box center [130, 163] width 20 height 5
click at [156, 51] on div "SEARCH BY Search By Channels Search ID, Title, Description, Keywords, or Catego…" at bounding box center [328, 55] width 524 height 62
click at [156, 44] on input "text" at bounding box center [341, 43] width 409 height 16
click at [33, 183] on div "layers Overlays" at bounding box center [19, 184] width 38 height 6
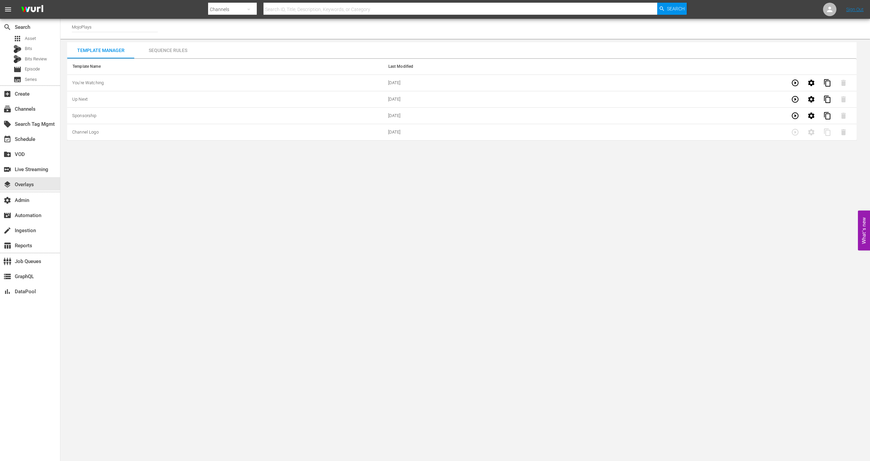
click at [99, 32] on hr at bounding box center [115, 32] width 86 height 0
click at [104, 26] on input "MojoPlays" at bounding box center [115, 27] width 86 height 16
click at [106, 60] on div "Screambox TV (1845 - cinedigm_entertainment_corp_screamboxtv_1)" at bounding box center [164, 62] width 174 height 16
type input "Screambox TV (1845 - cinedigm_entertainment_corp_screamboxtv_1)"
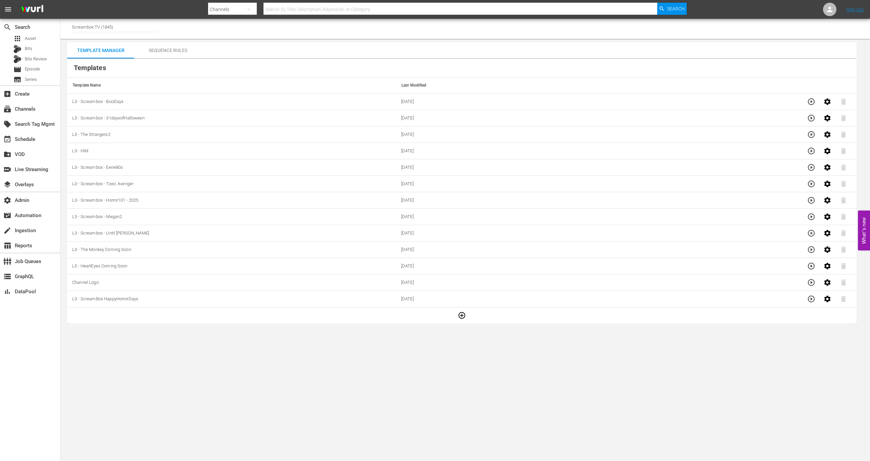
click at [472, 310] on td at bounding box center [462, 316] width 790 height 16
click at [463, 313] on button "button" at bounding box center [462, 316] width 16 height 16
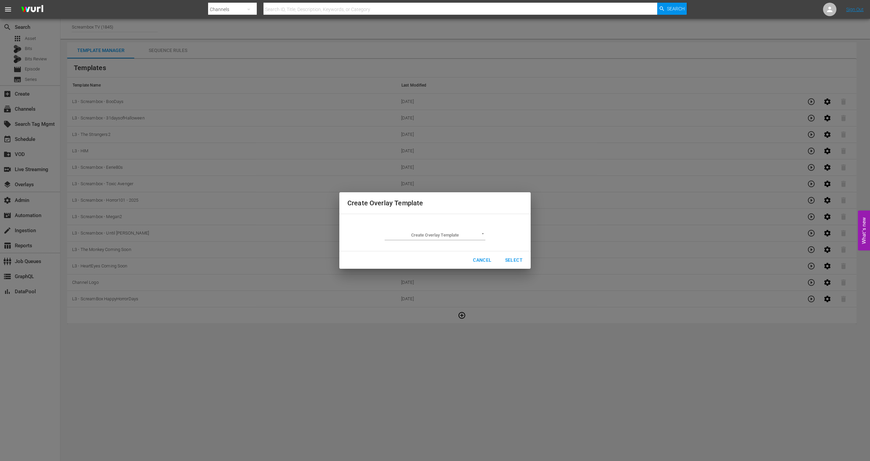
click at [471, 227] on div "Create Overlay Template ​" at bounding box center [435, 232] width 101 height 15
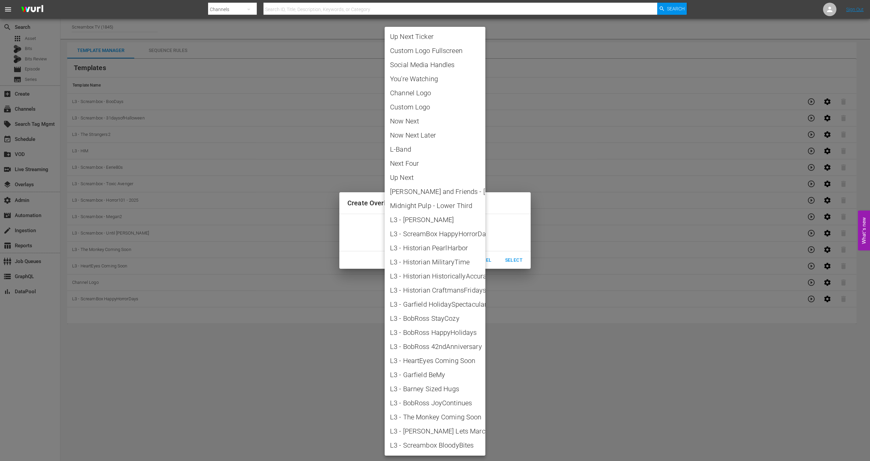
click at [471, 235] on body "menu Search By Channels Search ID, Title, Description, Keywords, or Category Se…" at bounding box center [435, 230] width 870 height 461
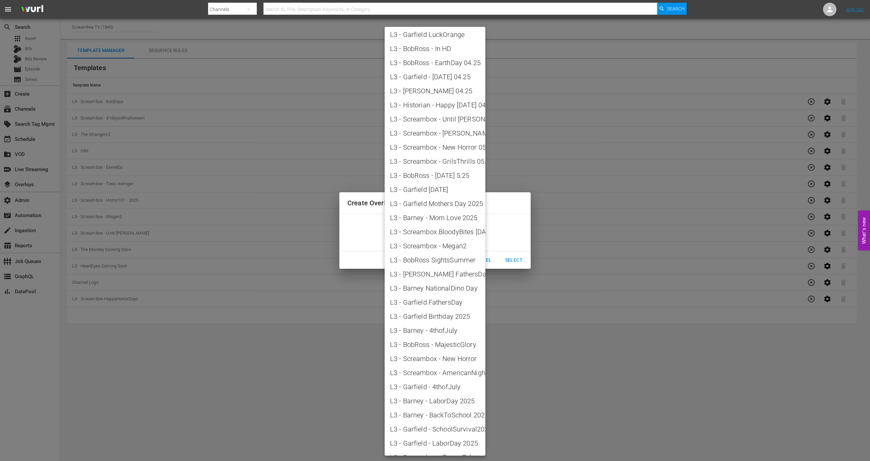
scroll to position [648, 0]
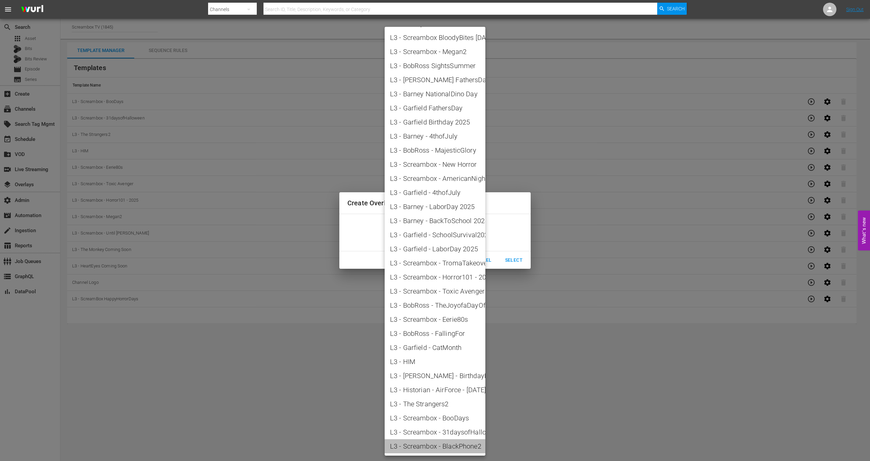
click at [443, 444] on span "L3 - Screambox - BlackPhone2" at bounding box center [435, 447] width 90 height 10
type input "L3 - Screambox - BlackPhone2"
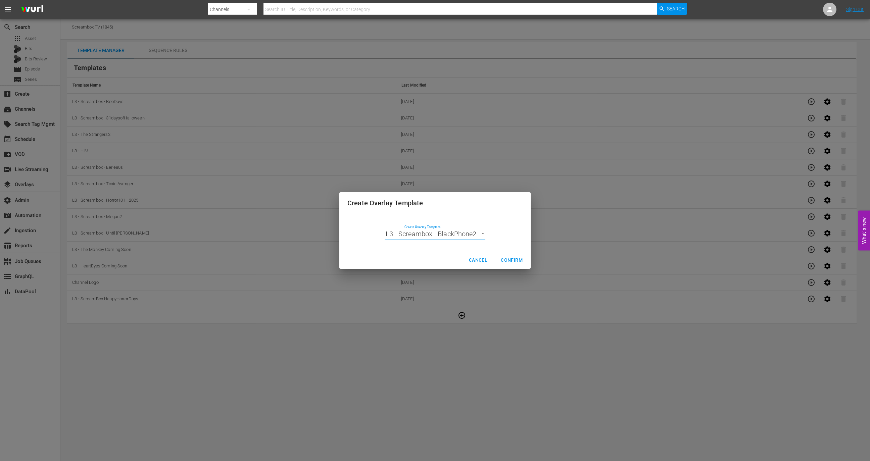
click at [508, 262] on span "Confirm" at bounding box center [512, 260] width 22 height 8
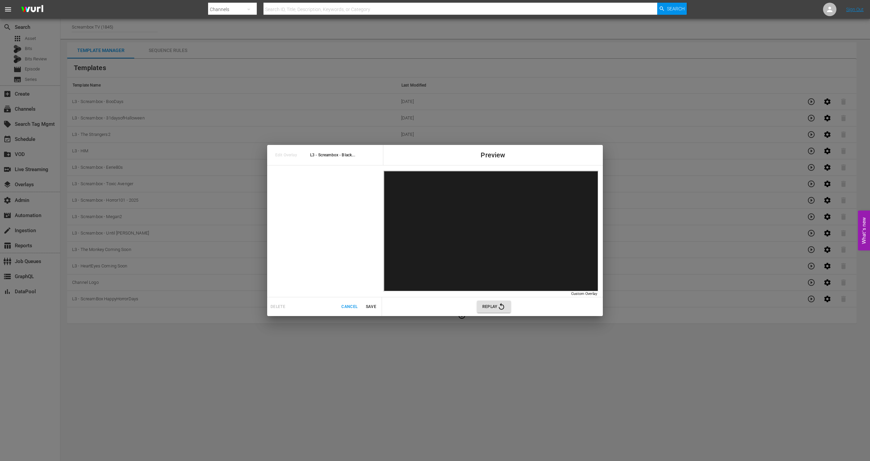
click at [373, 306] on span "Save" at bounding box center [371, 307] width 16 height 7
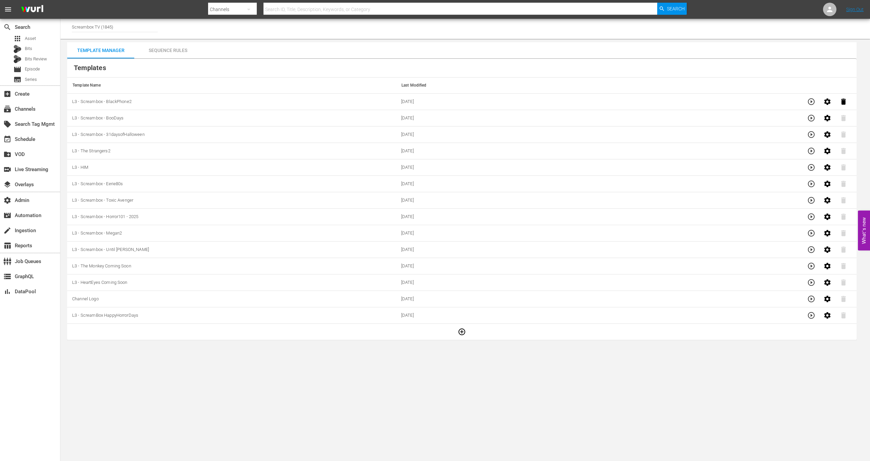
click at [121, 104] on td "L3 - Screambox - BlackPhone2" at bounding box center [231, 102] width 329 height 16
copy span "L3 - Screambox - BlackPhone2"
click at [811, 103] on icon "button" at bounding box center [811, 102] width 8 height 8
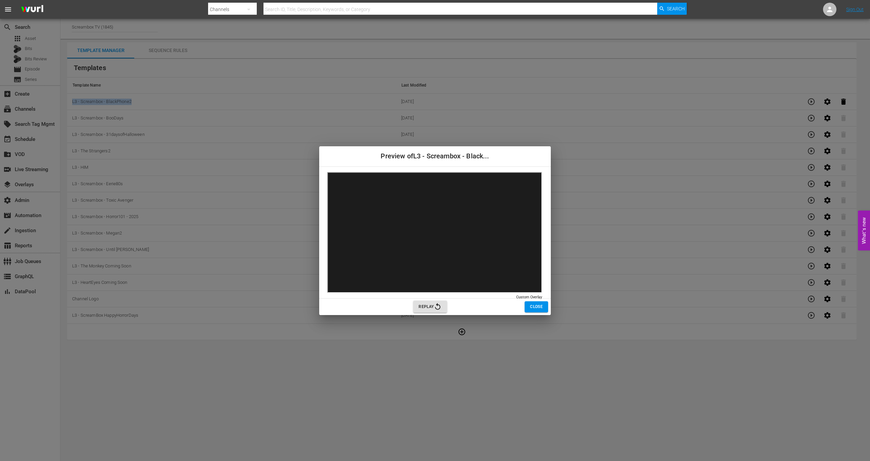
click at [535, 304] on span "Close" at bounding box center [536, 307] width 13 height 7
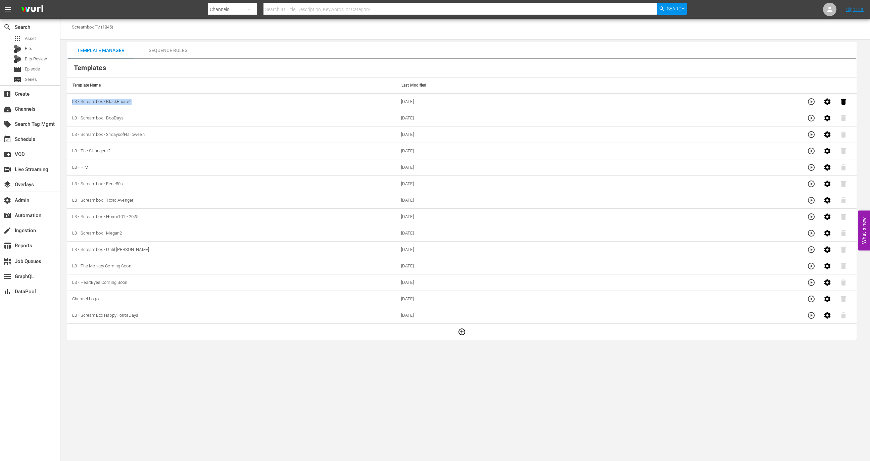
click at [843, 101] on icon "button" at bounding box center [843, 102] width 5 height 6
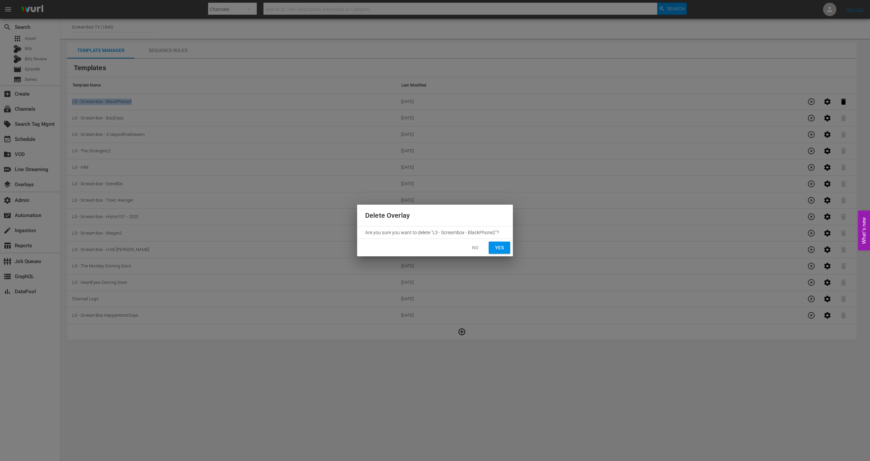
click at [507, 245] on button "Yes" at bounding box center [499, 248] width 21 height 12
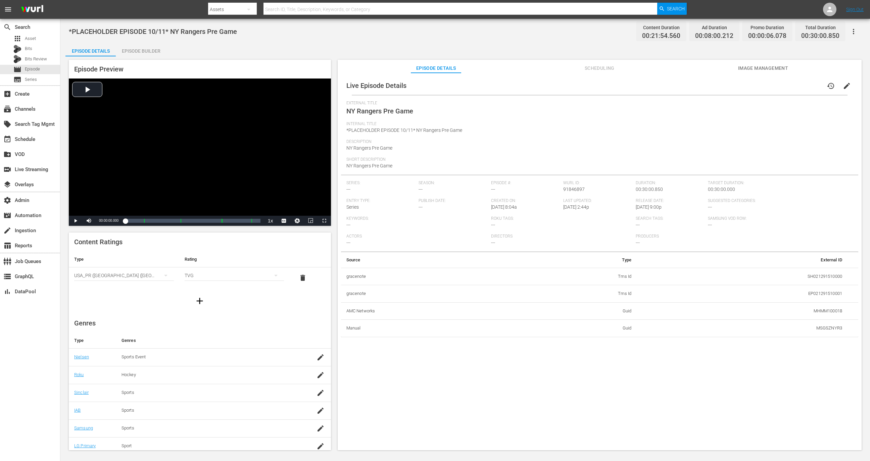
click at [580, 307] on td "MSGSZNYR3" at bounding box center [742, 328] width 211 height 17
copy td "MSGSZNYR3"
click at [580, 307] on td "MSGSZNYR4" at bounding box center [742, 328] width 211 height 17
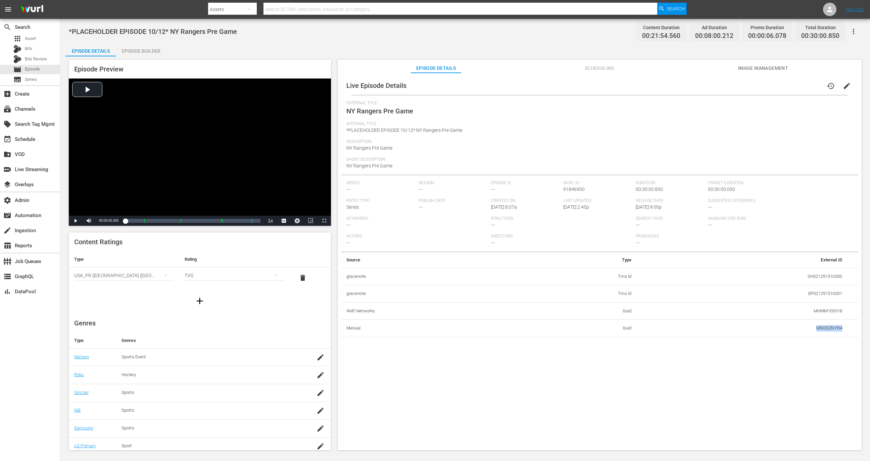
copy td "MSGSZNYR4"
click at [580, 307] on td "MSGSZSHORTS1" at bounding box center [742, 328] width 211 height 17
copy td "MSGSZSHORTS1"
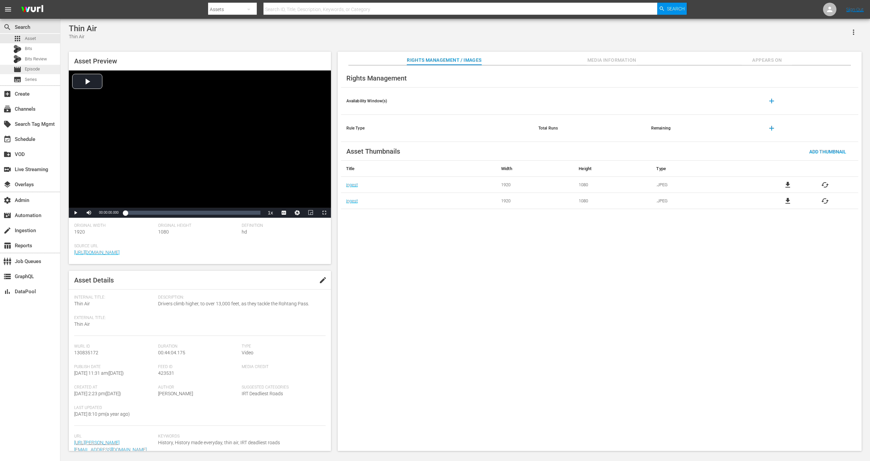
click at [31, 67] on span "Episode" at bounding box center [32, 69] width 15 height 7
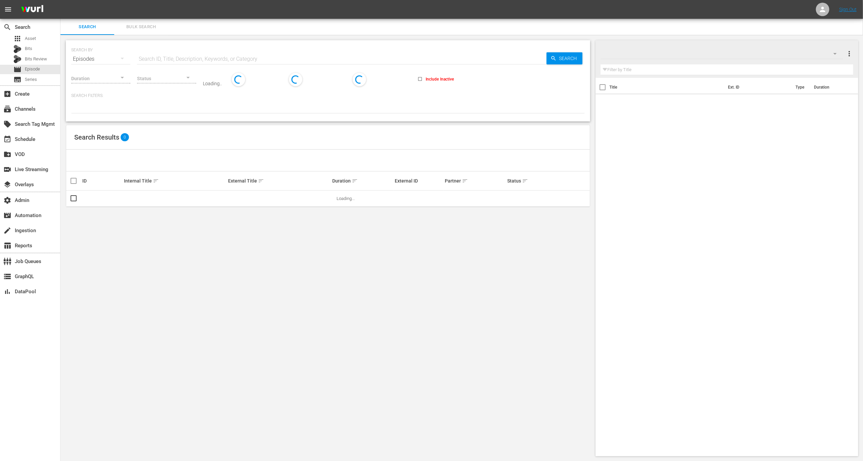
click at [165, 55] on input "text" at bounding box center [341, 59] width 409 height 16
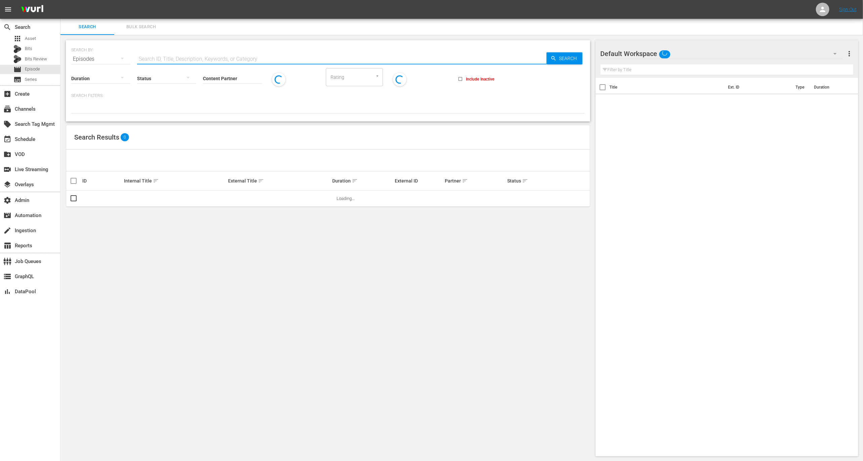
paste input "66921988"
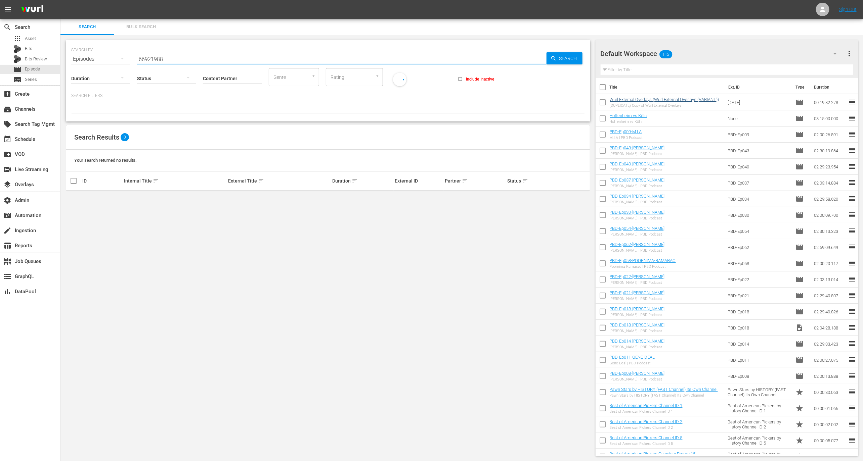
type input "66921988"
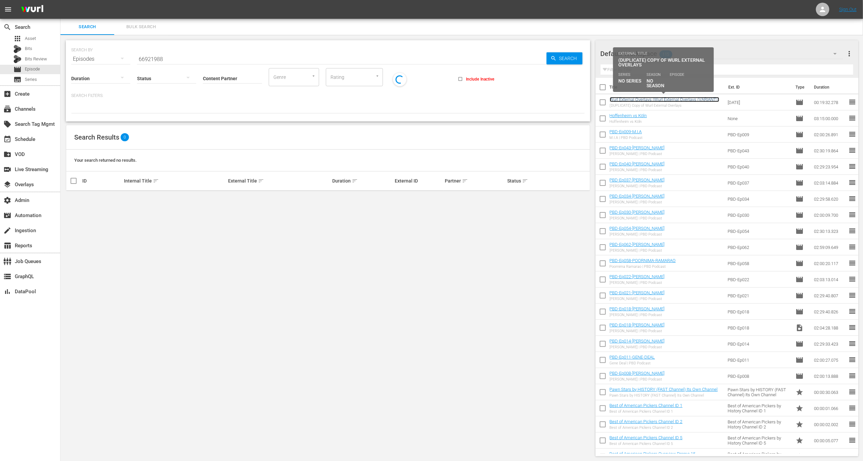
click at [643, 98] on link "Wurl External Overlays (Wurl External Overlays (VARIANT))" at bounding box center [663, 99] width 109 height 5
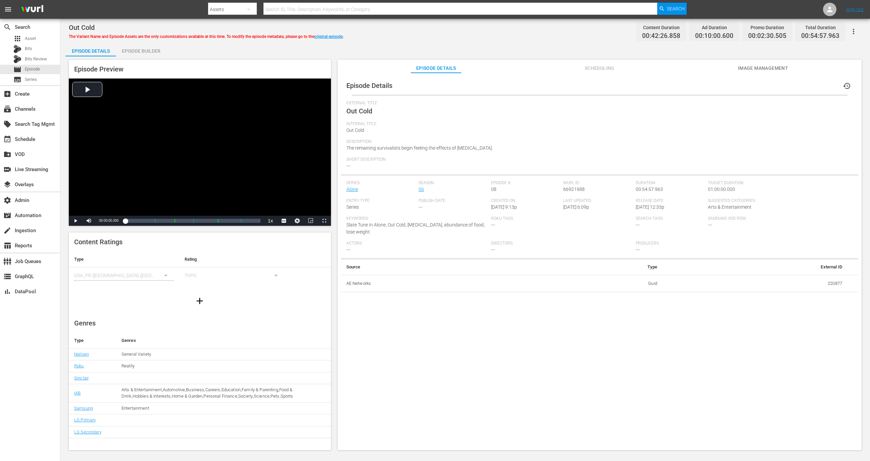
drag, startPoint x: 139, startPoint y: 53, endPoint x: 190, endPoint y: 49, distance: 51.6
click at [190, 49] on div "Episode Details Episode Builder Episode Preview Video Player is loading. Play V…" at bounding box center [465, 249] width 800 height 413
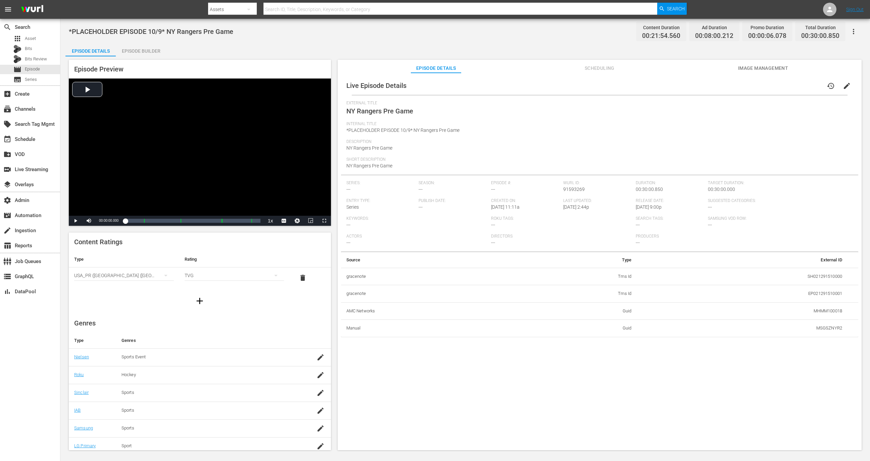
click at [828, 331] on td "MSGSZNYR2" at bounding box center [742, 328] width 211 height 17
copy td "MSGSZNYR2"
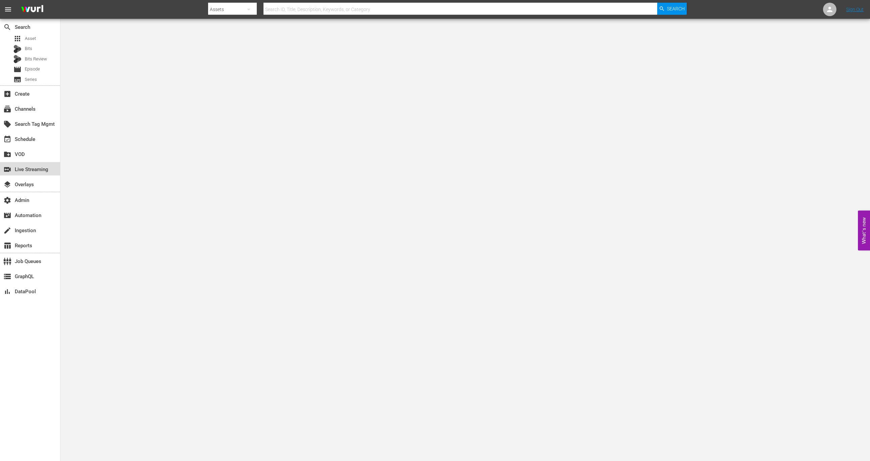
click at [38, 170] on div "switch_video Live Streaming" at bounding box center [19, 169] width 38 height 6
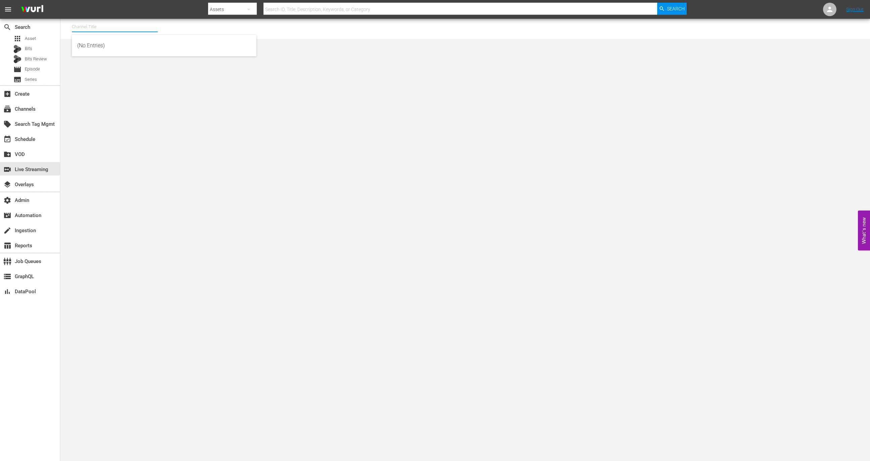
click at [122, 33] on input "text" at bounding box center [115, 27] width 86 height 16
type input "a"
click at [140, 50] on div "MSG SportsZone (1386 - amc_msgsportszone_1)" at bounding box center [164, 46] width 174 height 16
type input "MSG SportsZone (1386 - amc_msgsportszone_1)"
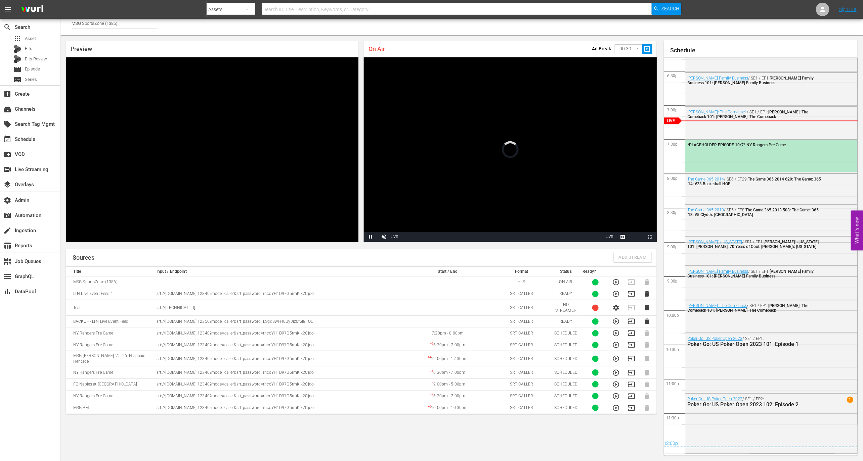
scroll to position [1119, 0]
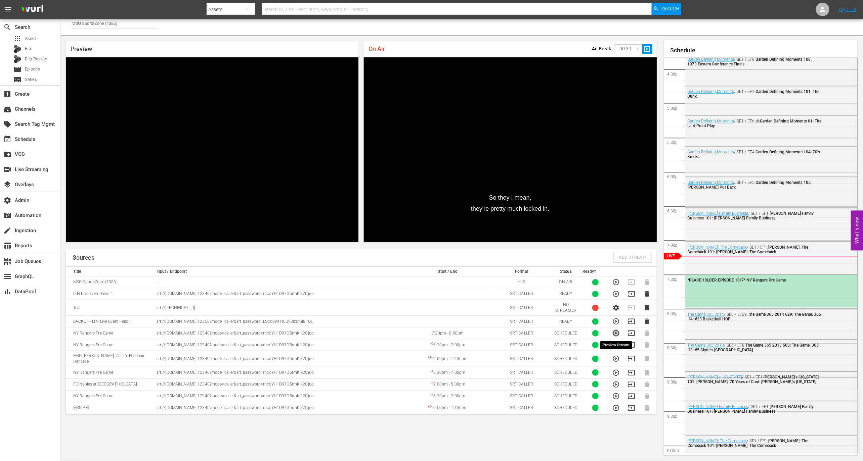
click at [614, 334] on icon "button" at bounding box center [615, 333] width 7 height 7
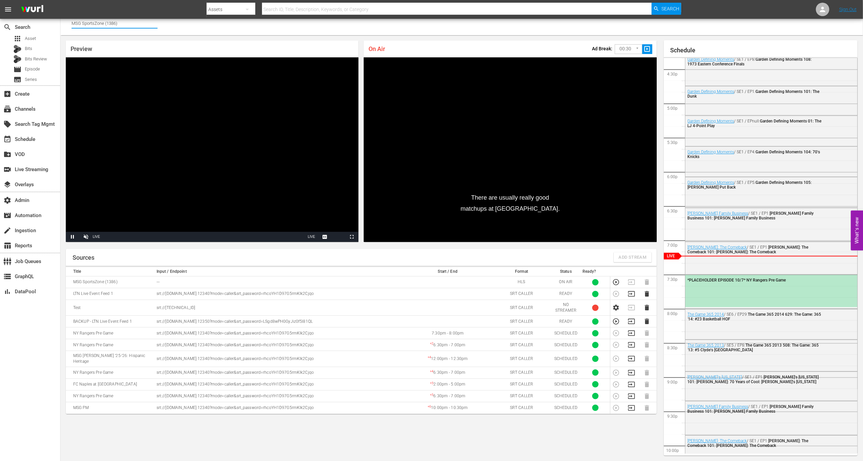
click at [130, 23] on input "MSG SportsZone (1386)" at bounding box center [115, 23] width 86 height 16
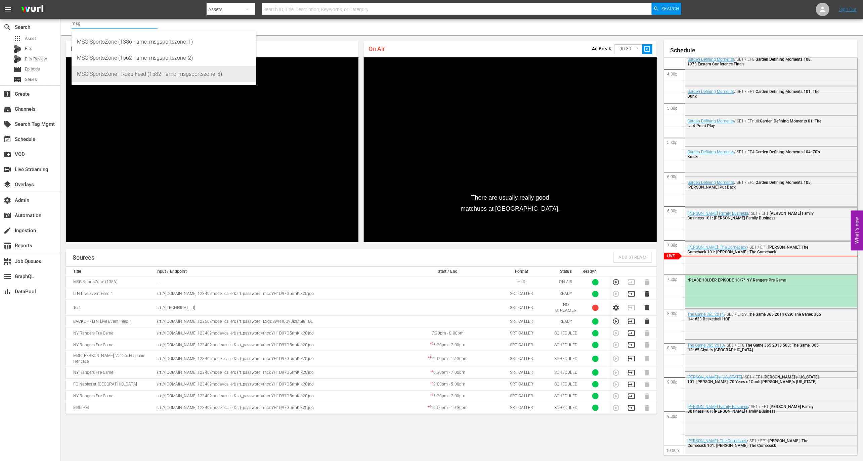
click at [153, 71] on div "MSG SportsZone - Roku Feed (1582 - amc_msgsportszone_3)" at bounding box center [164, 74] width 174 height 16
type input "MSG SportsZone - Roku Feed (1582 - amc_msgsportszone_3)"
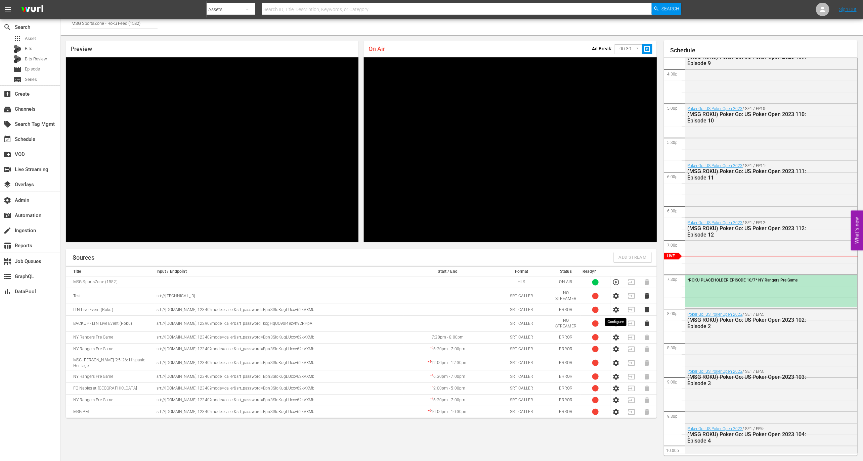
click at [616, 312] on icon "button" at bounding box center [616, 310] width 6 height 6
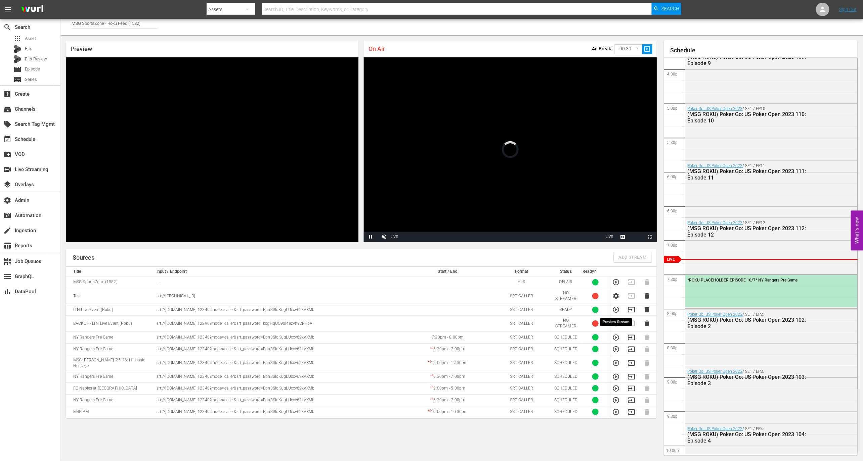
click at [615, 310] on icon "button" at bounding box center [615, 309] width 7 height 7
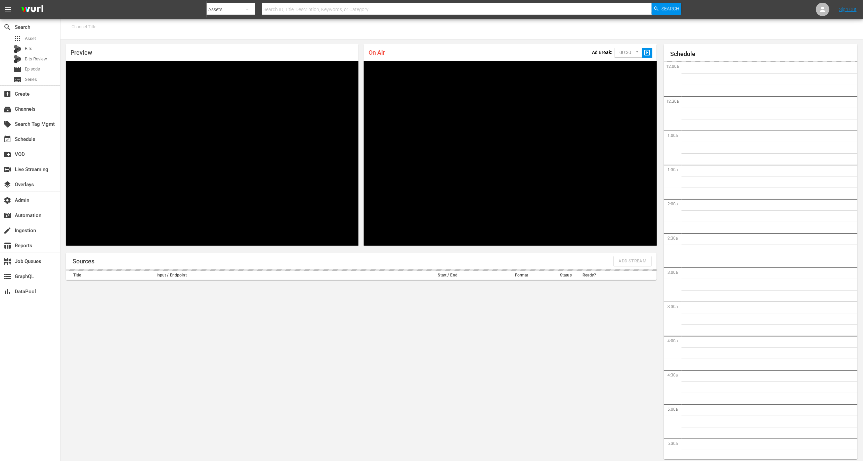
type input "MSG SportsZone - Roku Feed (1582)"
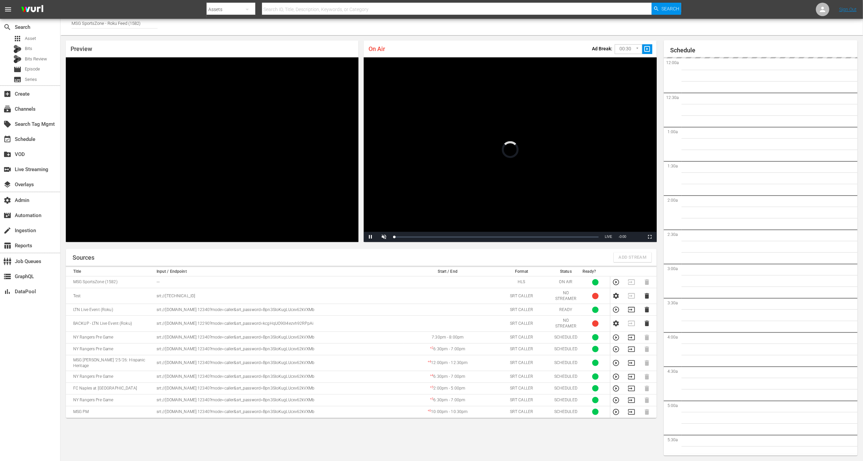
scroll to position [1124, 0]
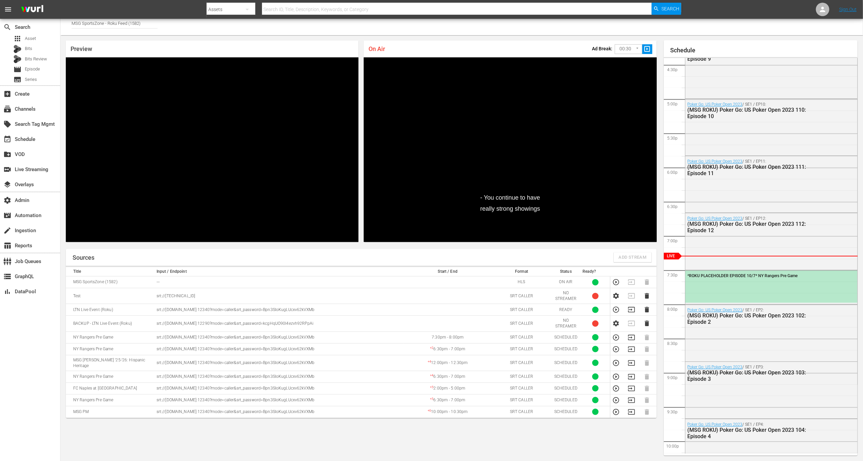
click at [615, 311] on icon "button" at bounding box center [615, 309] width 7 height 7
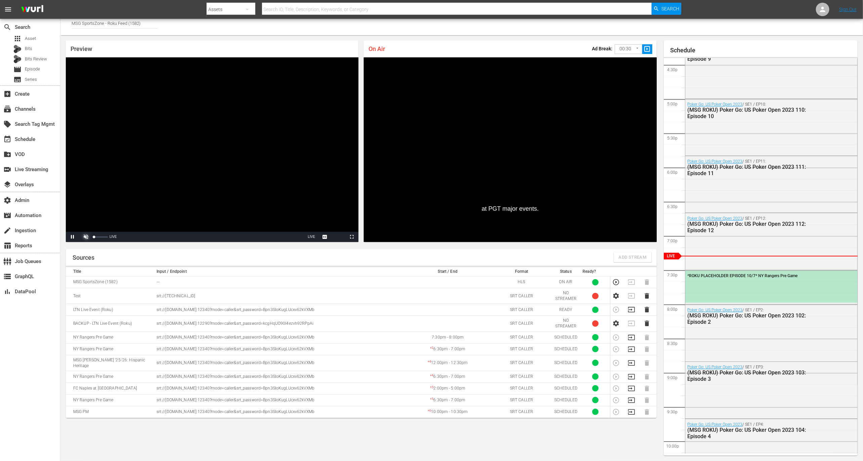
click at [86, 237] on span "Video Player" at bounding box center [86, 237] width 0 height 0
click at [98, 239] on div "34%" at bounding box center [100, 237] width 17 height 10
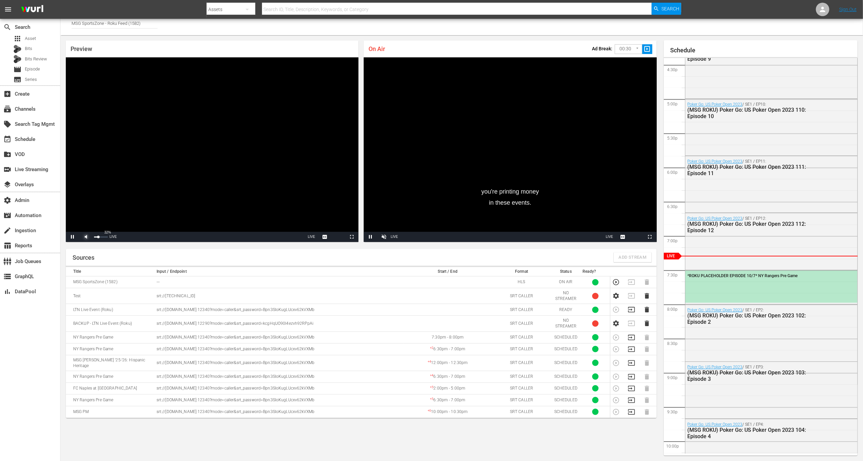
click at [86, 237] on span "Video Player" at bounding box center [86, 237] width 0 height 0
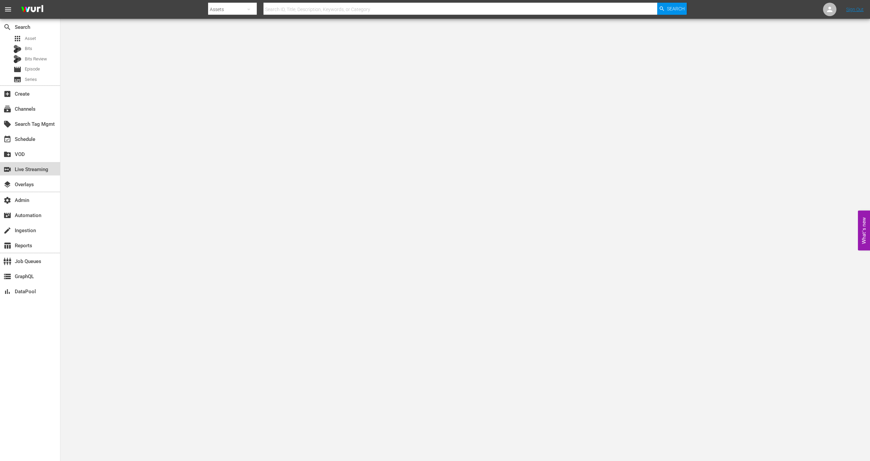
click at [39, 162] on div "switch_video Live Streaming" at bounding box center [30, 168] width 60 height 13
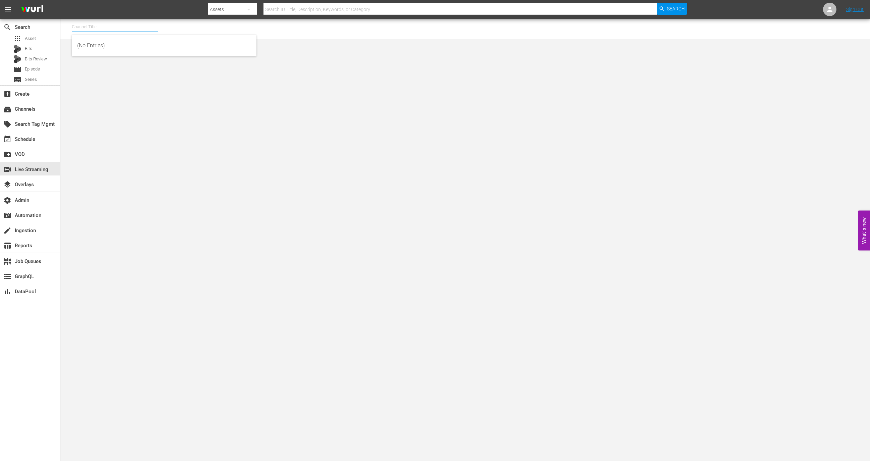
click at [103, 27] on input "text" at bounding box center [115, 27] width 86 height 16
click at [127, 46] on div "MSG SportsZone (1386 - amc_msgsportszone_1)" at bounding box center [164, 46] width 174 height 16
type input "MSG SportsZone (1386 - amc_msgsportszone_1)"
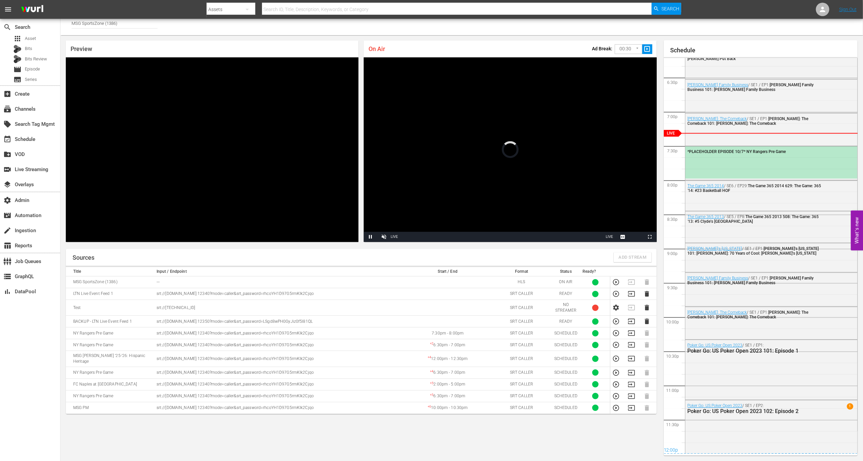
scroll to position [1125, 0]
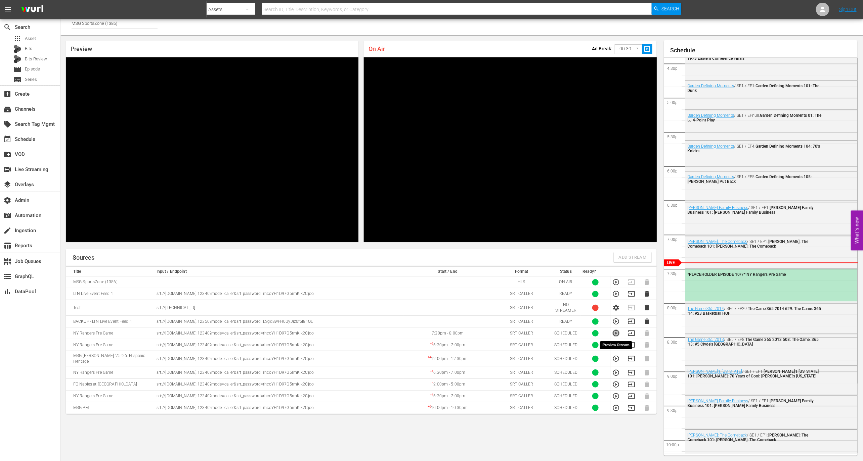
click at [615, 332] on icon "button" at bounding box center [615, 333] width 7 height 7
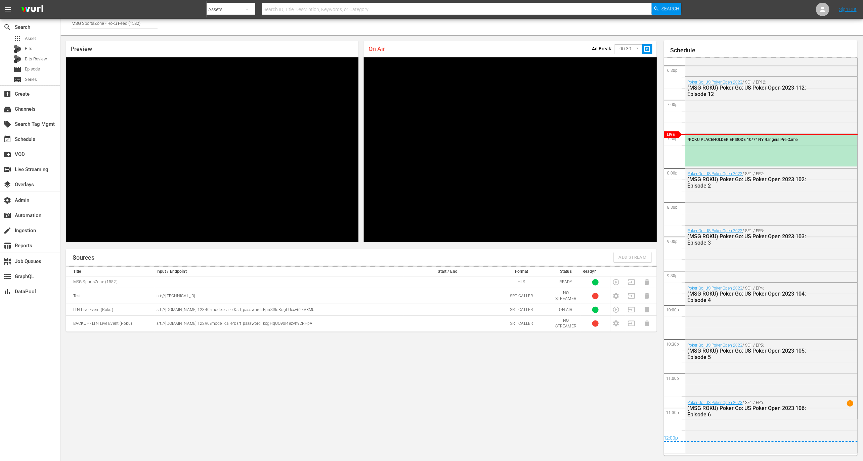
scroll to position [1138, 0]
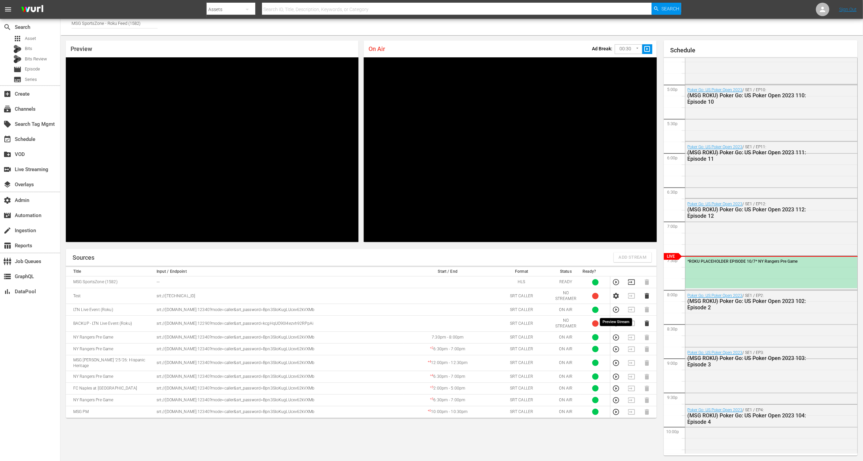
click at [613, 312] on icon "button" at bounding box center [615, 309] width 7 height 7
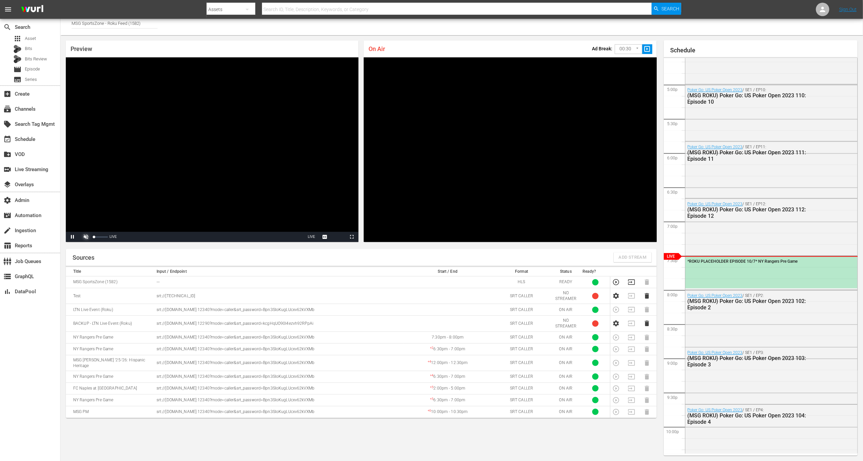
click at [86, 237] on span "Video Player" at bounding box center [86, 237] width 0 height 0
drag, startPoint x: 104, startPoint y: 240, endPoint x: 99, endPoint y: 240, distance: 4.4
click at [99, 240] on div "39%" at bounding box center [100, 237] width 17 height 10
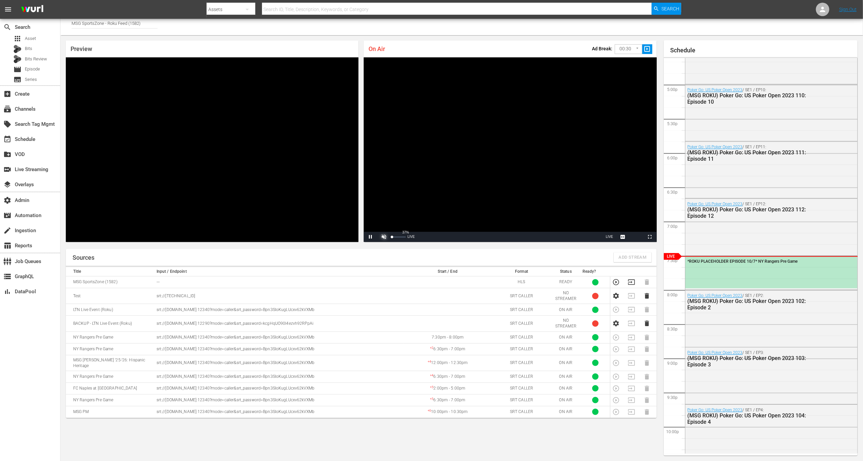
click at [384, 237] on span "Video Player" at bounding box center [384, 237] width 0 height 0
click at [86, 237] on span "Video Player" at bounding box center [86, 237] width 0 height 0
drag, startPoint x: 401, startPoint y: 236, endPoint x: 397, endPoint y: 236, distance: 4.0
click at [397, 237] on div "Volume Level" at bounding box center [394, 237] width 5 height 1
click at [394, 238] on div "Volume Level" at bounding box center [393, 237] width 2 height 1
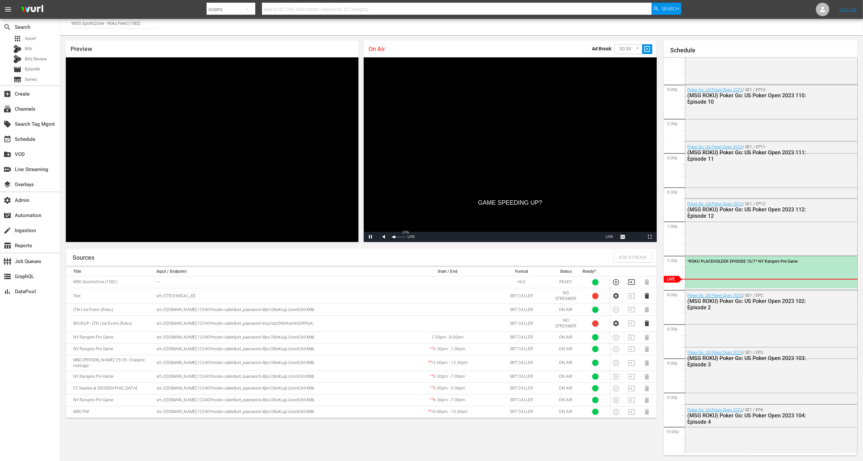
click at [394, 239] on div "17%" at bounding box center [398, 237] width 17 height 10
click at [393, 239] on div "7%" at bounding box center [398, 237] width 17 height 10
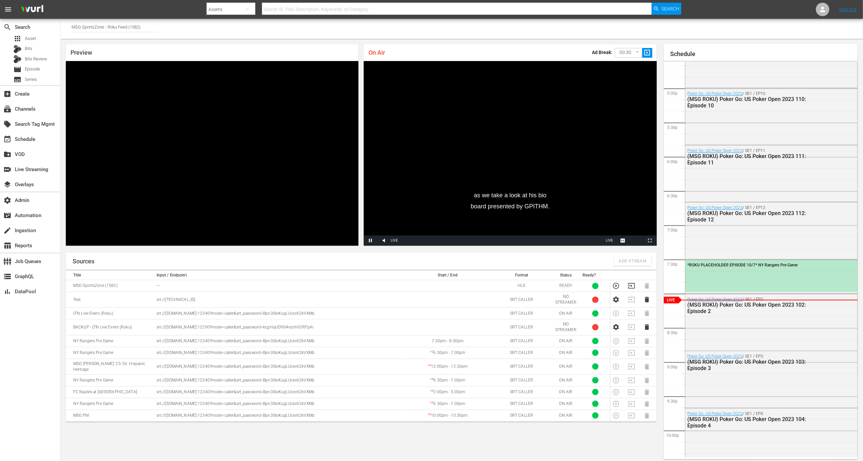
scroll to position [4, 0]
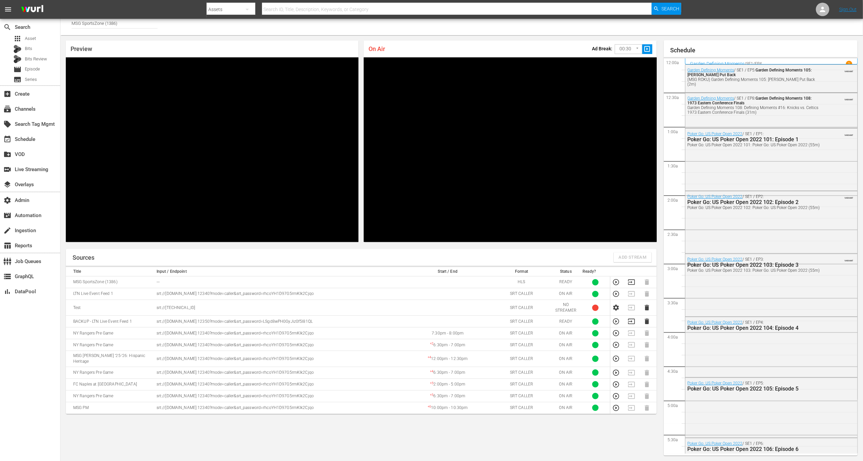
scroll to position [1138, 0]
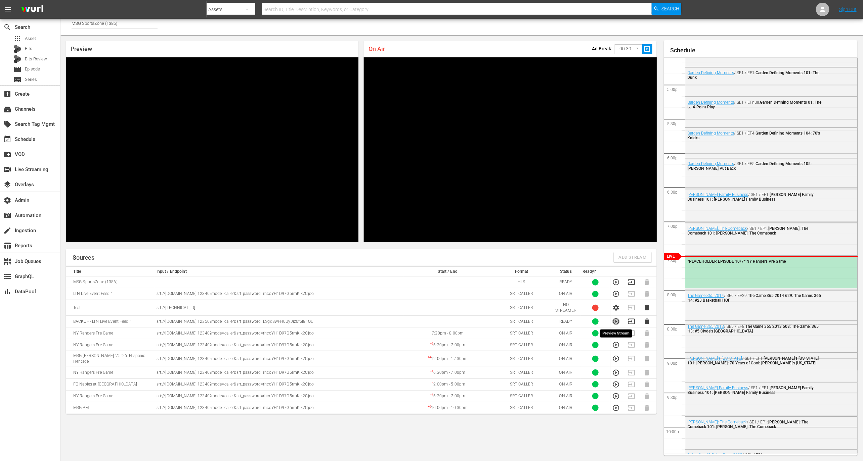
click at [616, 322] on icon "button" at bounding box center [615, 321] width 7 height 7
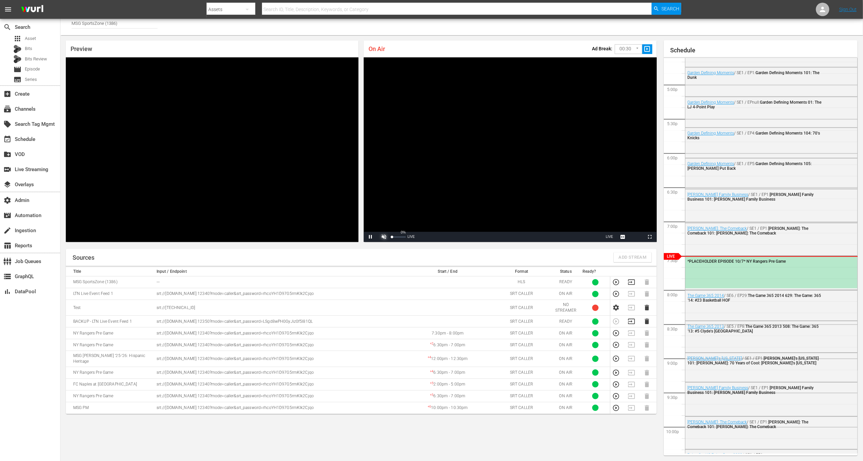
click at [384, 237] on span "Video Player" at bounding box center [384, 237] width 0 height 0
click at [396, 237] on div "Volume Level" at bounding box center [394, 237] width 4 height 1
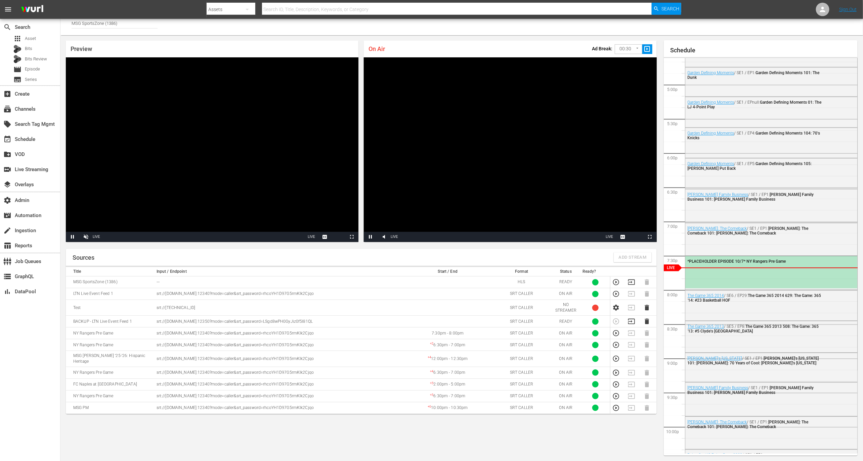
click at [748, 275] on div "*PLACEHOLDER EPISODE 10/7* NY Rangers Pre Game" at bounding box center [771, 272] width 172 height 32
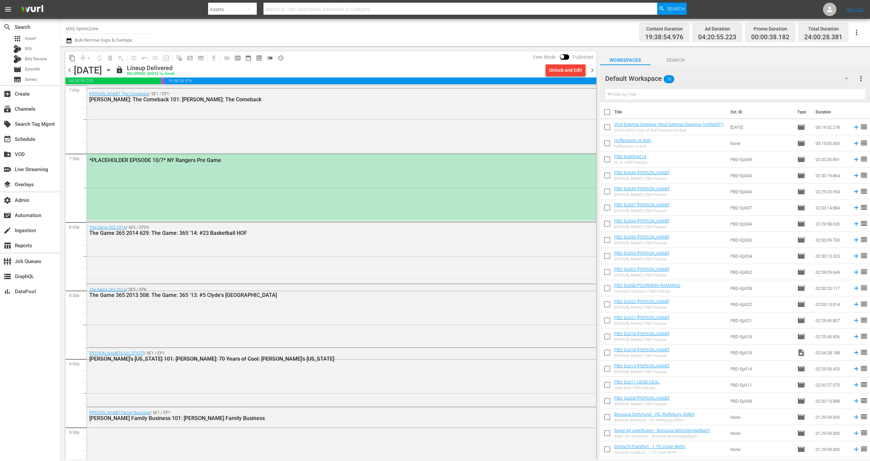
scroll to position [2597, 0]
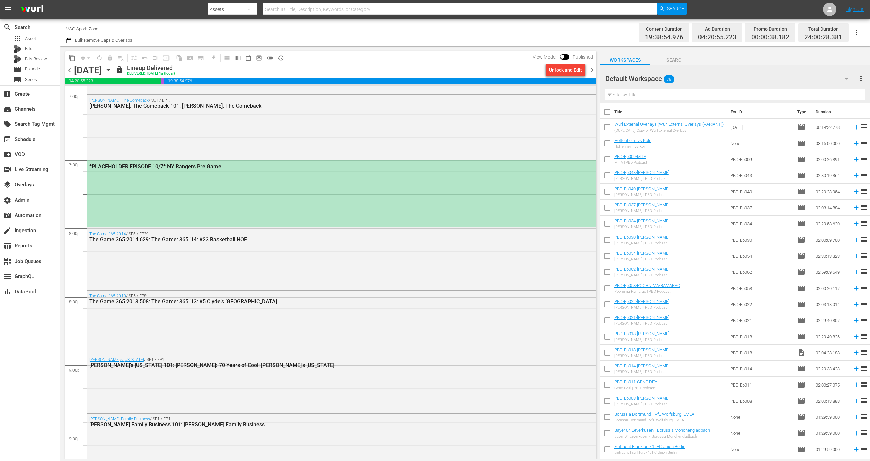
click at [355, 204] on div "*PLACEHOLDER EPISODE 10/7* NY Rangers Pre Game" at bounding box center [341, 193] width 509 height 66
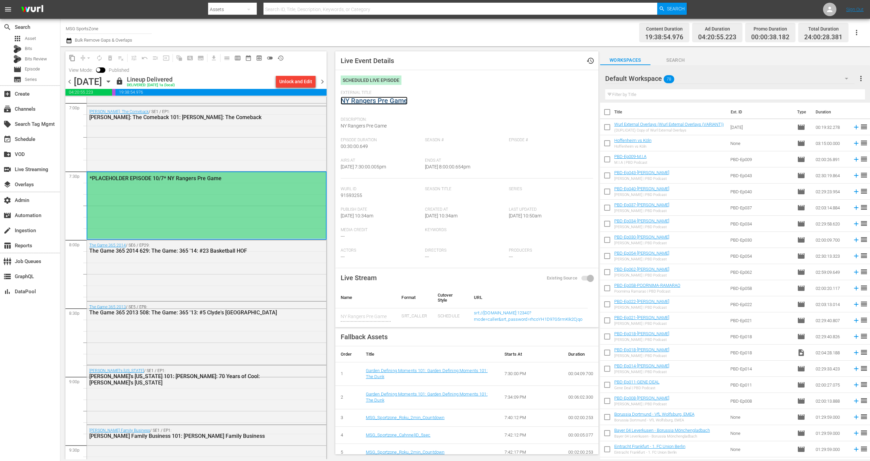
click at [397, 99] on link "NY Rangers Pre Game" at bounding box center [374, 101] width 67 height 8
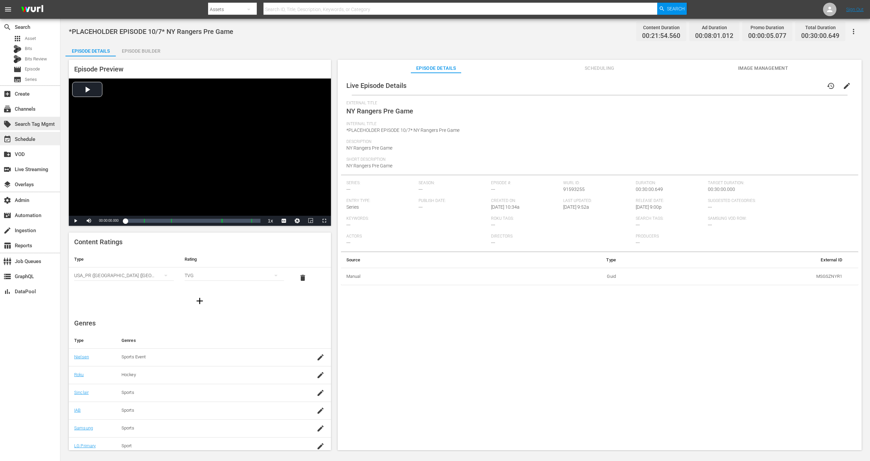
click at [18, 136] on div "event_available Schedule" at bounding box center [19, 138] width 38 height 6
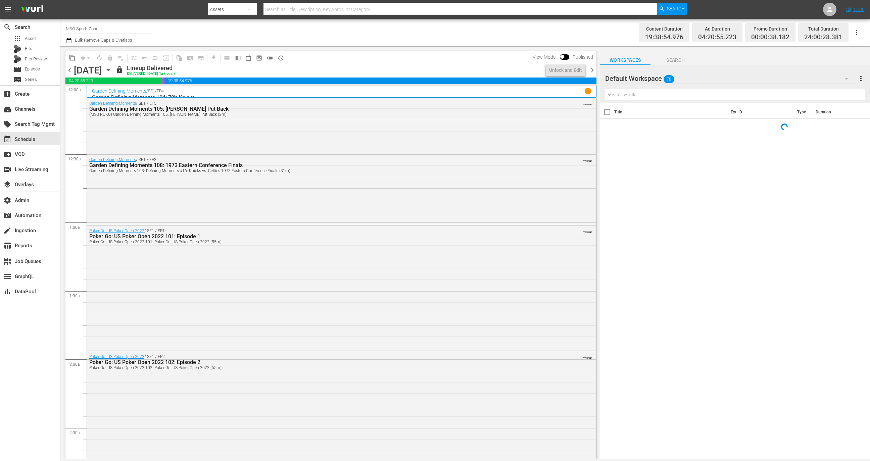
click at [120, 27] on input "MSG SportsZone" at bounding box center [109, 28] width 86 height 16
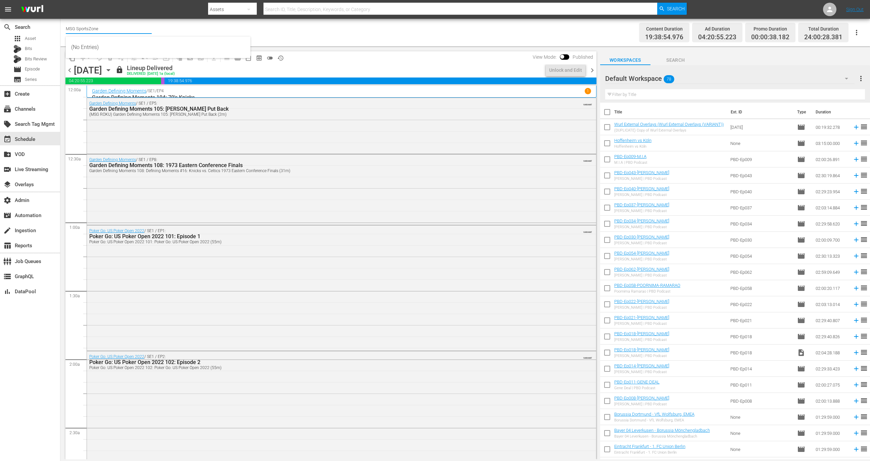
click at [120, 27] on input "MSG SportsZone" at bounding box center [109, 28] width 86 height 16
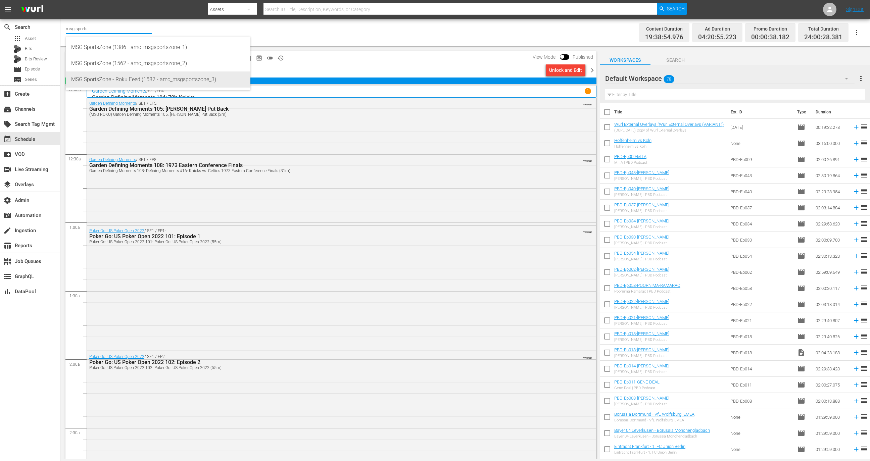
click at [137, 77] on div "MSG SportsZone - Roku Feed (1582 - amc_msgsportszone_3)" at bounding box center [158, 80] width 174 height 16
type input "MSG SportsZone - Roku Feed (1582 - amc_msgsportszone_3)"
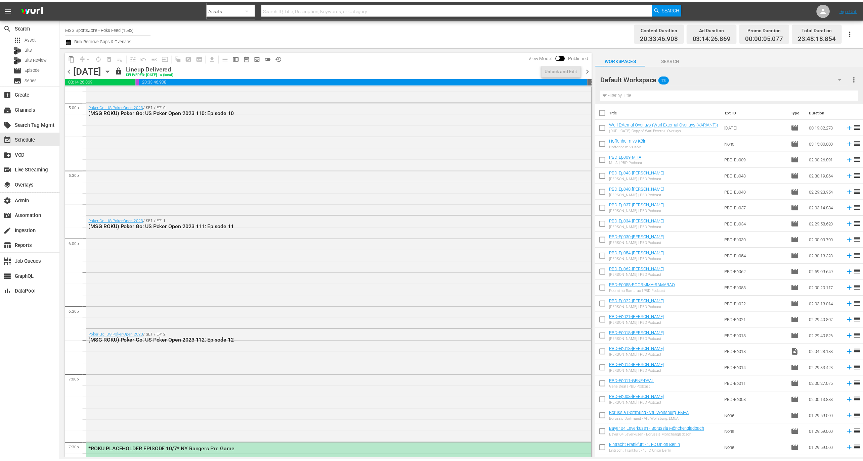
scroll to position [2623, 0]
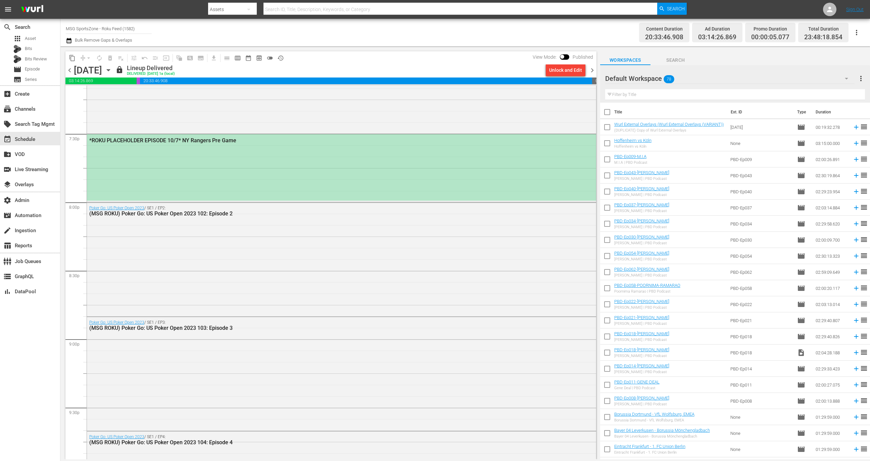
click at [186, 155] on div "*ROKU PLACEHOLDER EPISODE 10/7* NY Rangers Pre Game" at bounding box center [341, 167] width 509 height 66
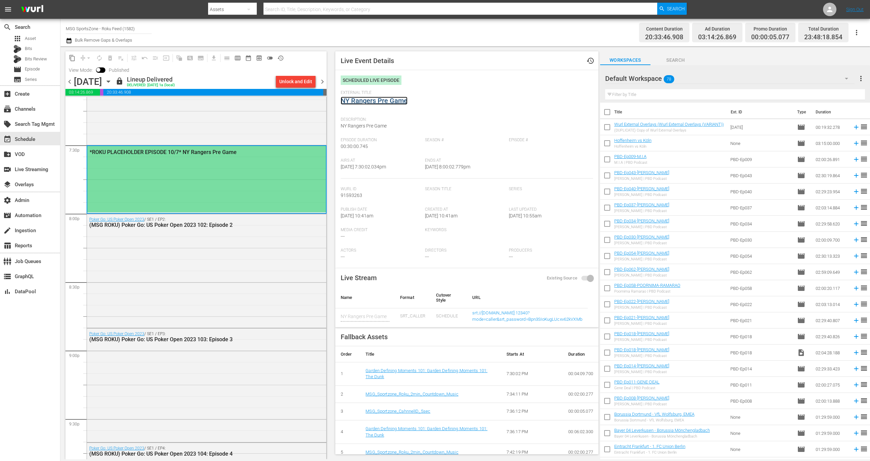
click at [388, 104] on link "NY Rangers Pre Game" at bounding box center [374, 101] width 67 height 8
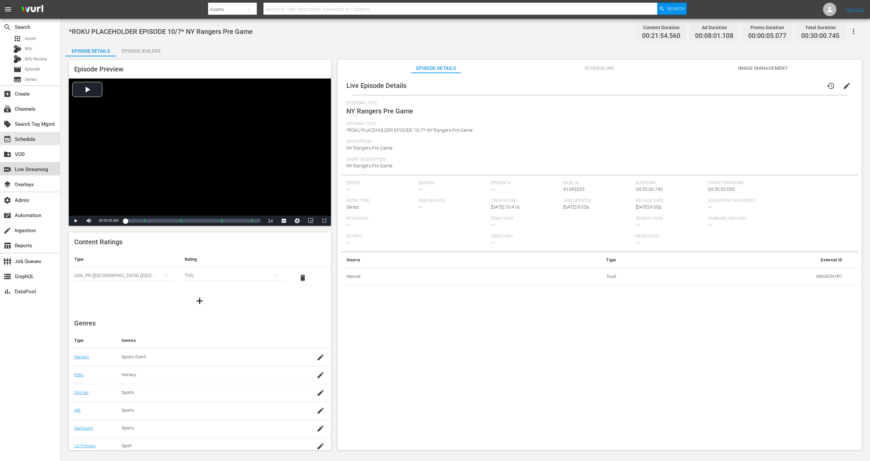
click at [34, 171] on div "switch_video Live Streaming" at bounding box center [19, 169] width 38 height 6
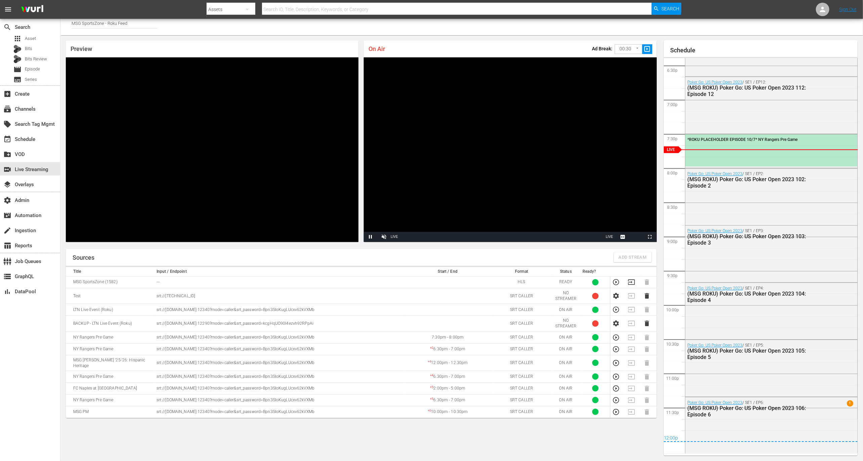
scroll to position [1154, 0]
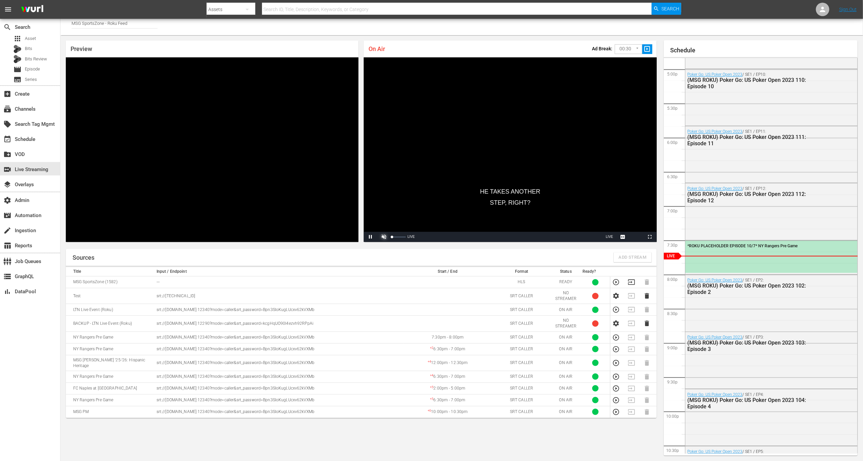
click at [384, 237] on span "Video Player" at bounding box center [384, 237] width 0 height 0
drag, startPoint x: 401, startPoint y: 238, endPoint x: 397, endPoint y: 237, distance: 4.4
click at [397, 237] on div "37%" at bounding box center [398, 237] width 17 height 10
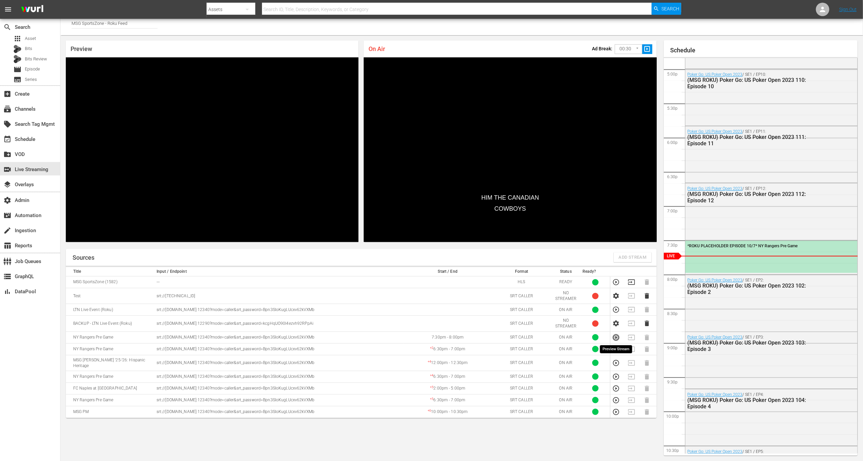
click at [615, 338] on icon "button" at bounding box center [615, 337] width 7 height 7
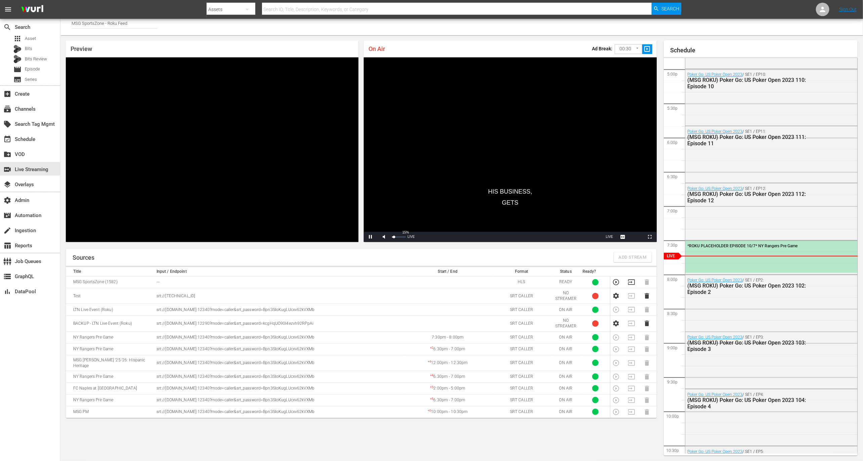
click at [394, 239] on div "15%" at bounding box center [398, 237] width 17 height 10
click at [727, 253] on div "*ROKU PLACEHOLDER EPISODE 10/7* NY Rangers Pre Game" at bounding box center [771, 257] width 172 height 32
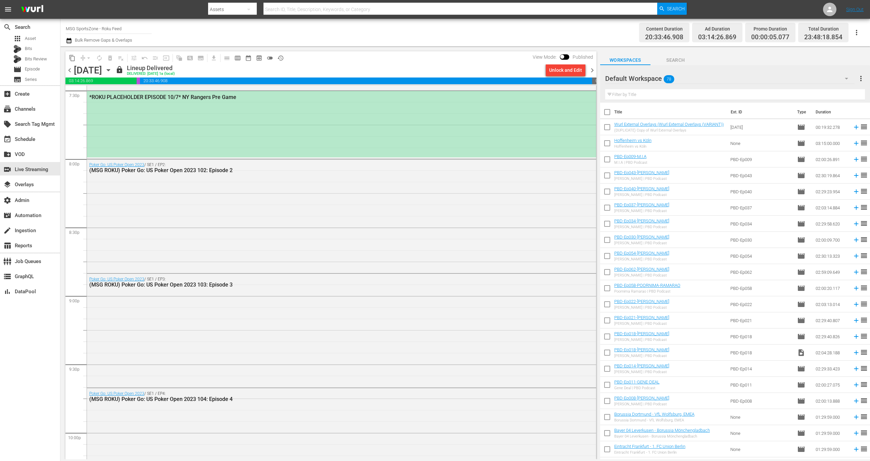
scroll to position [2560, 0]
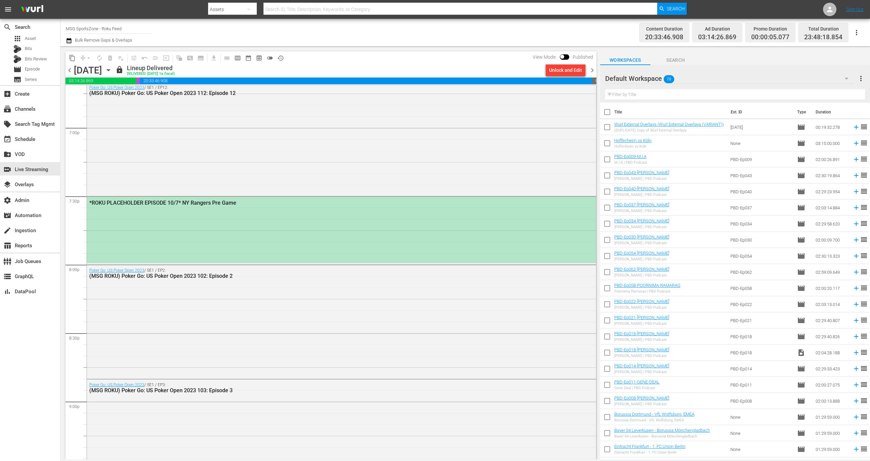
click at [327, 226] on div "*ROKU PLACEHOLDER EPISODE 10/7* NY Rangers Pre Game" at bounding box center [341, 230] width 509 height 66
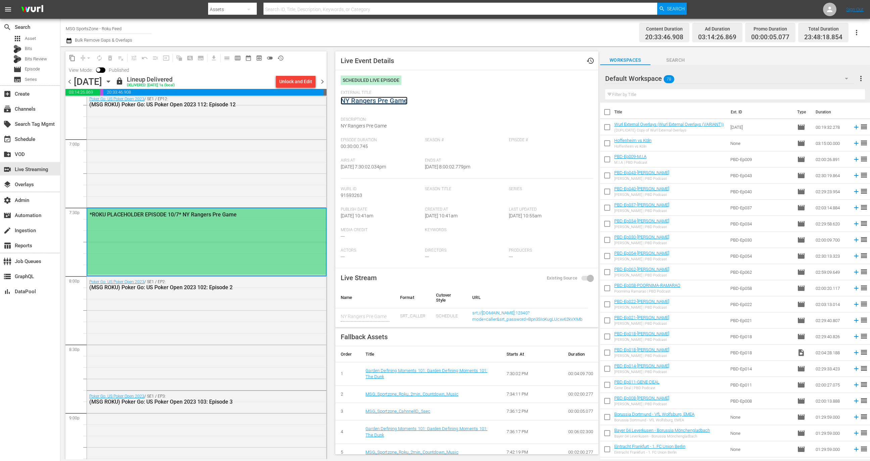
click at [385, 100] on link "NY Rangers Pre Game" at bounding box center [374, 101] width 67 height 8
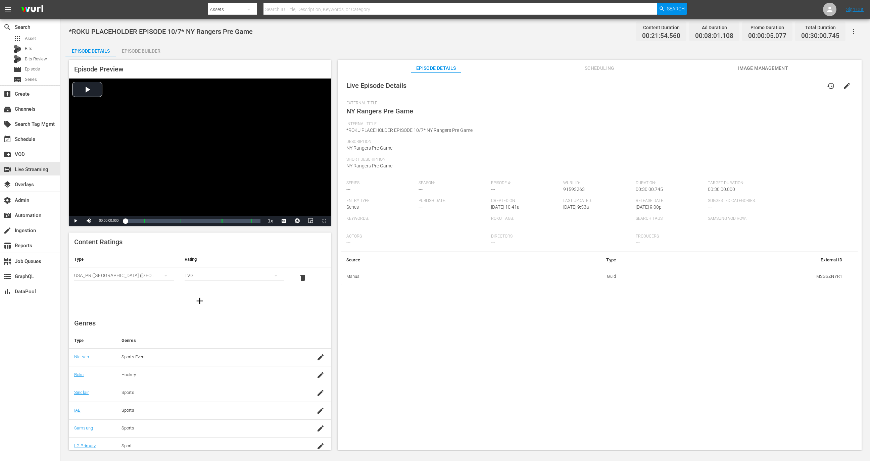
click at [829, 277] on td "MSGSZNYR1" at bounding box center [734, 276] width 226 height 17
copy td "MSGSZNYR1"
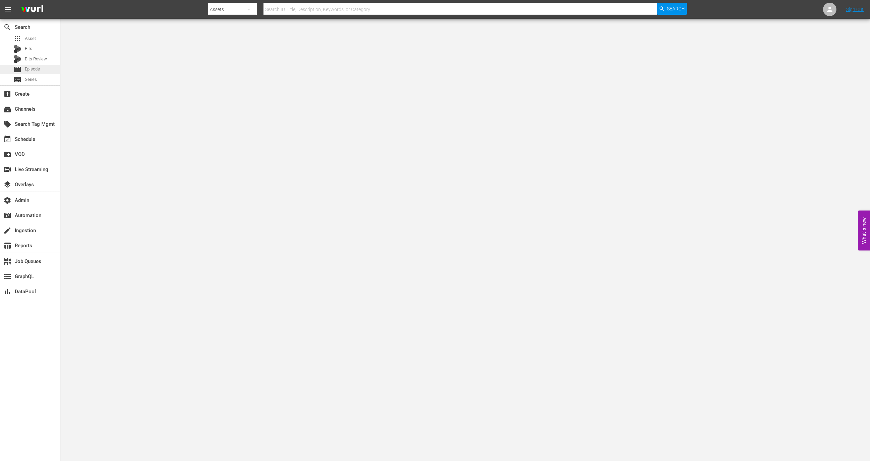
click at [42, 67] on div "movie Episode" at bounding box center [30, 69] width 60 height 9
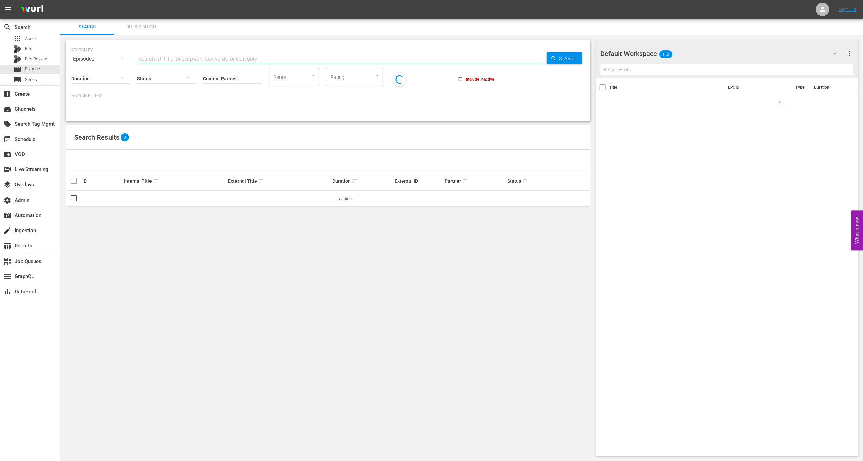
click at [204, 54] on input "text" at bounding box center [341, 59] width 409 height 16
paste input "65819152"
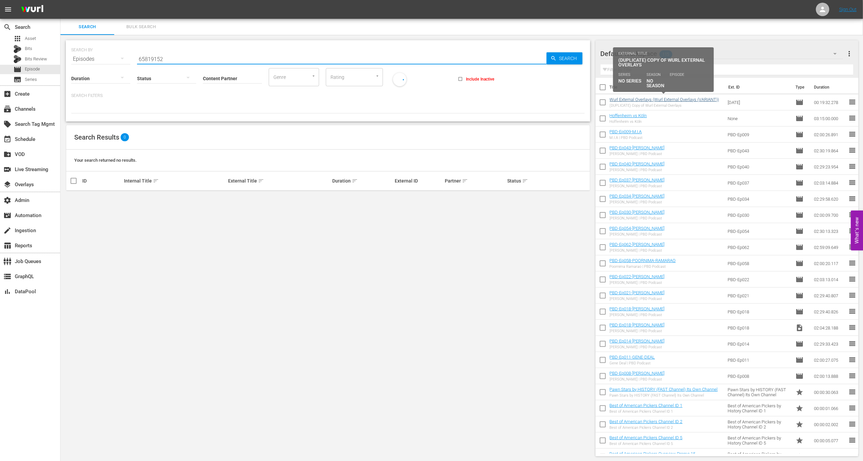
type input "65819152"
click at [638, 97] on link "Wurl External Overlays (Wurl External Overlays (VARIANT))" at bounding box center [663, 99] width 109 height 5
